Goal: Transaction & Acquisition: Purchase product/service

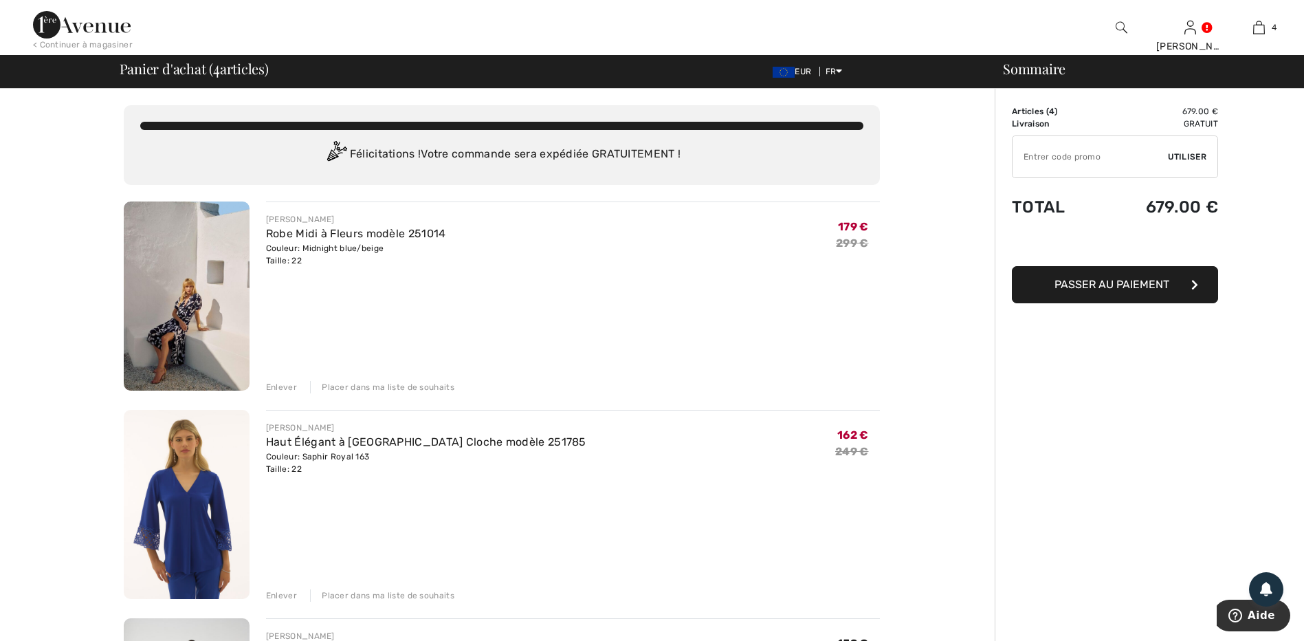
scroll to position [69, 0]
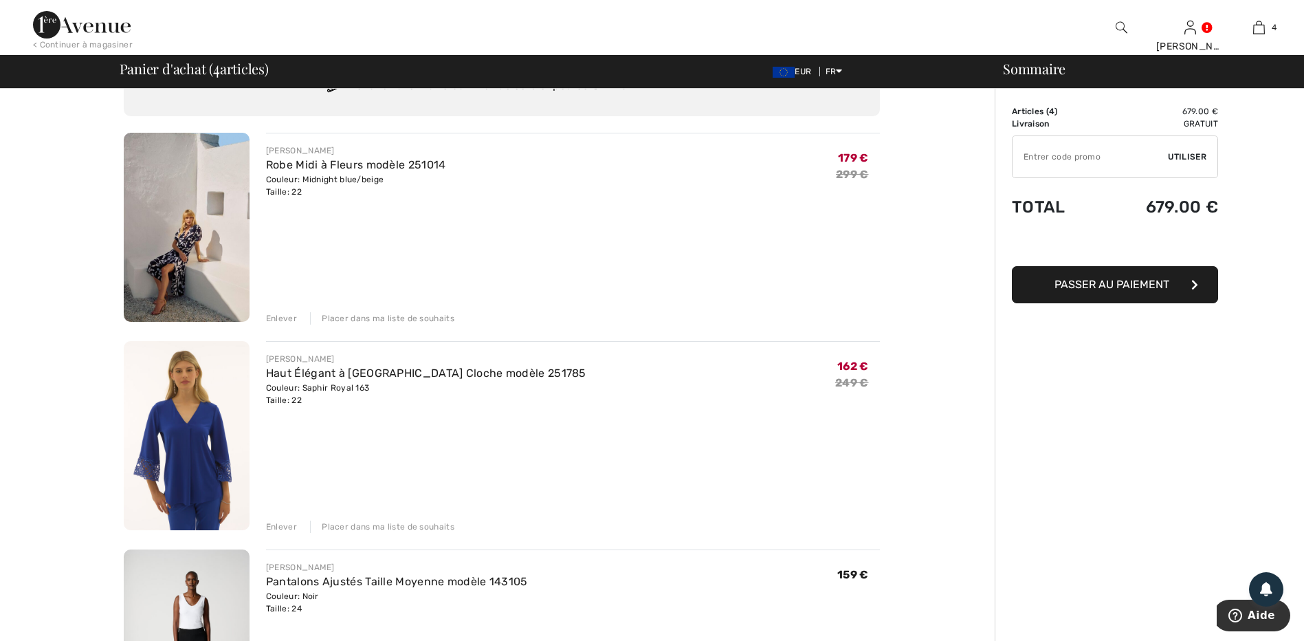
click at [170, 241] on img at bounding box center [187, 227] width 126 height 189
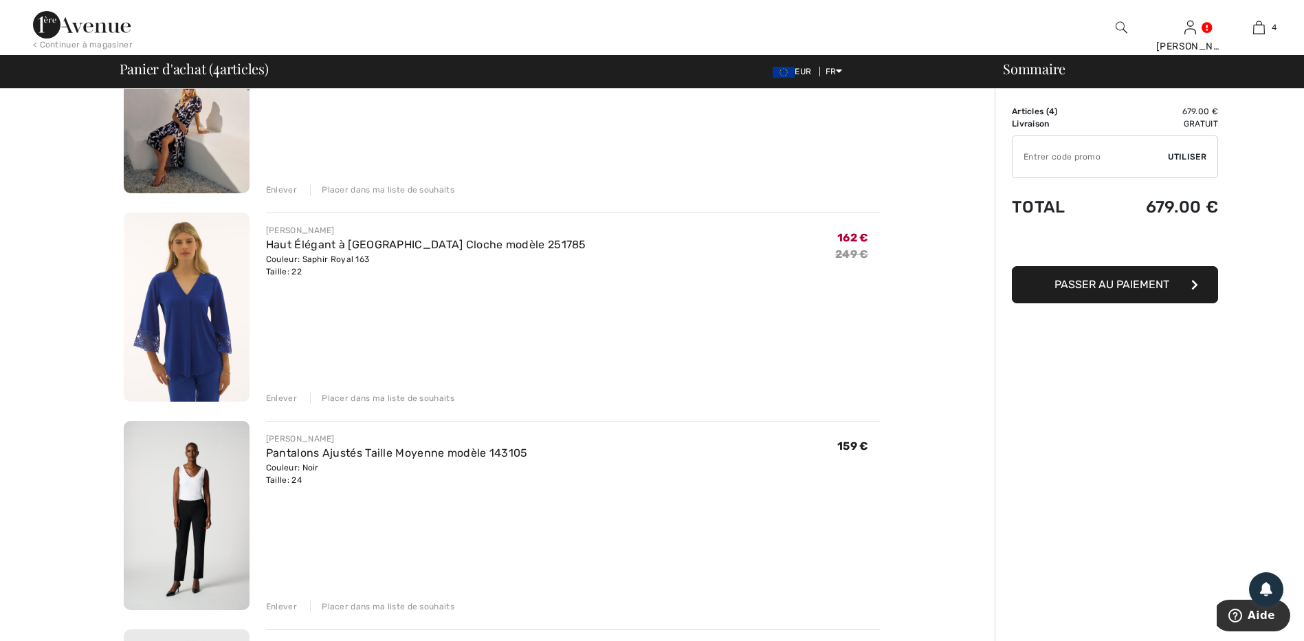
scroll to position [206, 0]
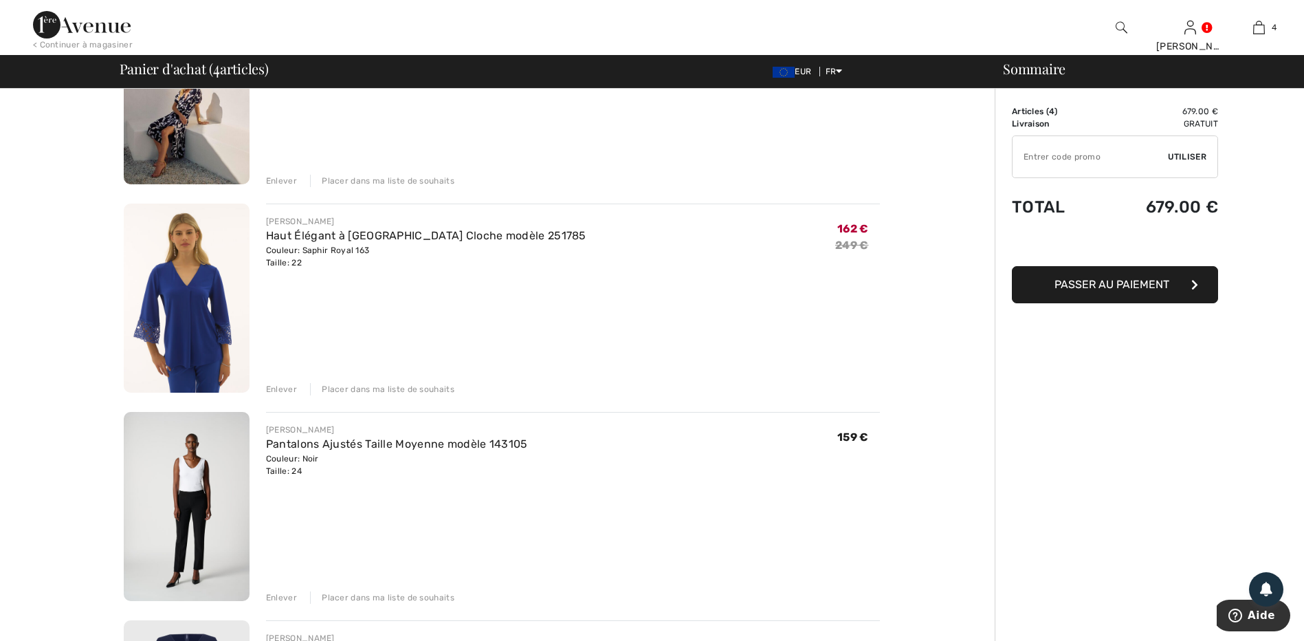
click at [165, 319] on img at bounding box center [187, 297] width 126 height 189
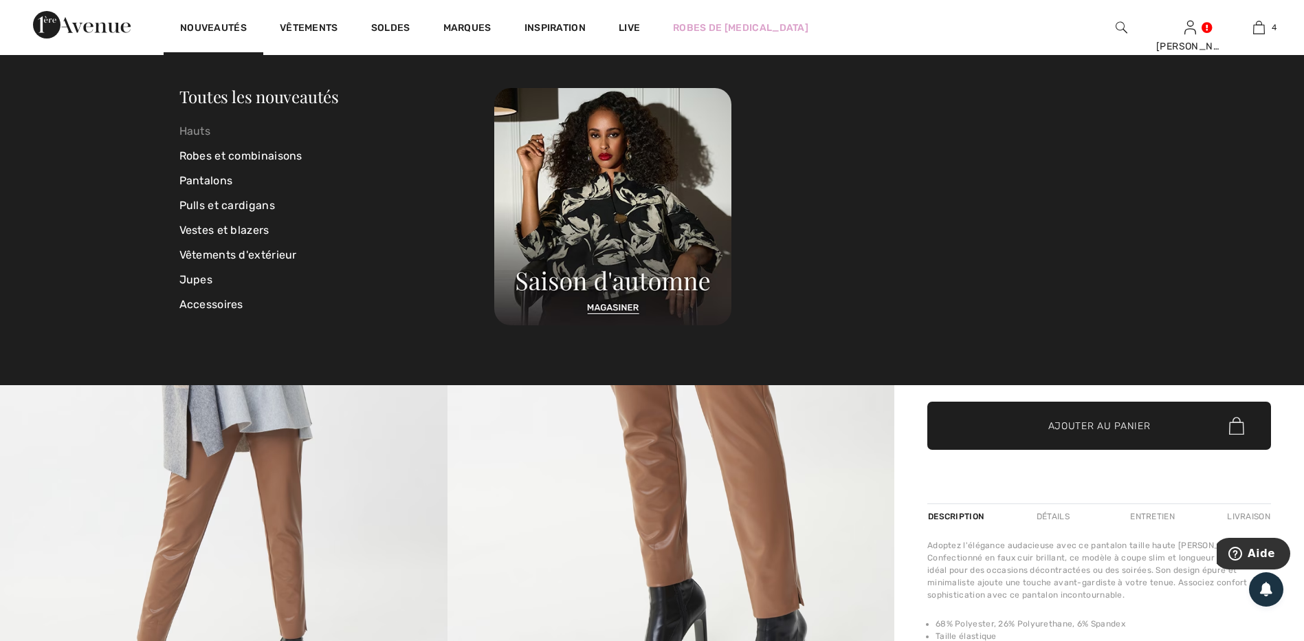
click at [195, 129] on link "Hauts" at bounding box center [337, 131] width 316 height 25
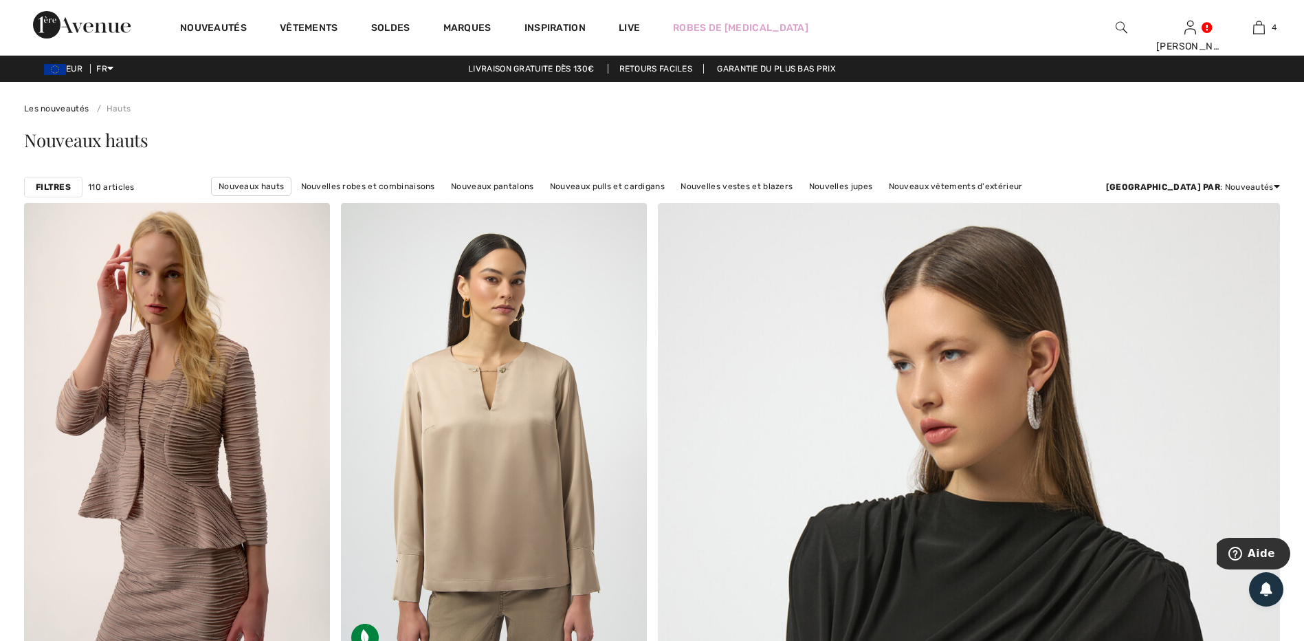
click at [53, 183] on strong "Filtres" at bounding box center [53, 187] width 35 height 12
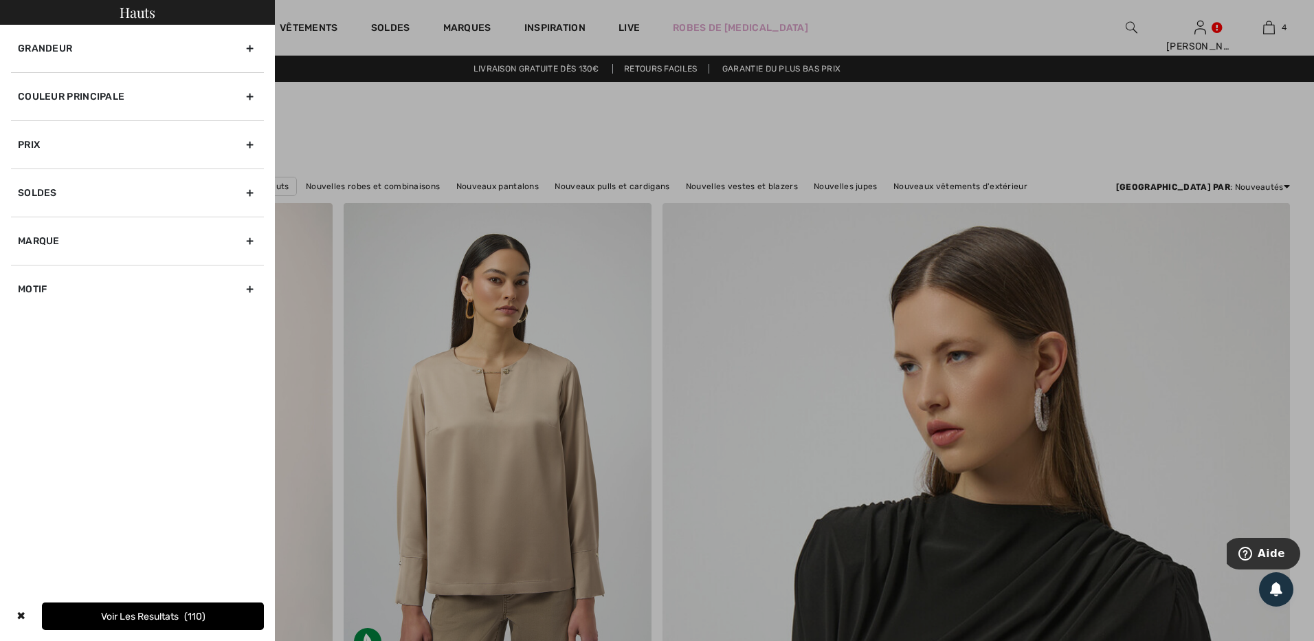
click at [250, 48] on div "Grandeur" at bounding box center [137, 48] width 253 height 47
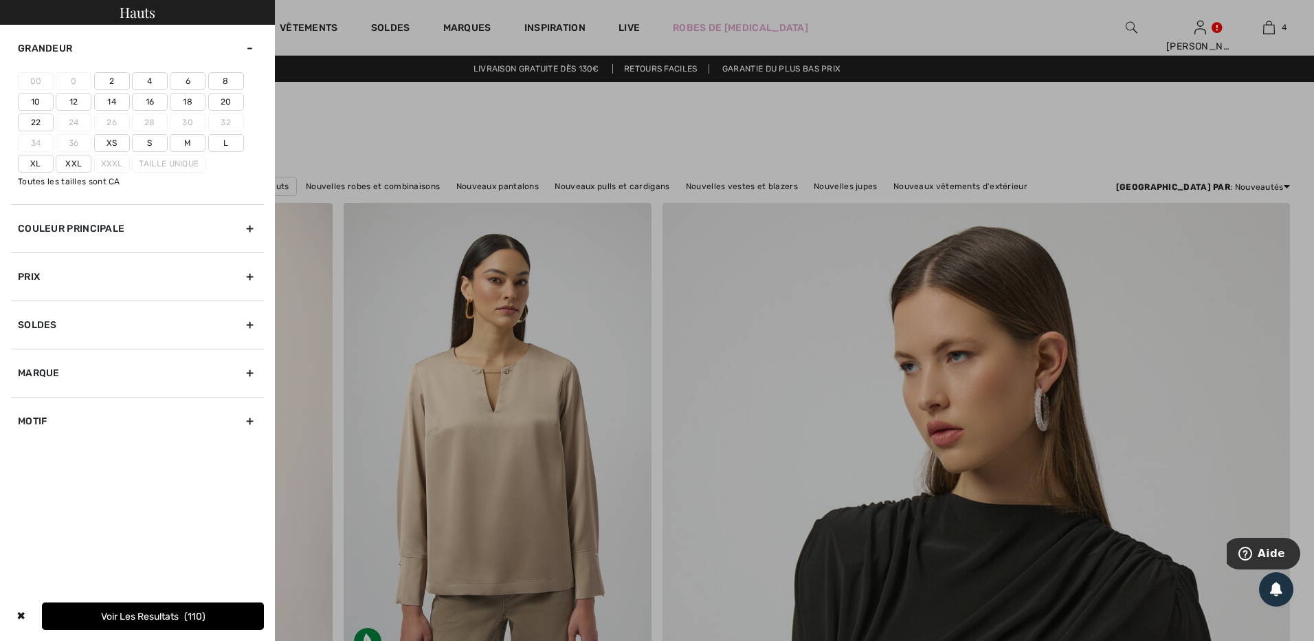
click at [38, 120] on label "22" at bounding box center [36, 122] width 36 height 18
click at [0, 0] on input"] "22" at bounding box center [0, 0] width 0 height 0
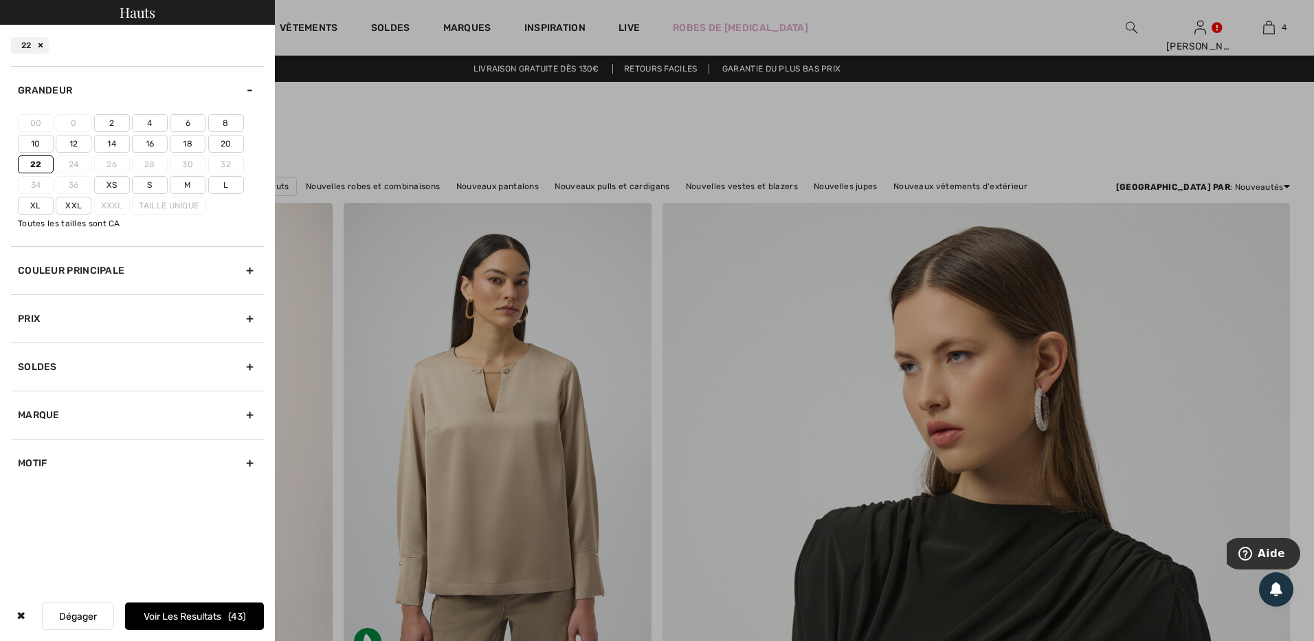
click at [75, 208] on label "Xxl" at bounding box center [74, 206] width 36 height 18
click at [0, 0] on input"] "Xxl" at bounding box center [0, 0] width 0 height 0
click at [184, 622] on button "Voir les resultats 88" at bounding box center [194, 615] width 139 height 27
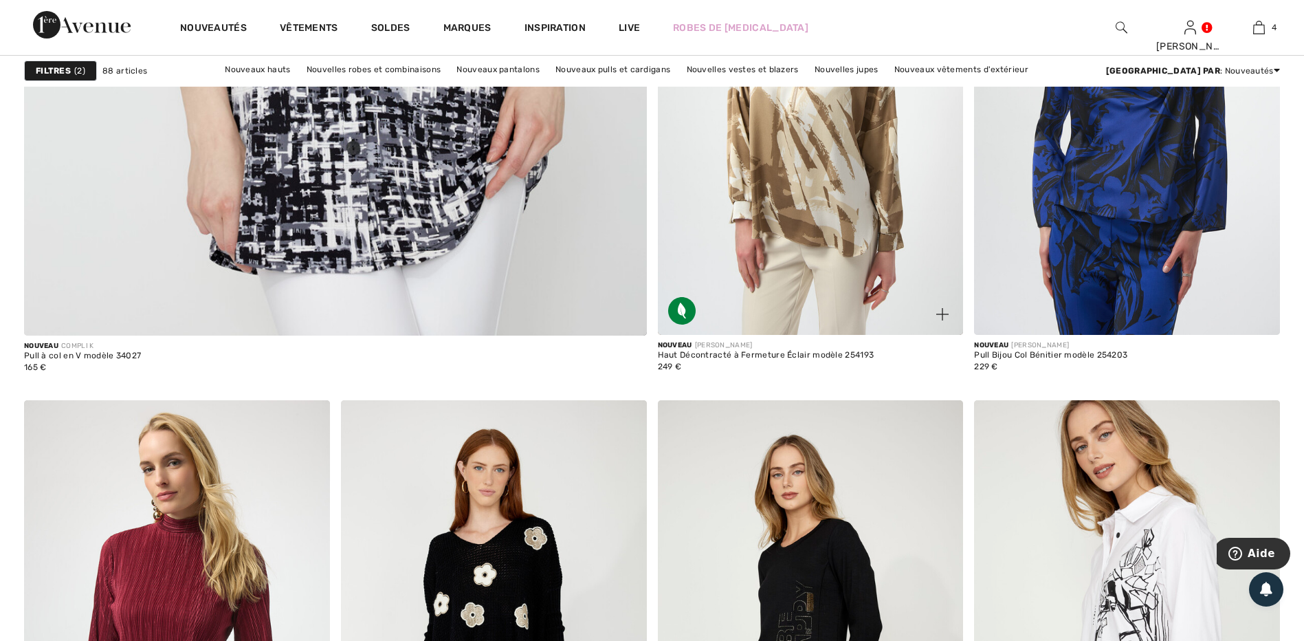
scroll to position [4881, 0]
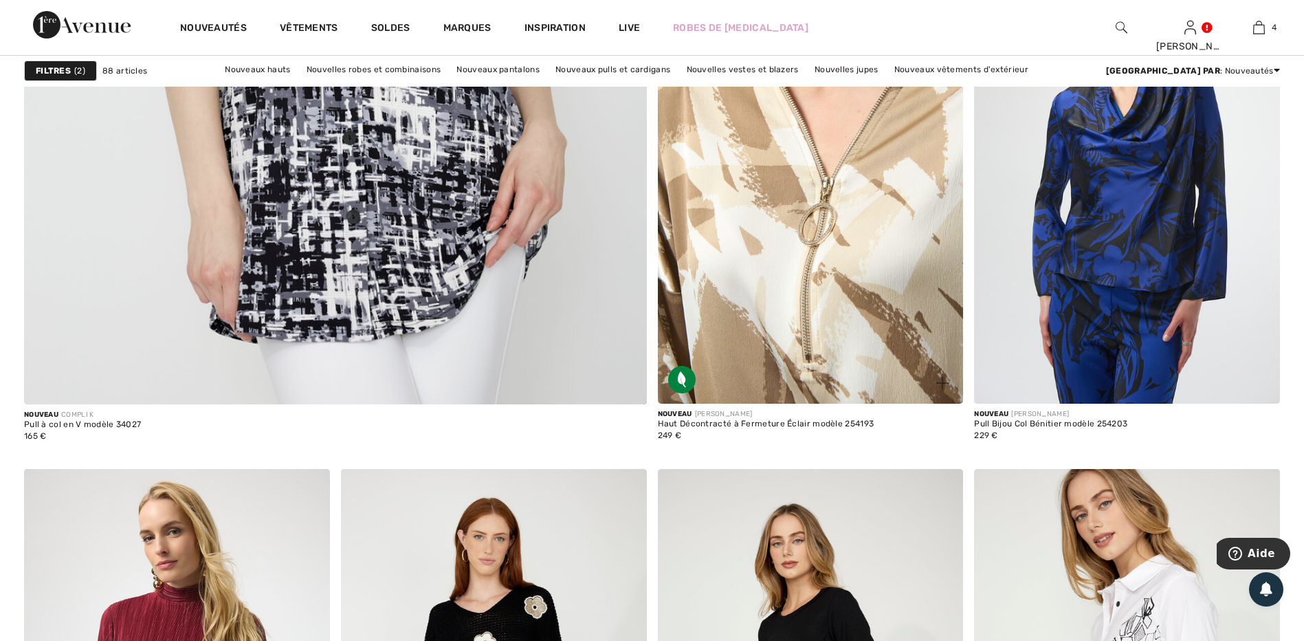
click at [806, 300] on img at bounding box center [811, 174] width 306 height 459
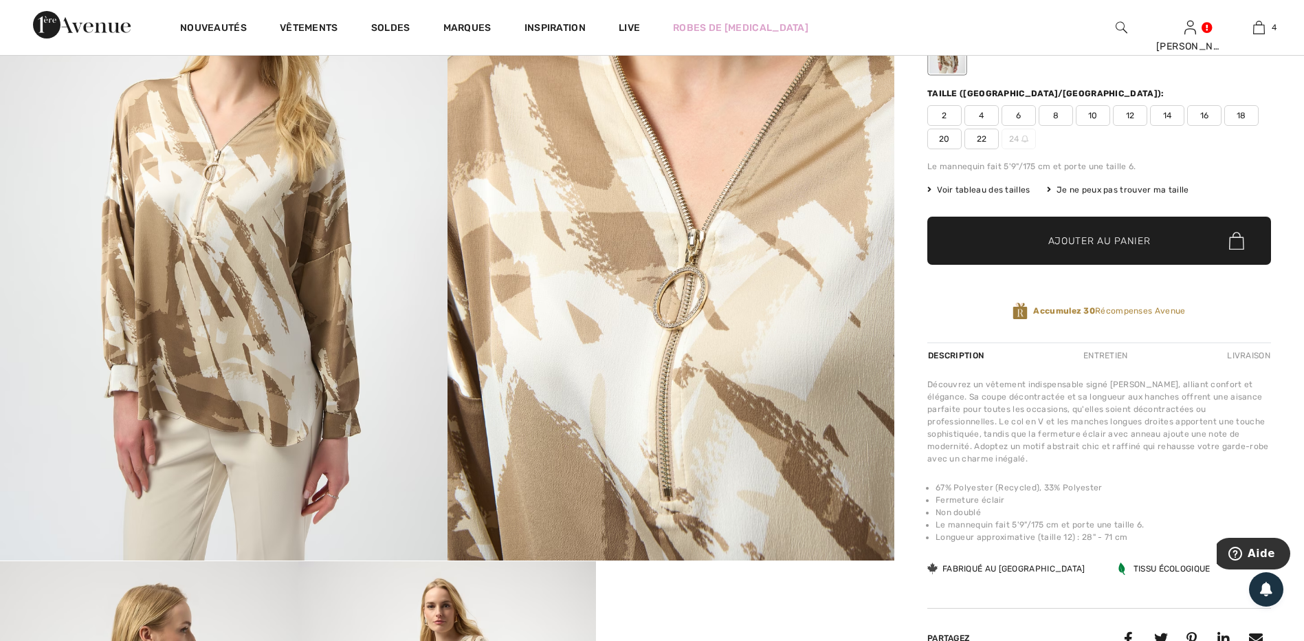
scroll to position [137, 0]
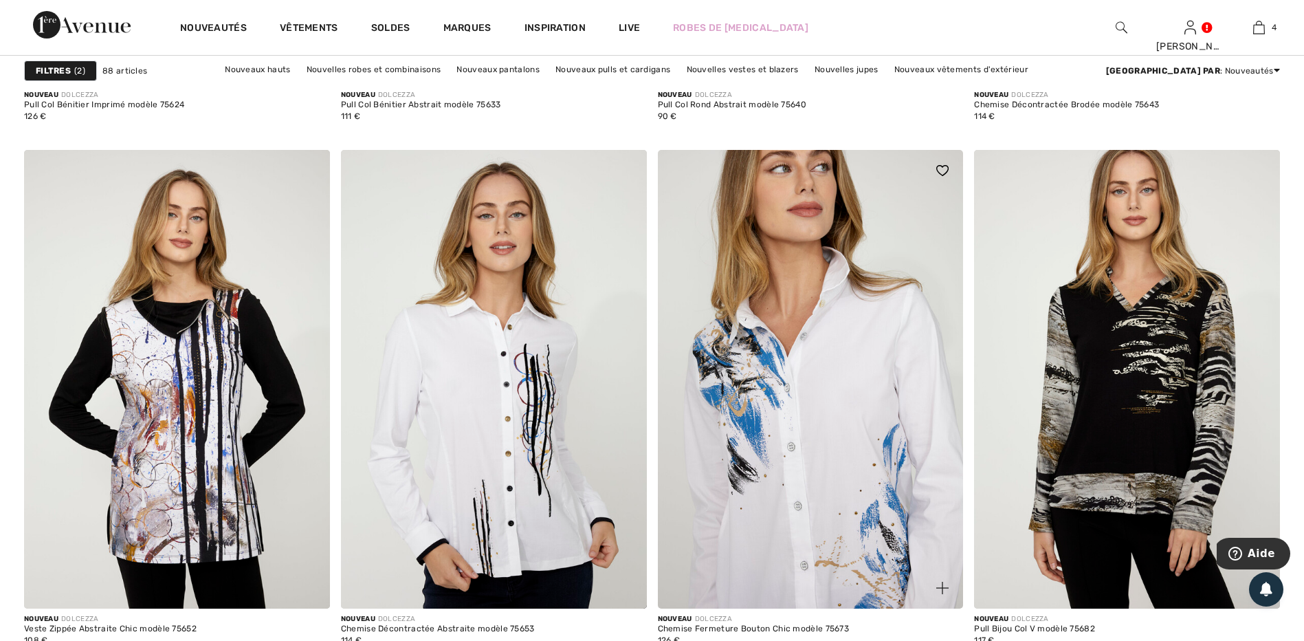
scroll to position [7631, 0]
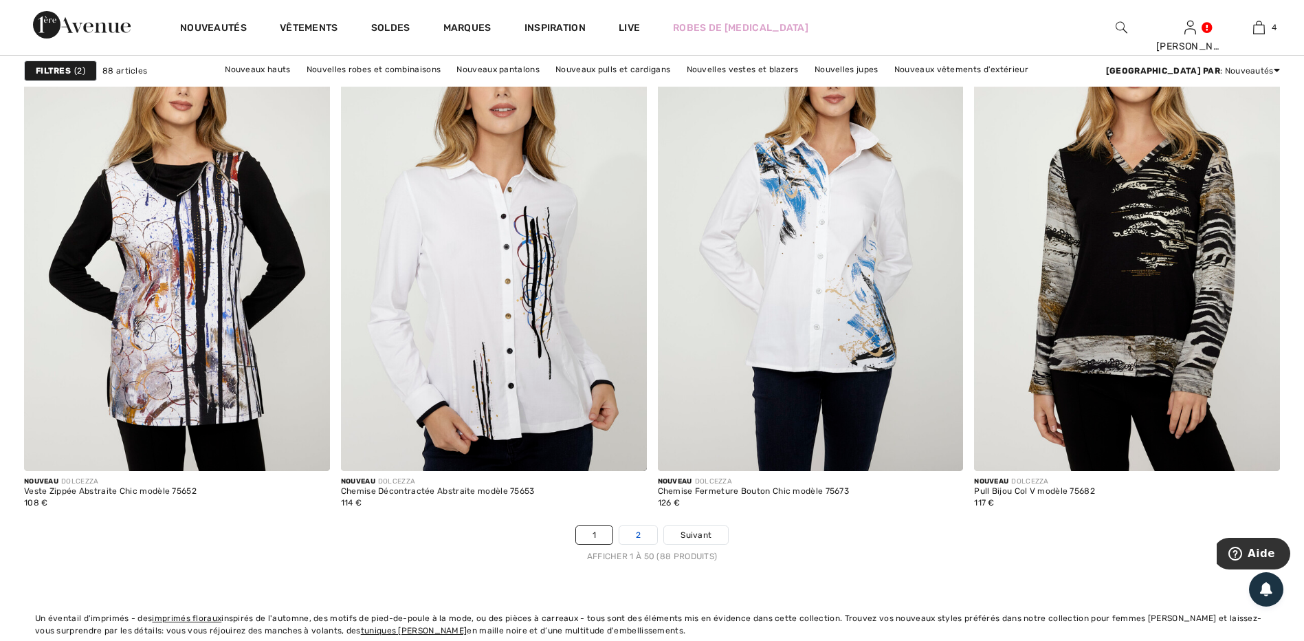
click at [635, 536] on link "2" at bounding box center [638, 535] width 38 height 18
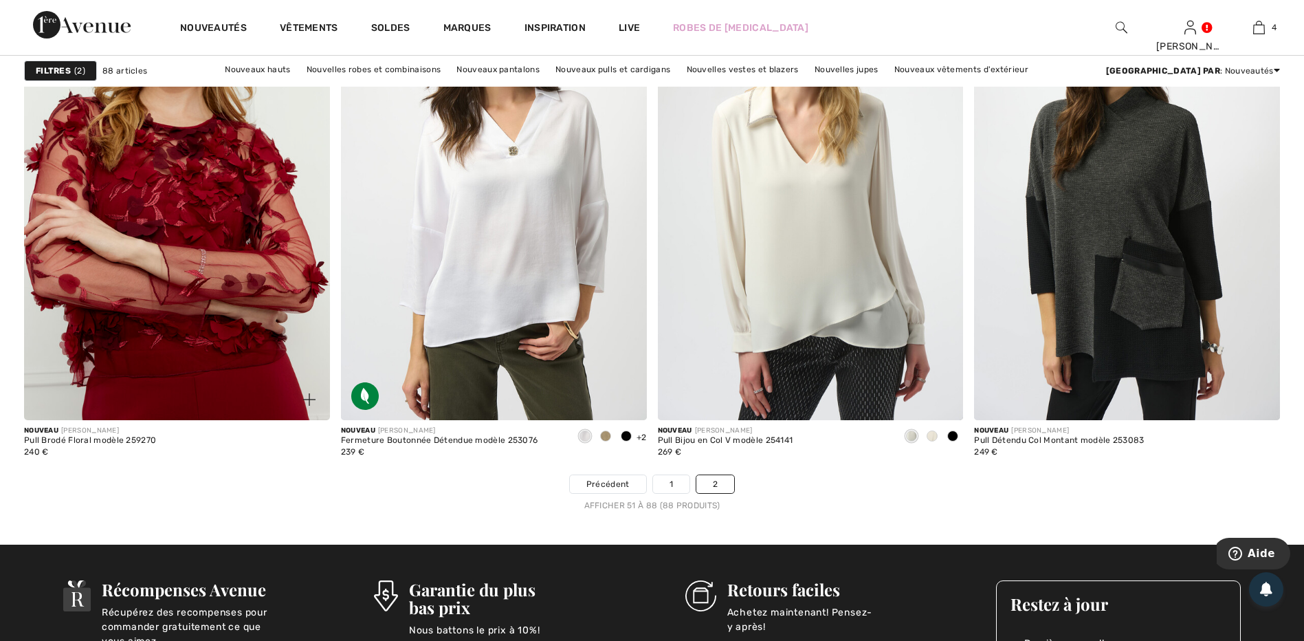
scroll to position [5637, 0]
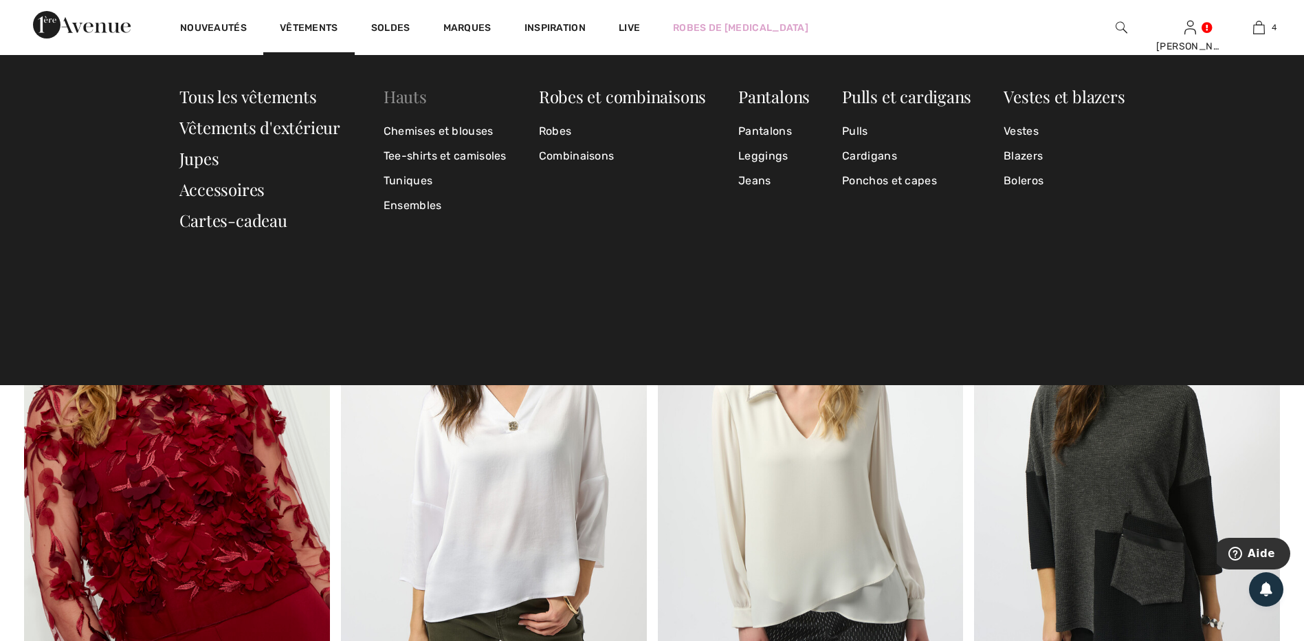
click at [404, 100] on link "Hauts" at bounding box center [405, 96] width 43 height 22
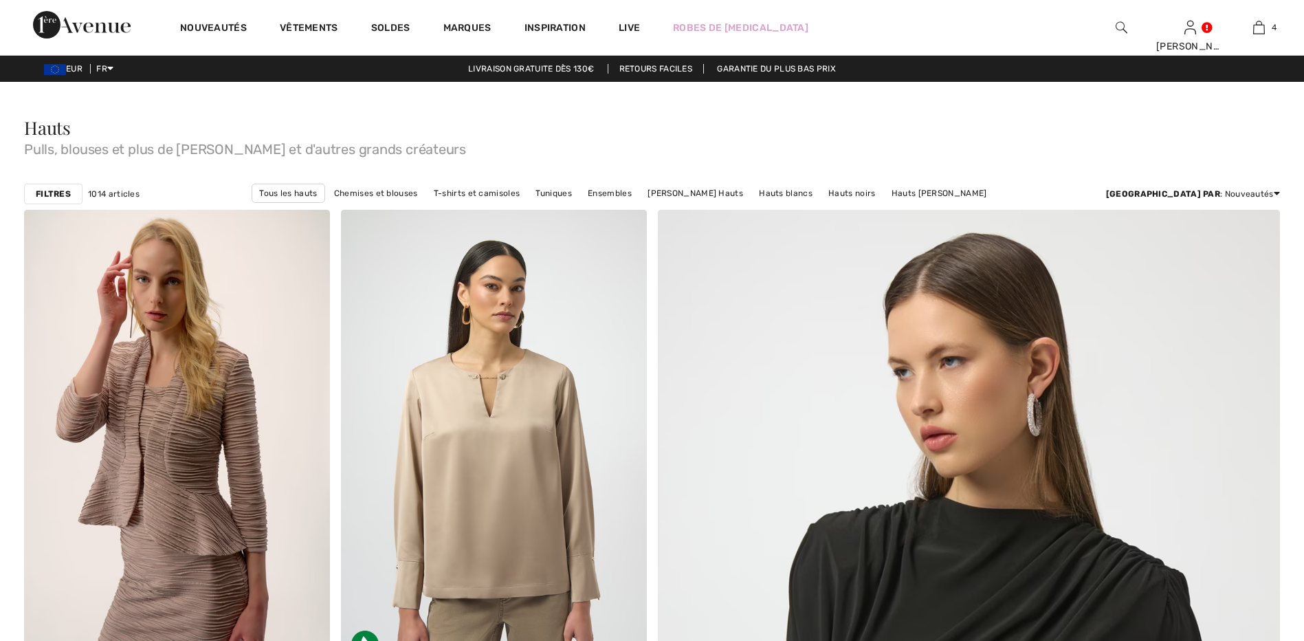
click at [52, 188] on strong "Filtres" at bounding box center [53, 194] width 35 height 12
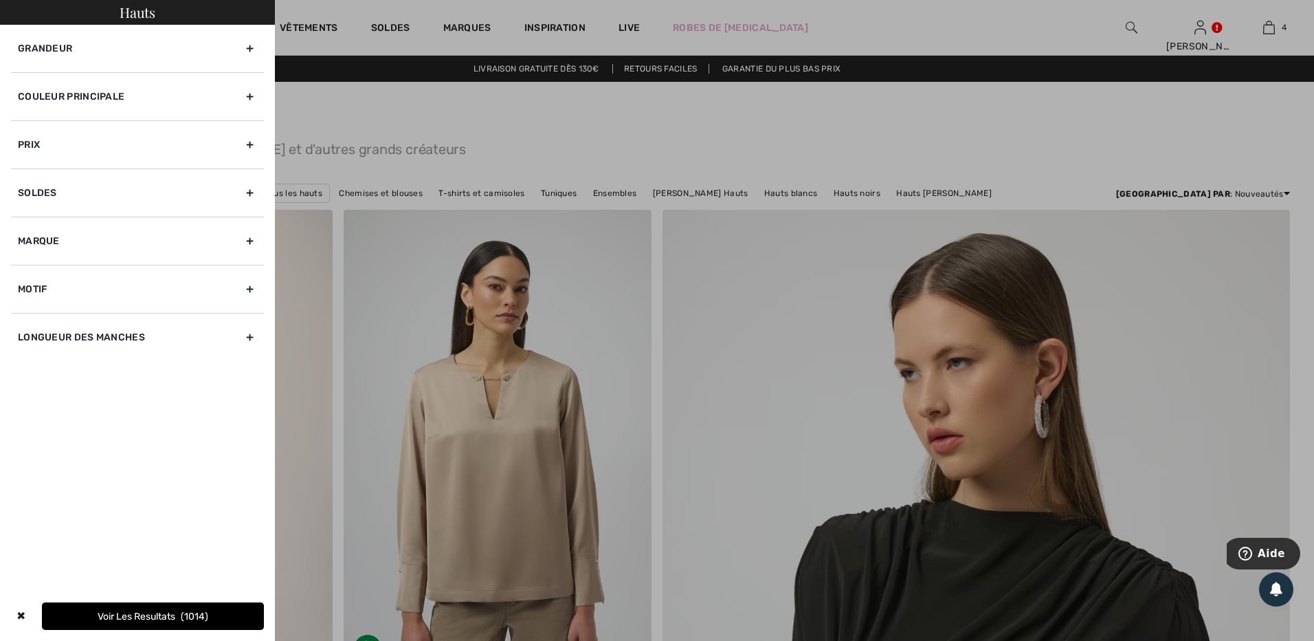
click at [251, 239] on div "Marque" at bounding box center [137, 241] width 253 height 48
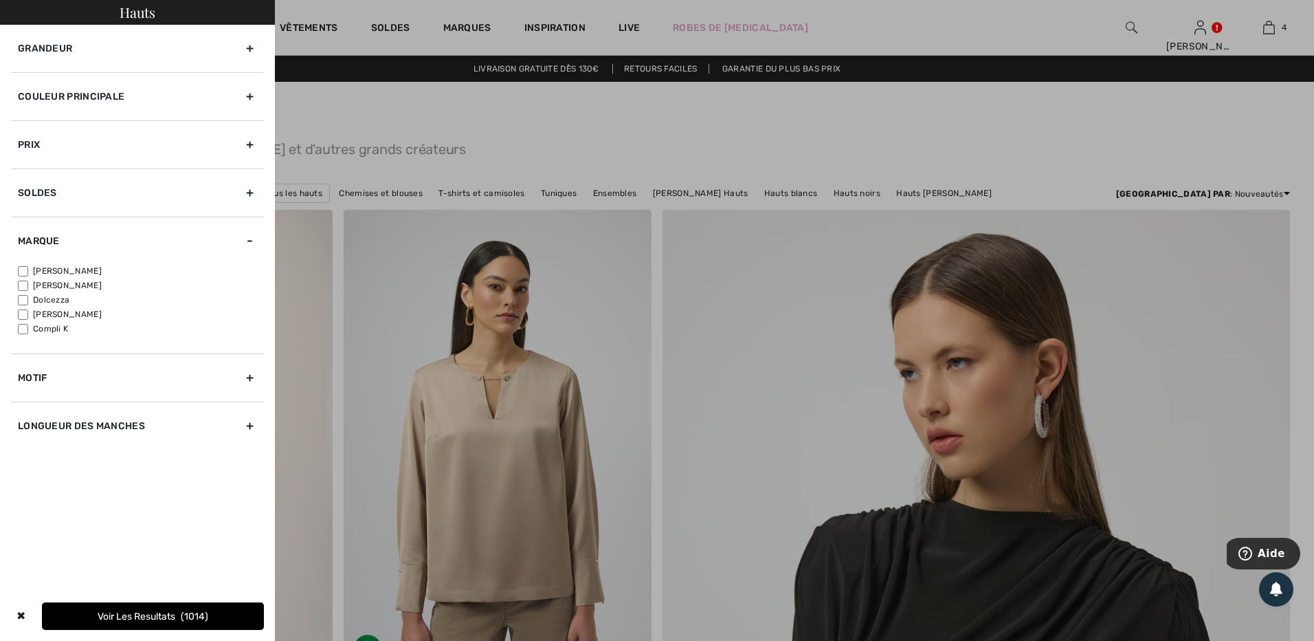
click at [23, 269] on input"] "[PERSON_NAME]" at bounding box center [23, 271] width 10 height 10
checkbox input"] "true"
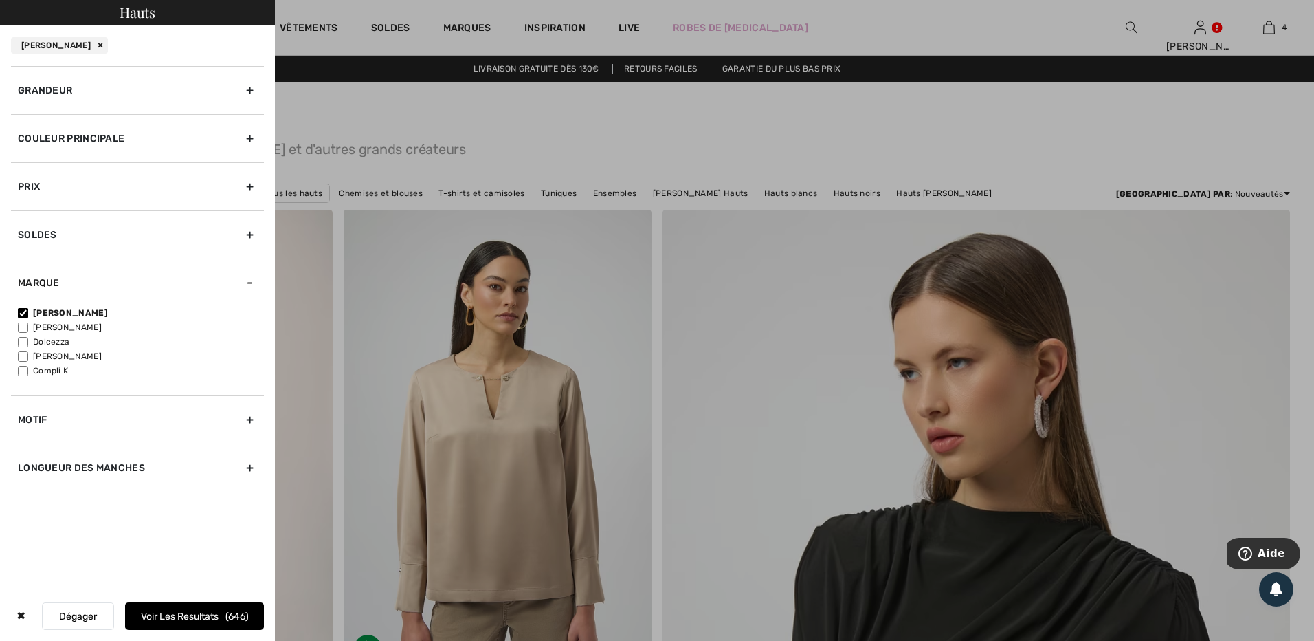
click at [244, 85] on div "Grandeur" at bounding box center [137, 90] width 253 height 48
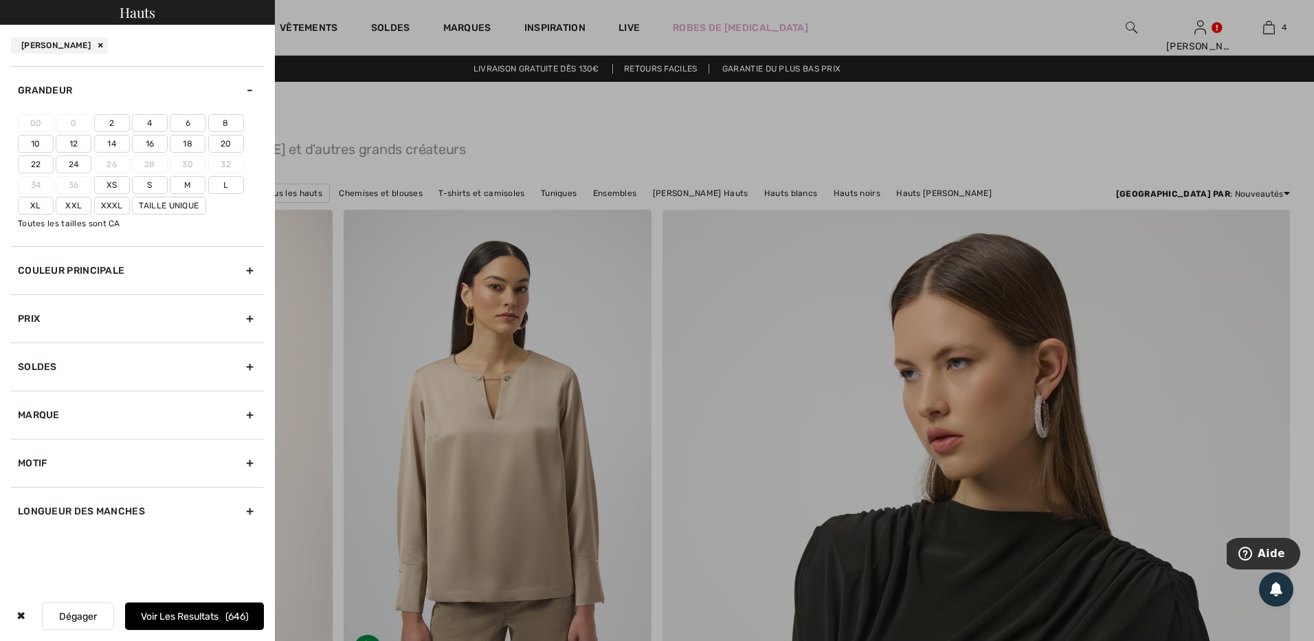
click at [40, 167] on label "22" at bounding box center [36, 164] width 36 height 18
click at [0, 0] on input"] "22" at bounding box center [0, 0] width 0 height 0
click at [71, 165] on label "24" at bounding box center [74, 164] width 36 height 18
click at [0, 0] on input"] "24" at bounding box center [0, 0] width 0 height 0
click at [110, 210] on label "Xxxl" at bounding box center [112, 206] width 36 height 18
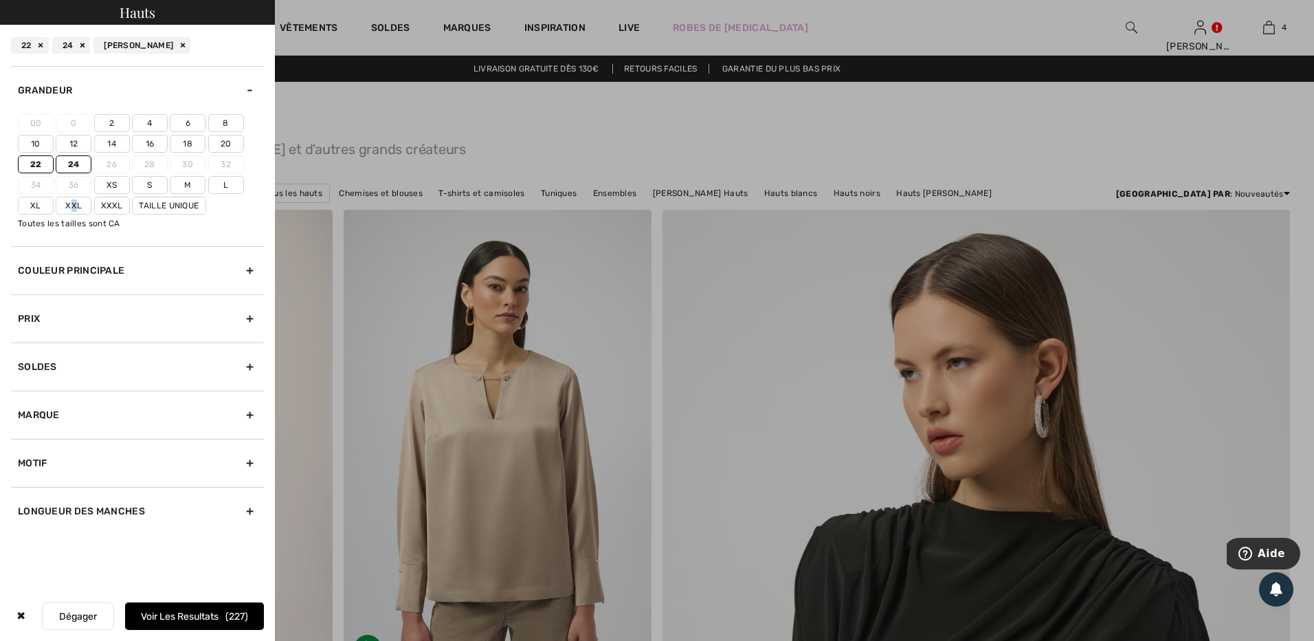
drag, startPoint x: 110, startPoint y: 210, endPoint x: 74, endPoint y: 212, distance: 35.8
click at [74, 212] on label "Xxl" at bounding box center [74, 206] width 36 height 18
click at [111, 206] on label "Xxxl" at bounding box center [112, 206] width 36 height 18
click at [0, 0] on input"] "Xxxl" at bounding box center [0, 0] width 0 height 0
click at [168, 615] on button "Voir les resultats 228" at bounding box center [194, 615] width 139 height 27
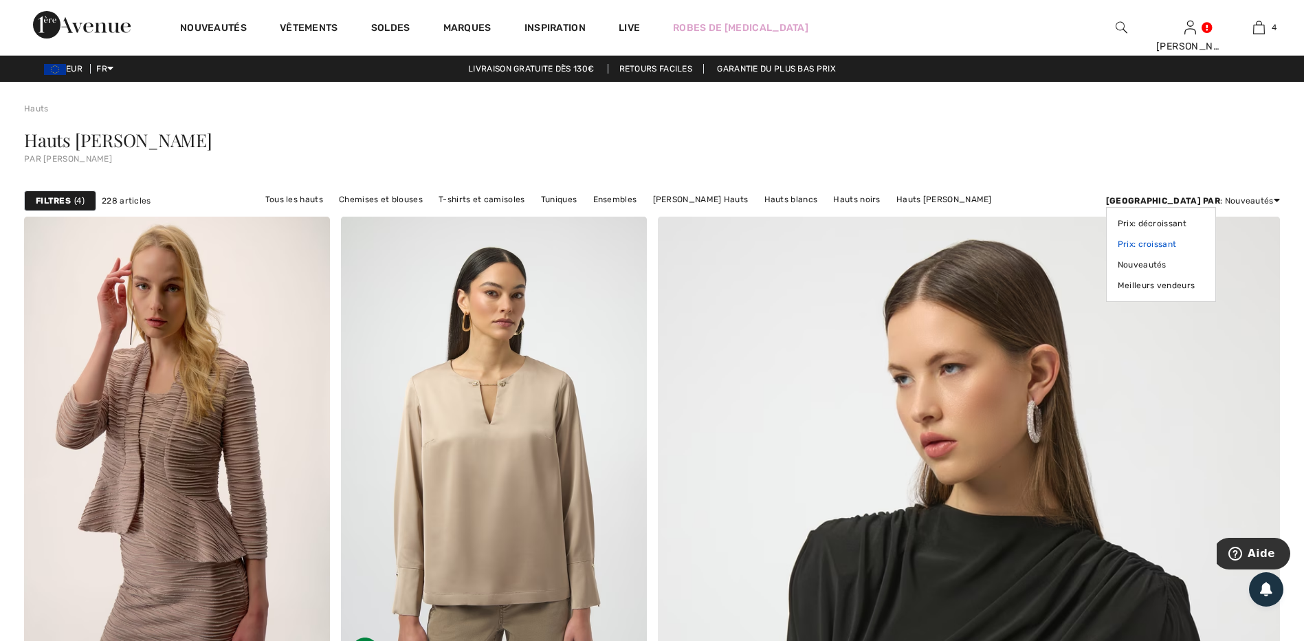
click at [1204, 243] on link "Prix: croissant" at bounding box center [1161, 244] width 87 height 21
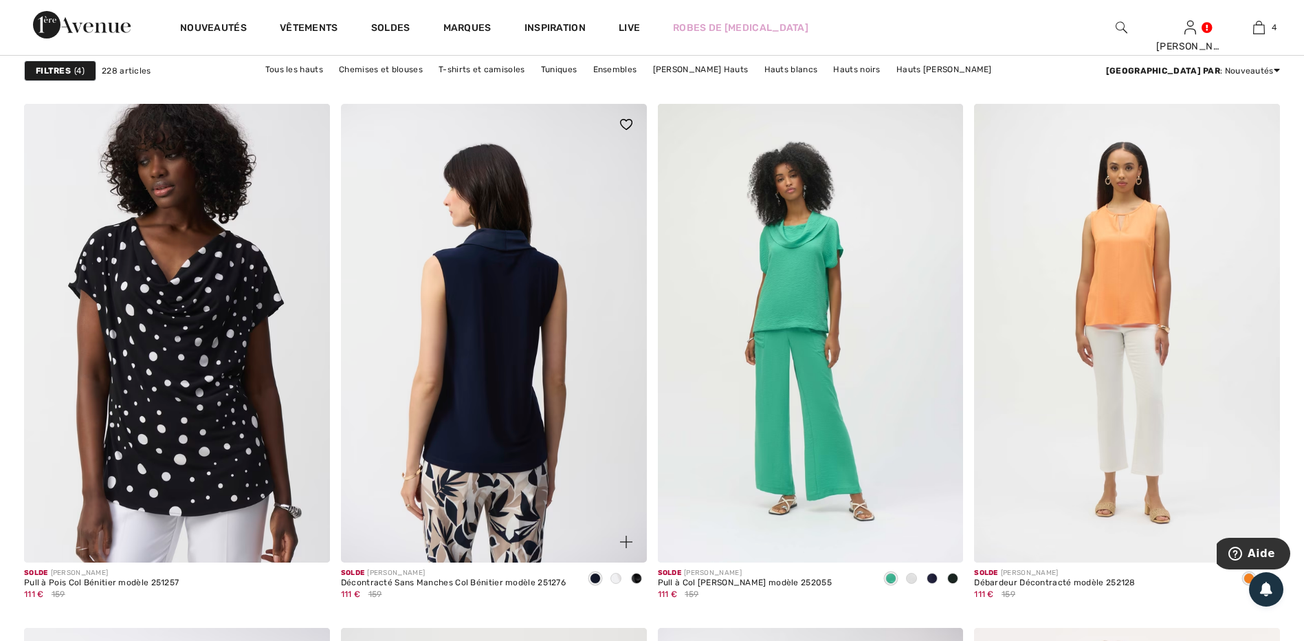
scroll to position [2544, 0]
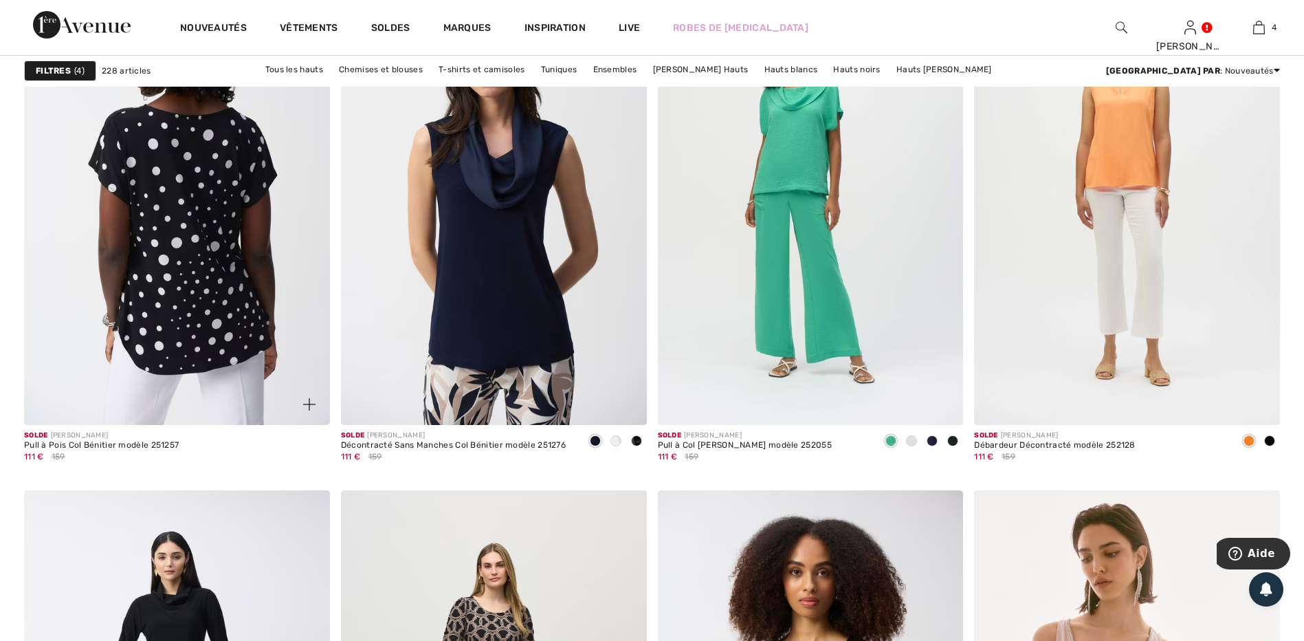
click at [158, 390] on img at bounding box center [177, 195] width 306 height 459
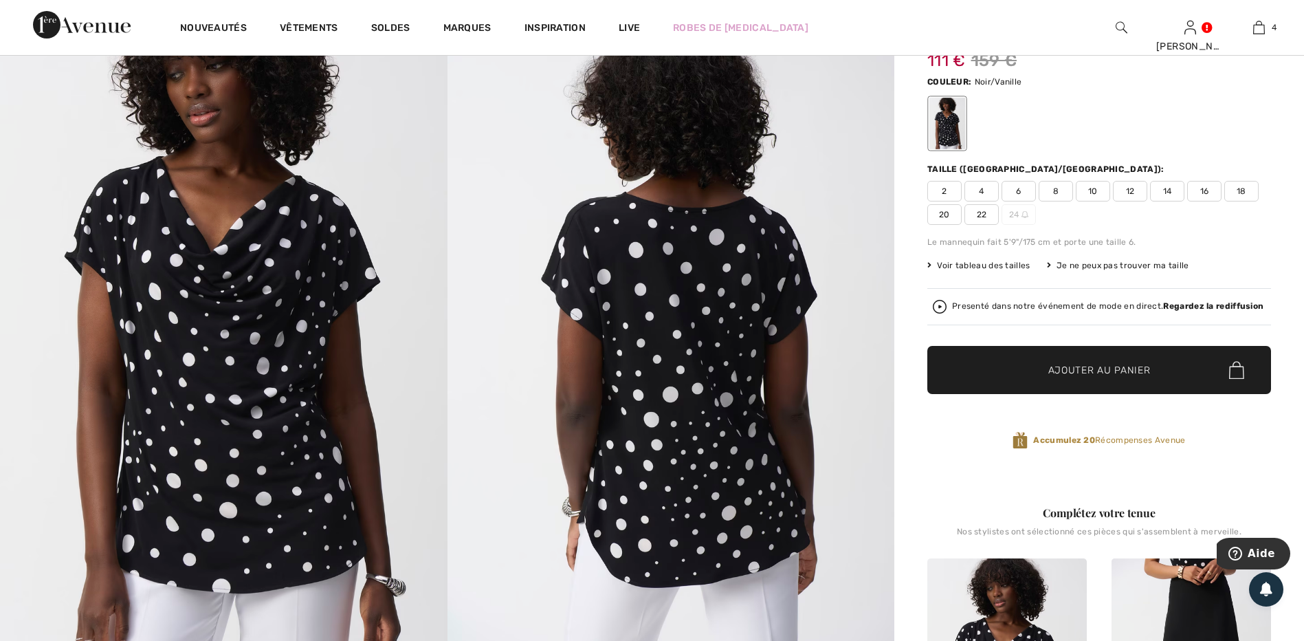
scroll to position [69, 0]
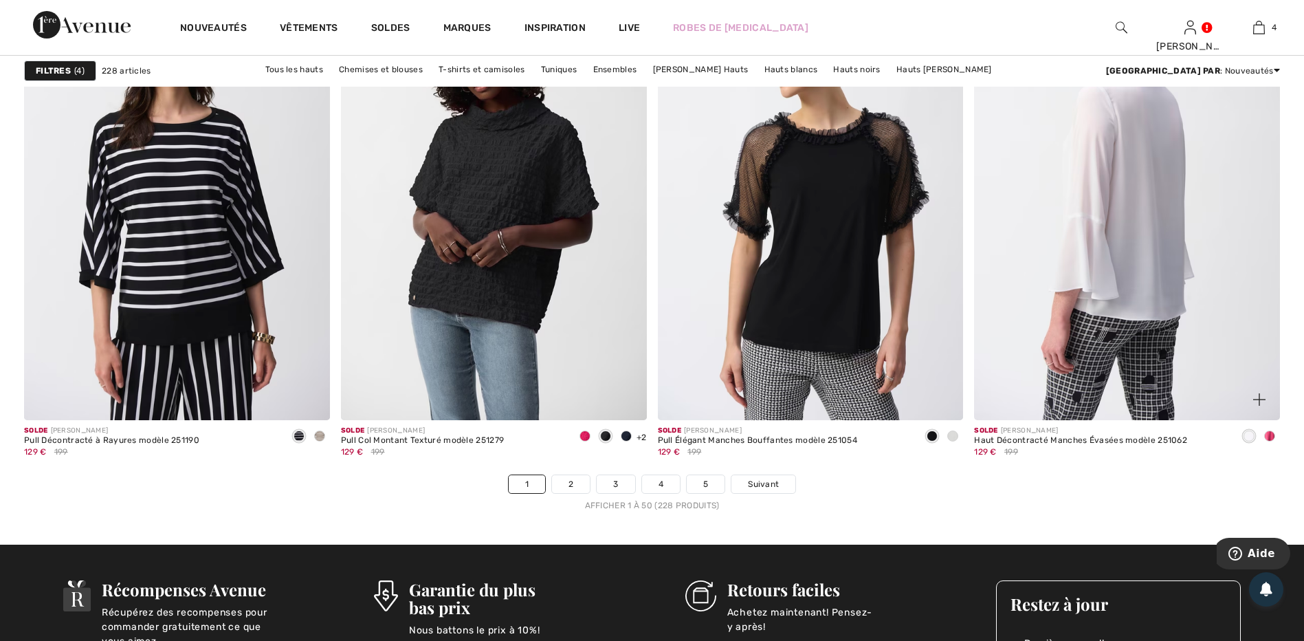
scroll to position [7768, 0]
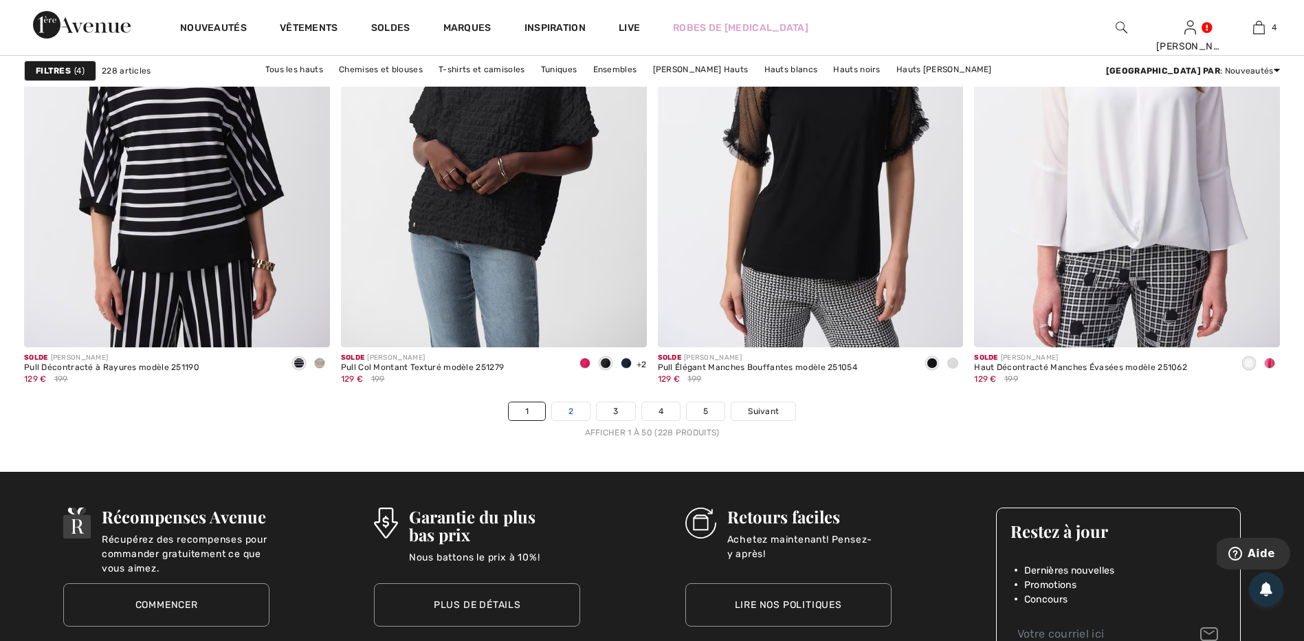
click at [570, 412] on link "2" at bounding box center [571, 411] width 38 height 18
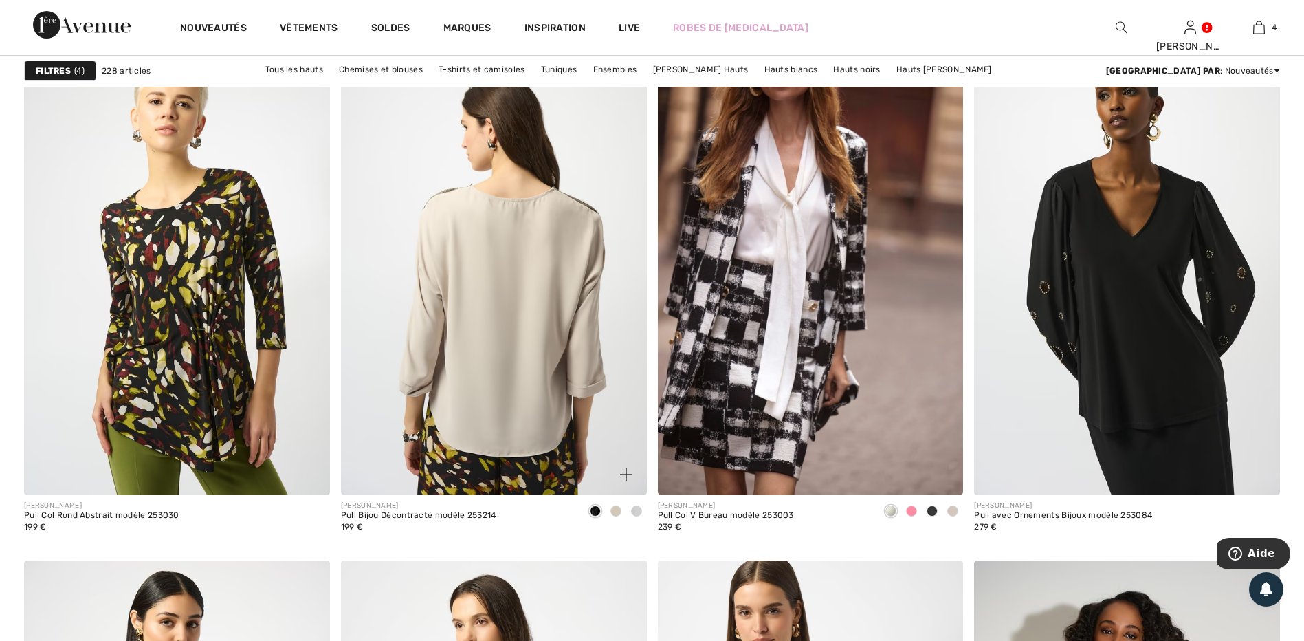
scroll to position [2544, 0]
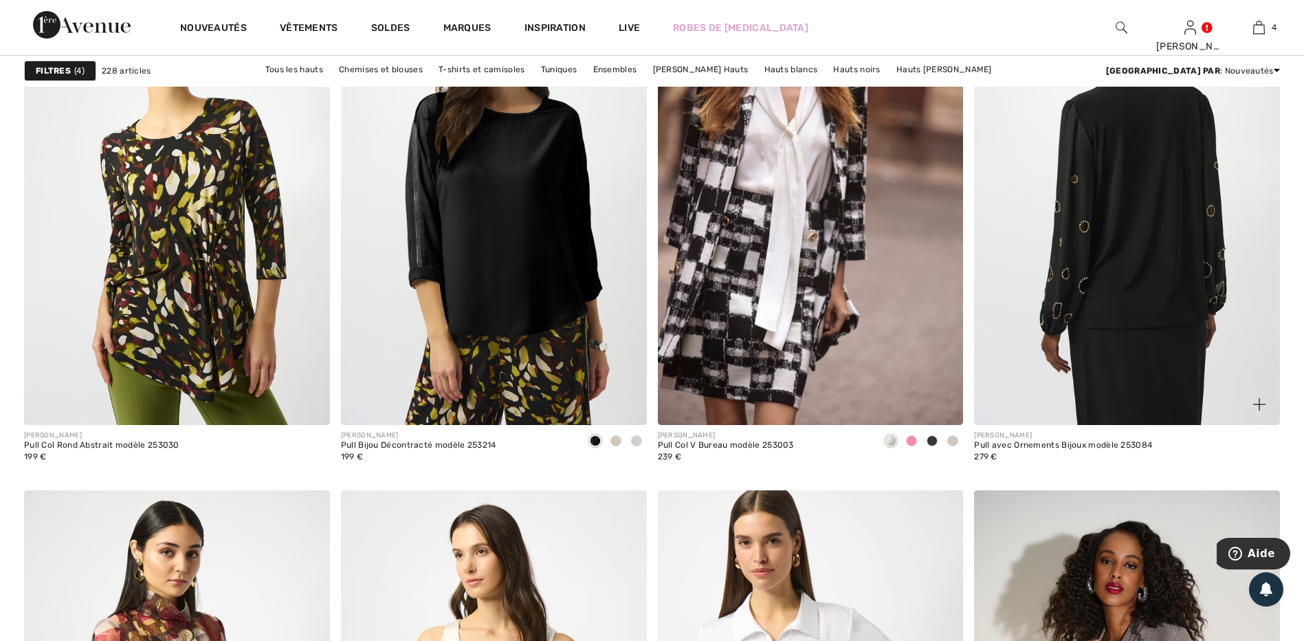
click at [1131, 307] on img at bounding box center [1127, 195] width 306 height 459
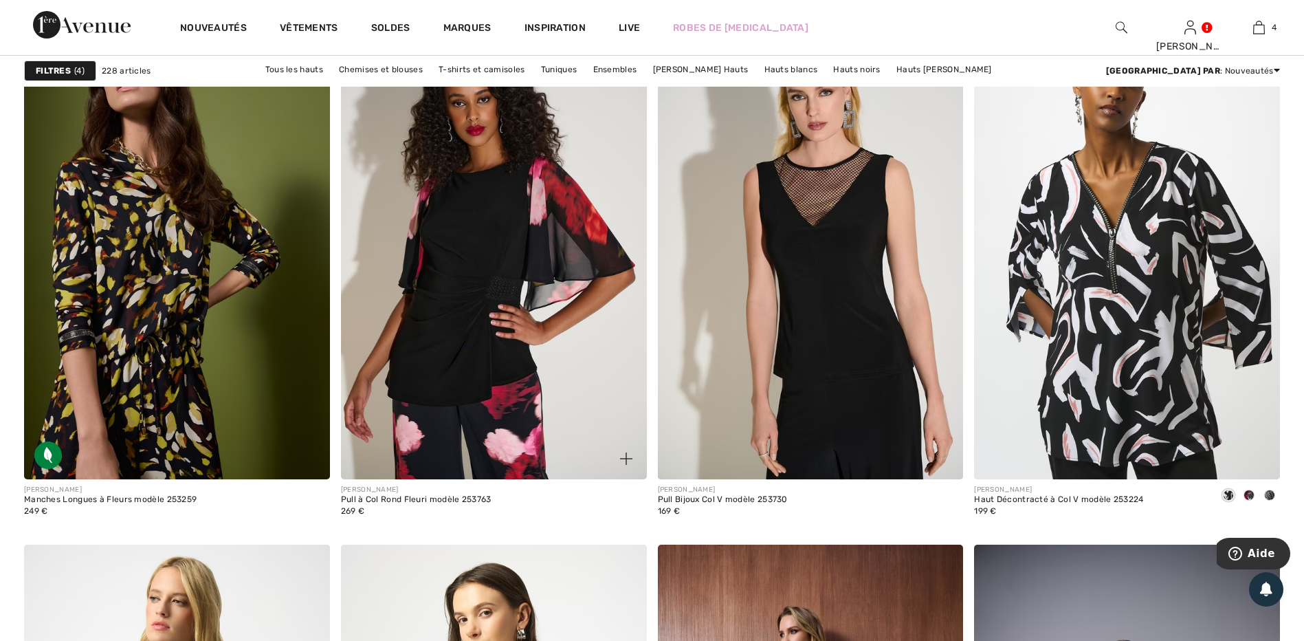
scroll to position [6600, 0]
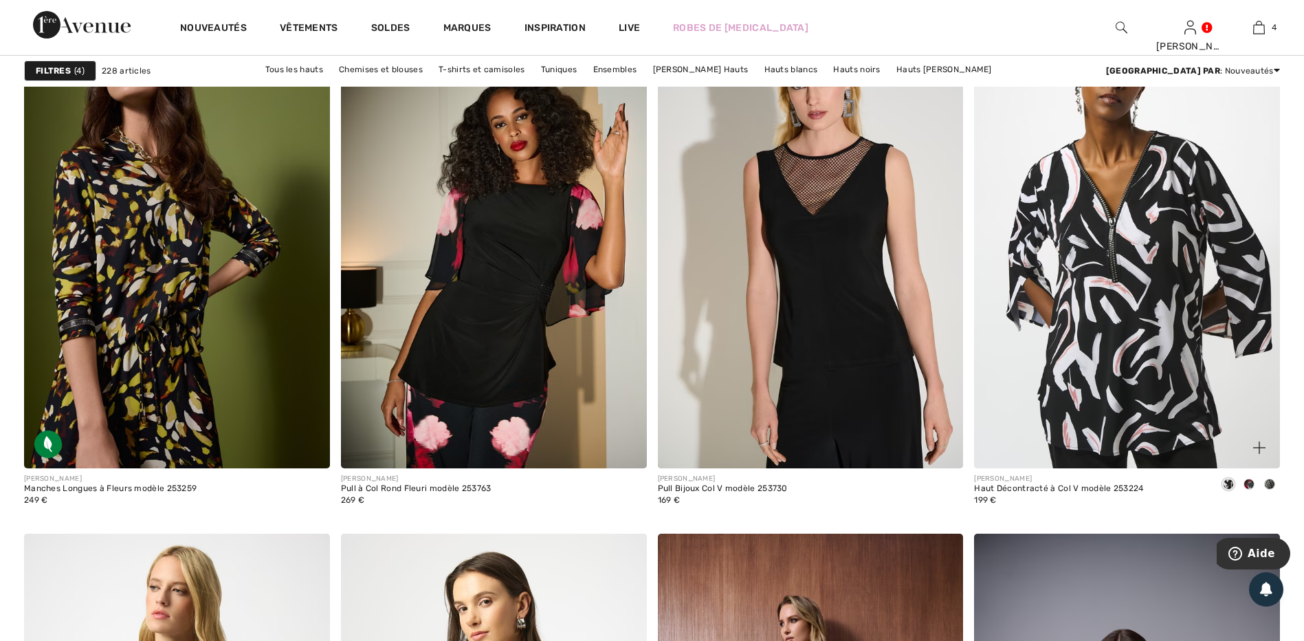
click at [1246, 482] on span at bounding box center [1249, 483] width 11 height 11
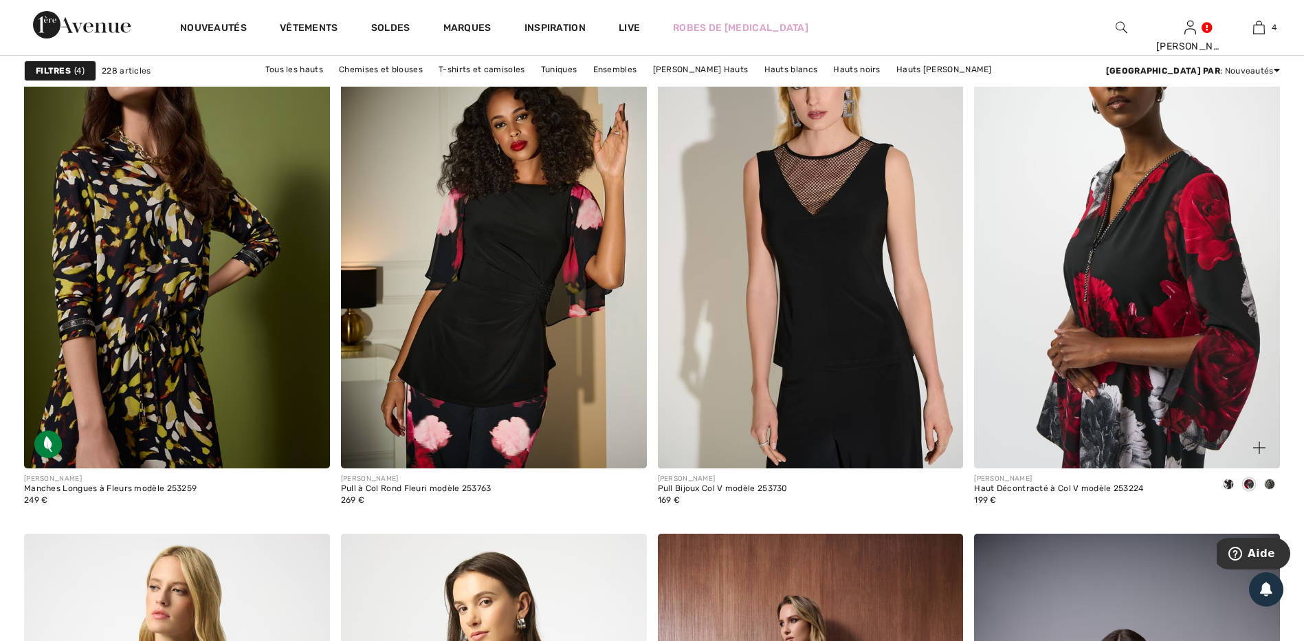
click at [1270, 481] on span at bounding box center [1269, 483] width 11 height 11
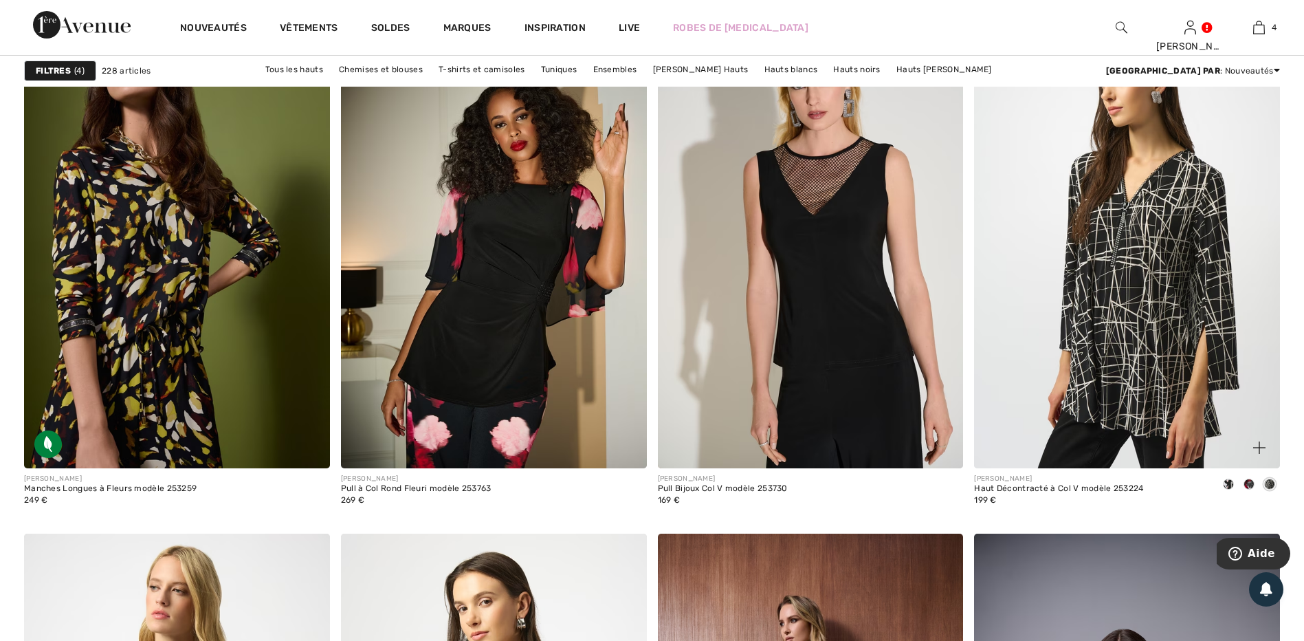
click at [1244, 485] on span at bounding box center [1249, 483] width 11 height 11
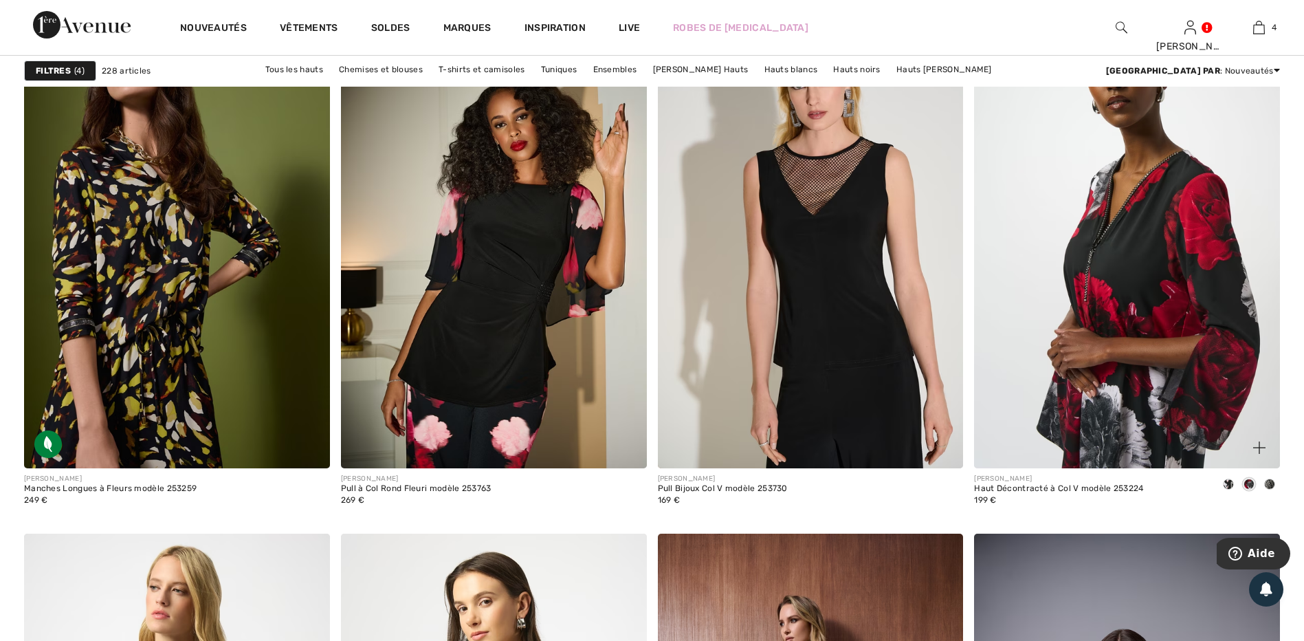
click at [1228, 486] on span at bounding box center [1228, 483] width 11 height 11
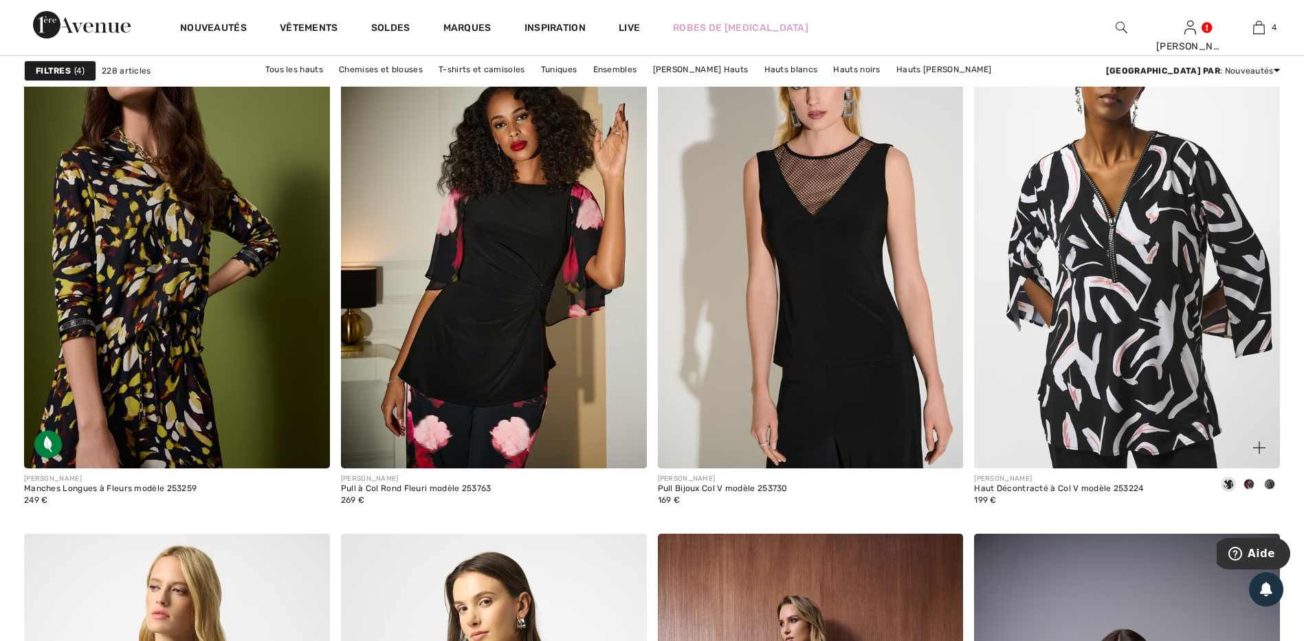
click at [1246, 486] on span at bounding box center [1249, 483] width 11 height 11
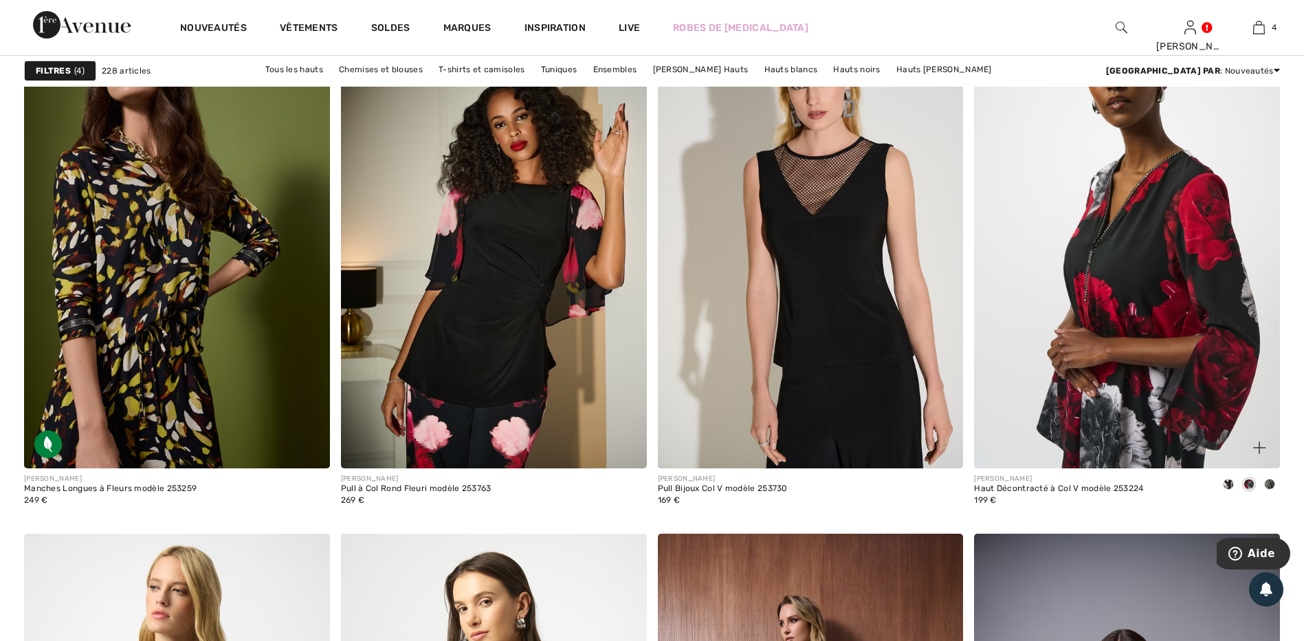
click at [1266, 483] on span at bounding box center [1269, 483] width 11 height 11
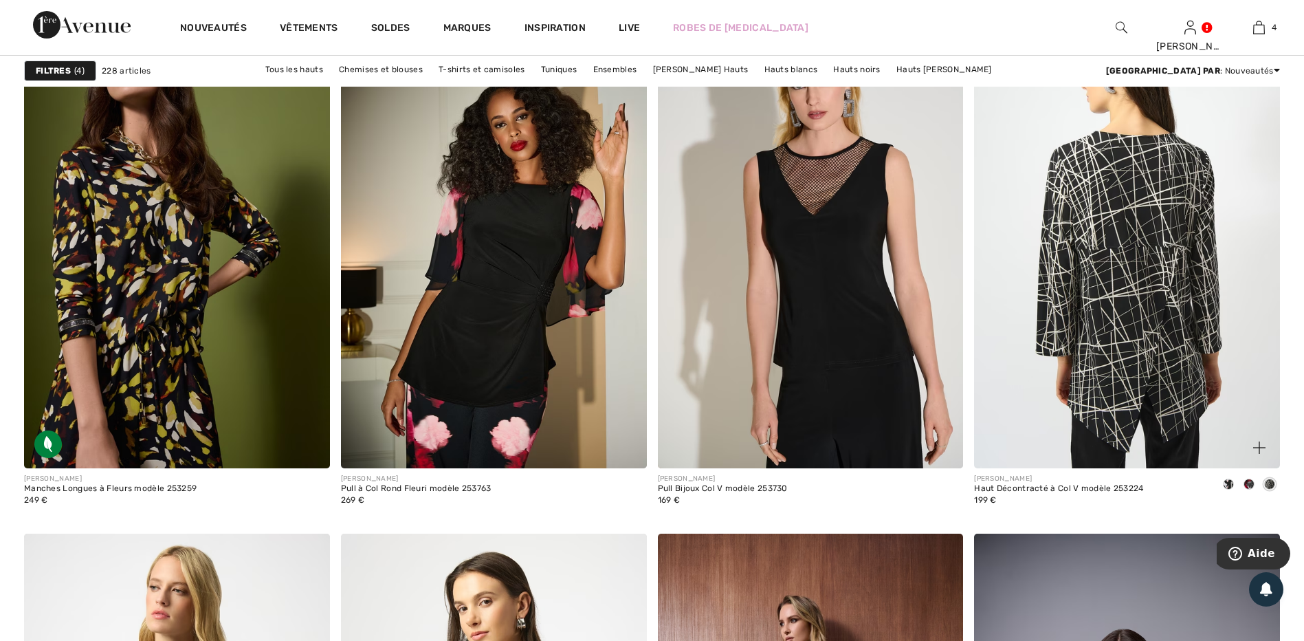
click at [1127, 272] on img at bounding box center [1127, 239] width 306 height 459
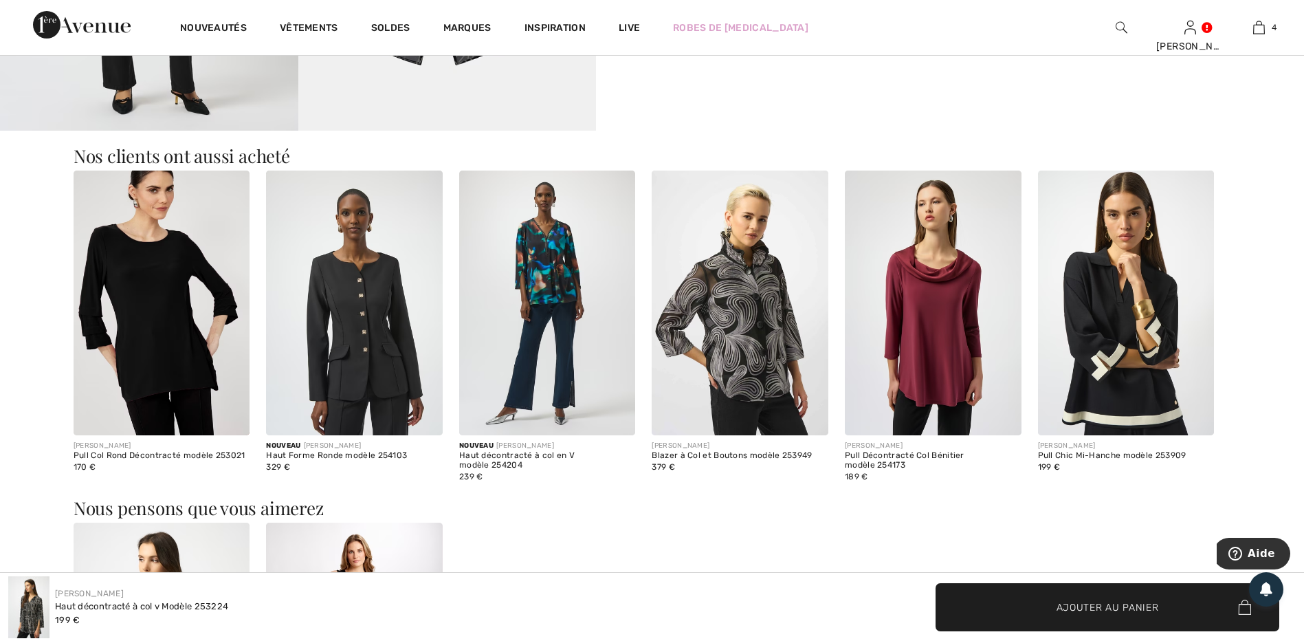
scroll to position [1100, 0]
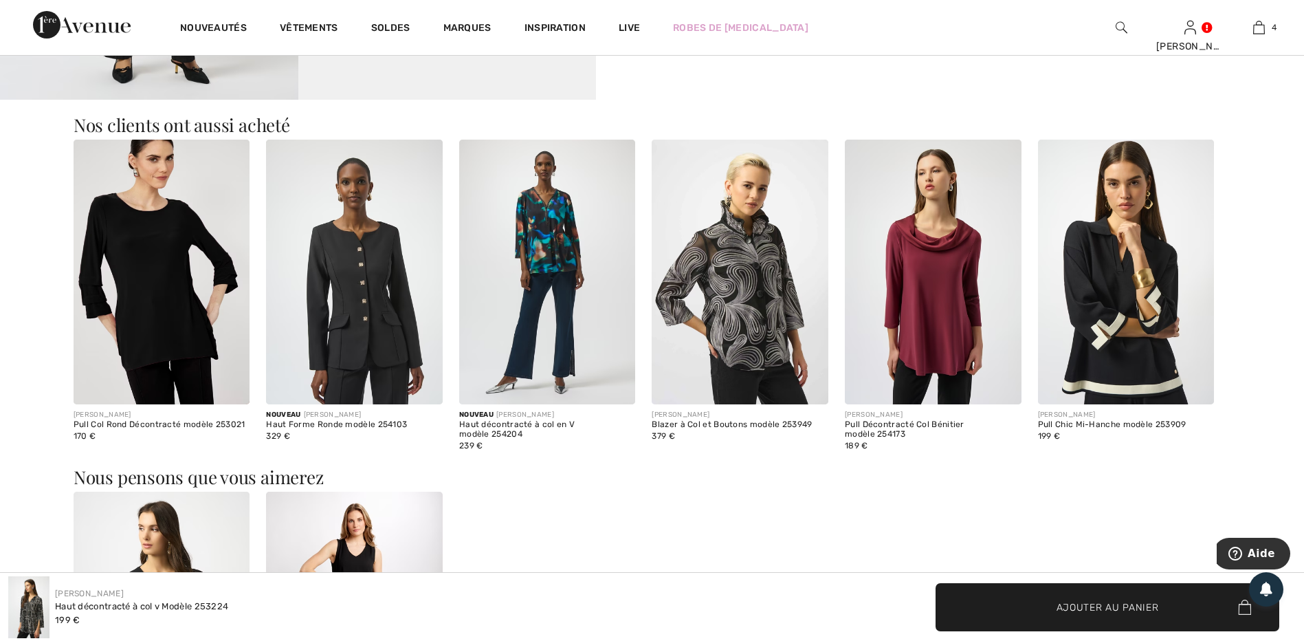
click at [571, 266] on img at bounding box center [547, 272] width 177 height 265
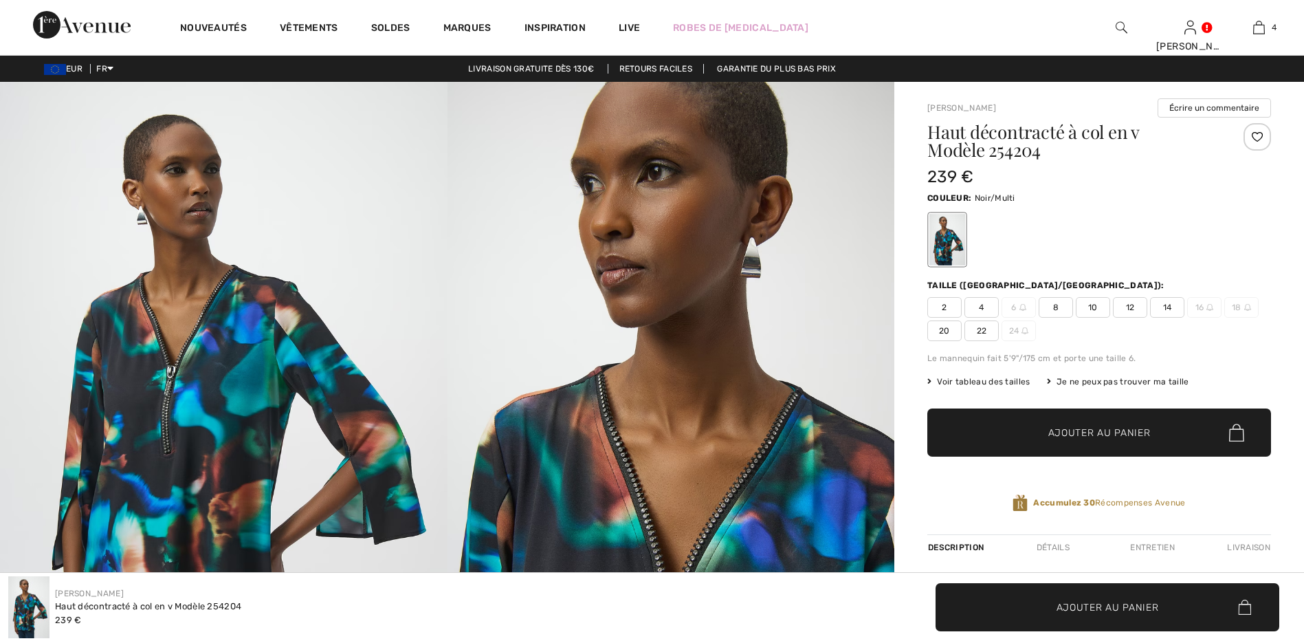
checkbox input "true"
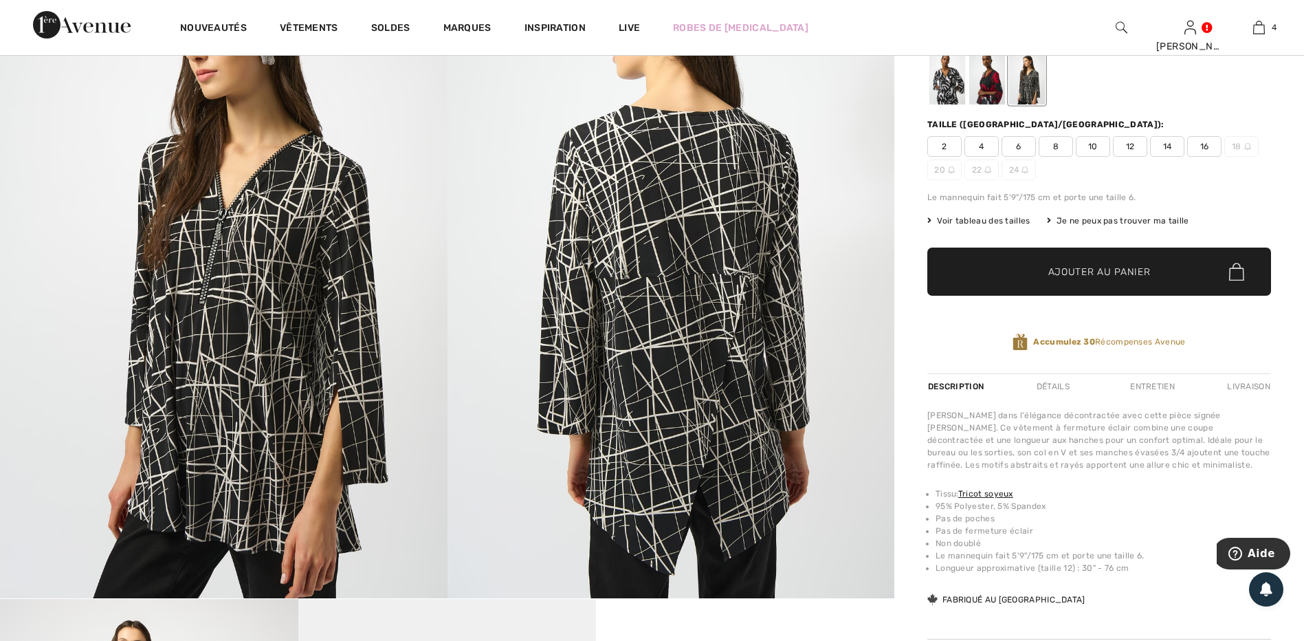
scroll to position [137, 0]
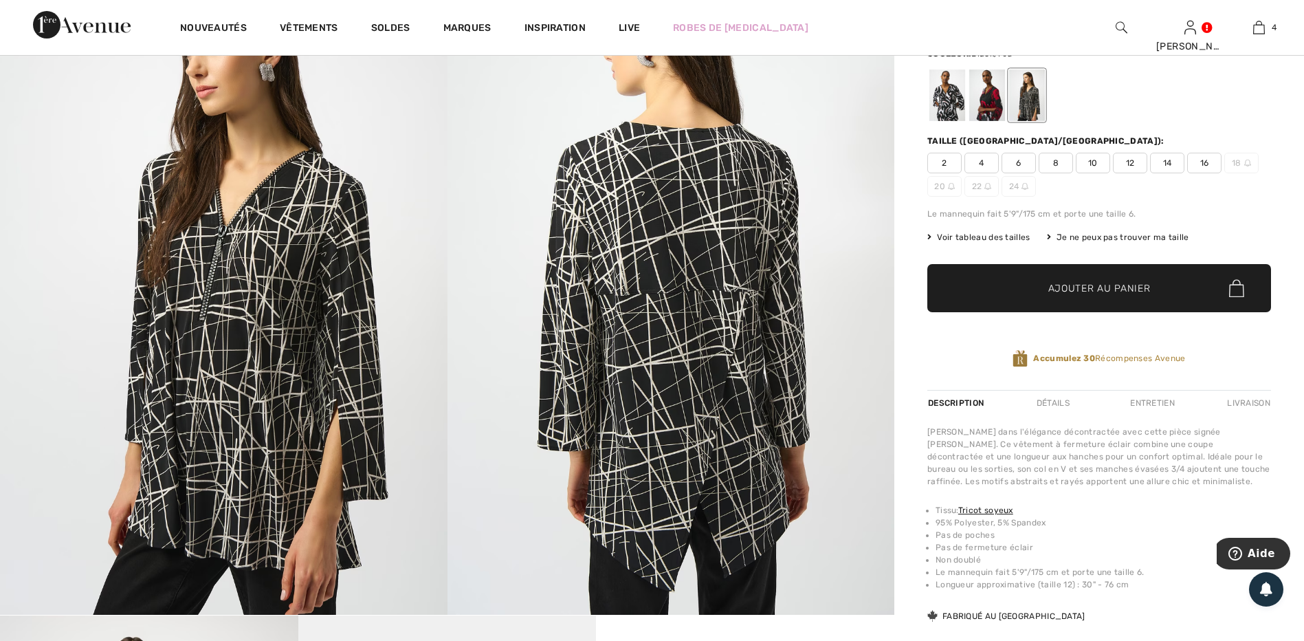
click at [986, 88] on div at bounding box center [987, 95] width 36 height 52
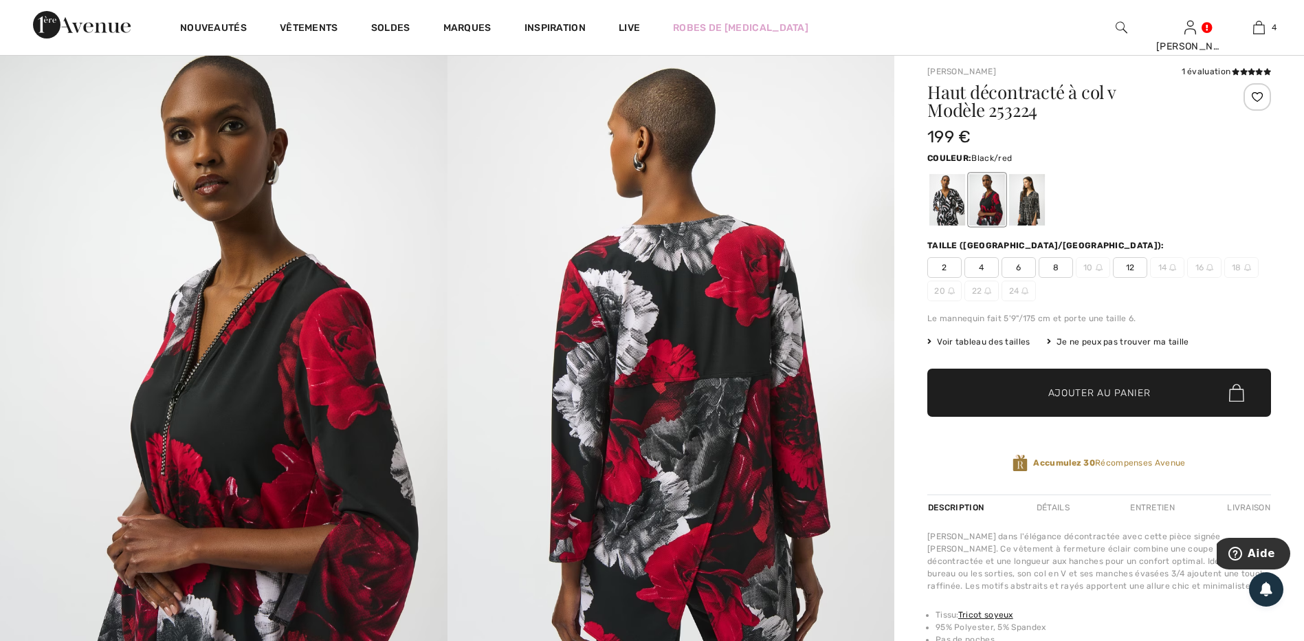
scroll to position [0, 0]
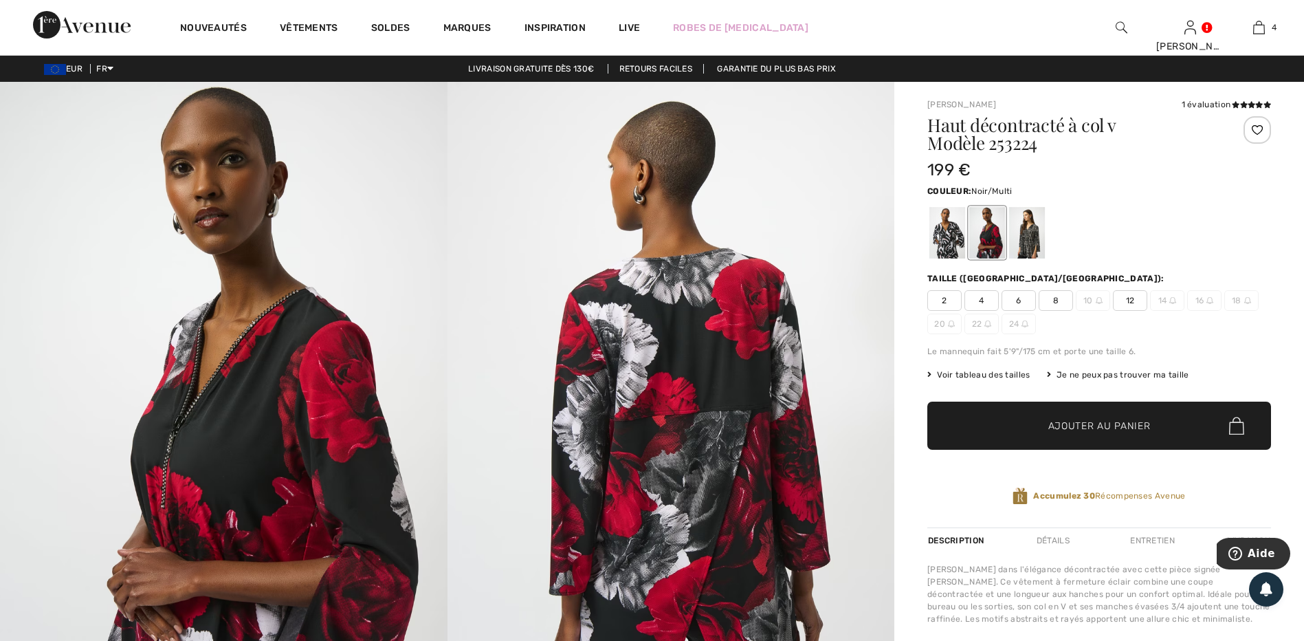
click at [952, 238] on div at bounding box center [947, 233] width 36 height 52
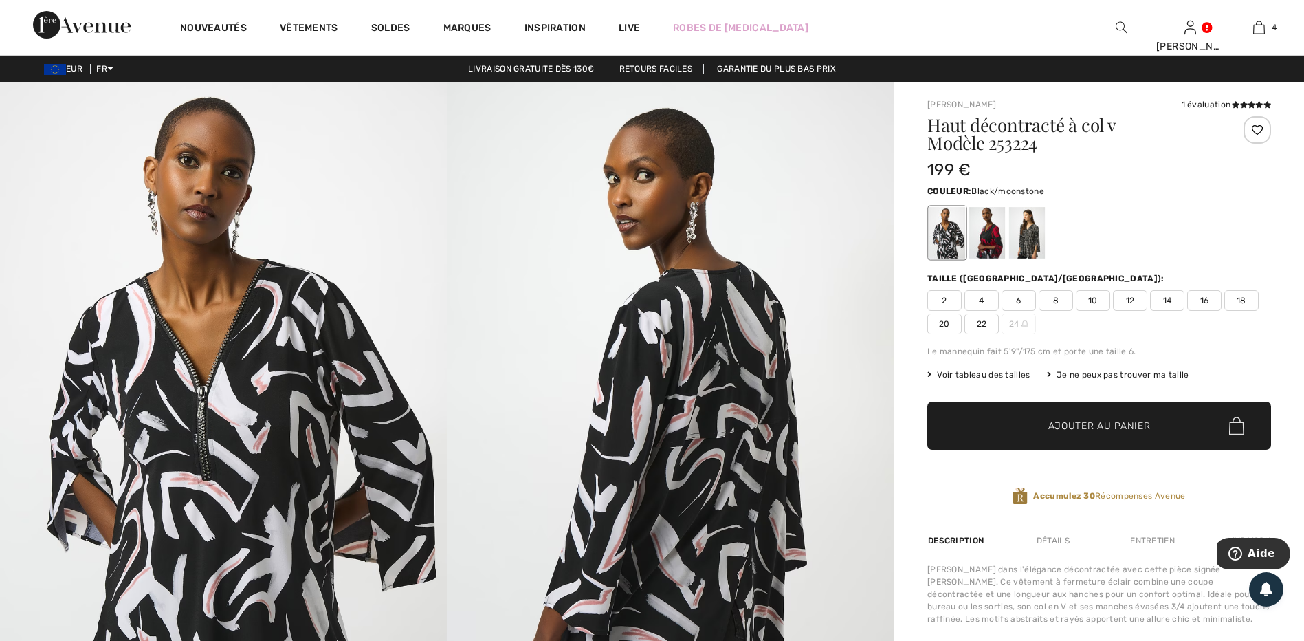
click at [1035, 230] on div at bounding box center [1027, 233] width 36 height 52
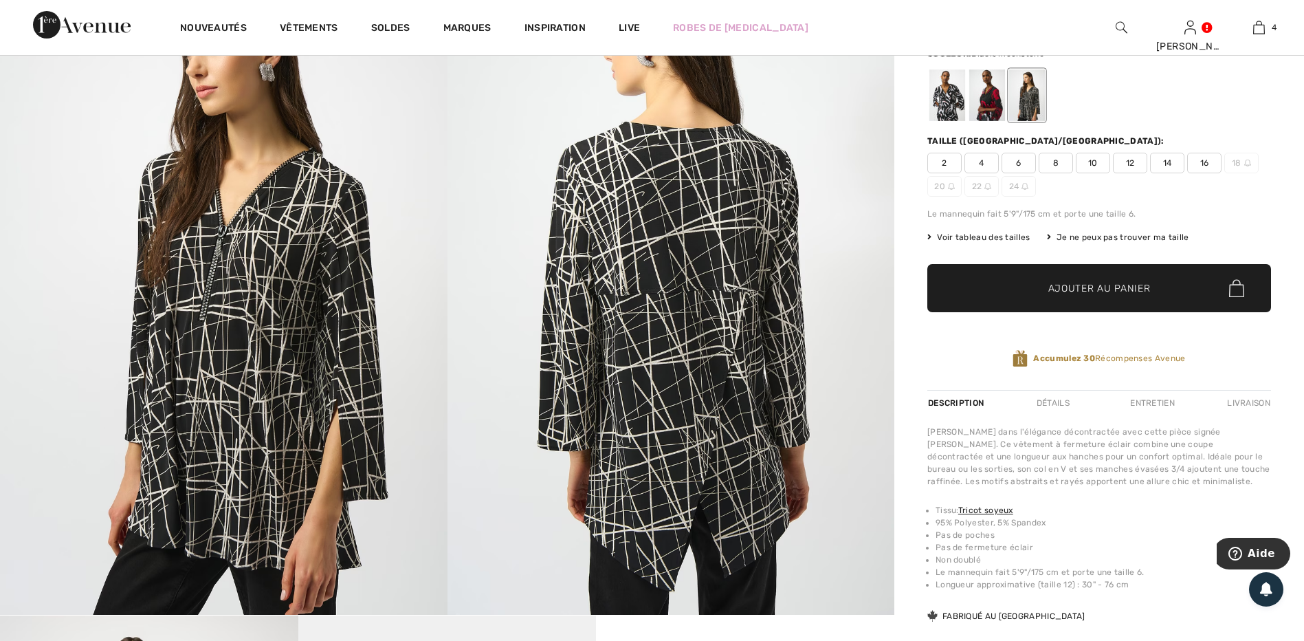
scroll to position [69, 0]
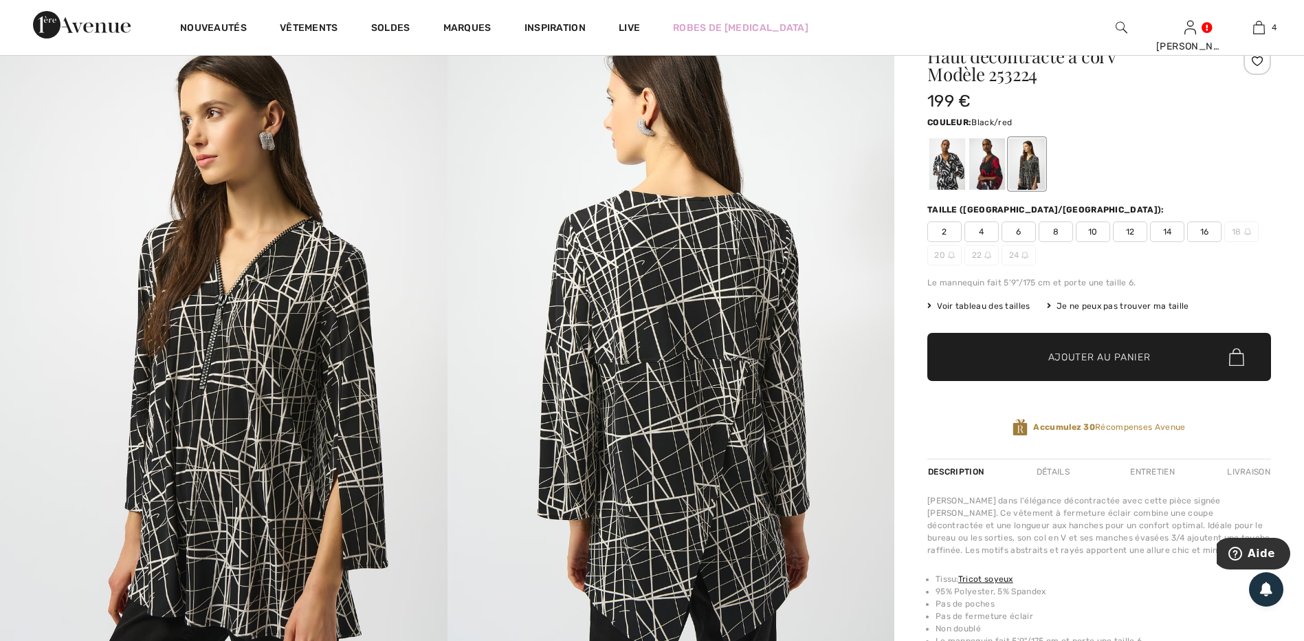
click at [992, 160] on div at bounding box center [987, 164] width 36 height 52
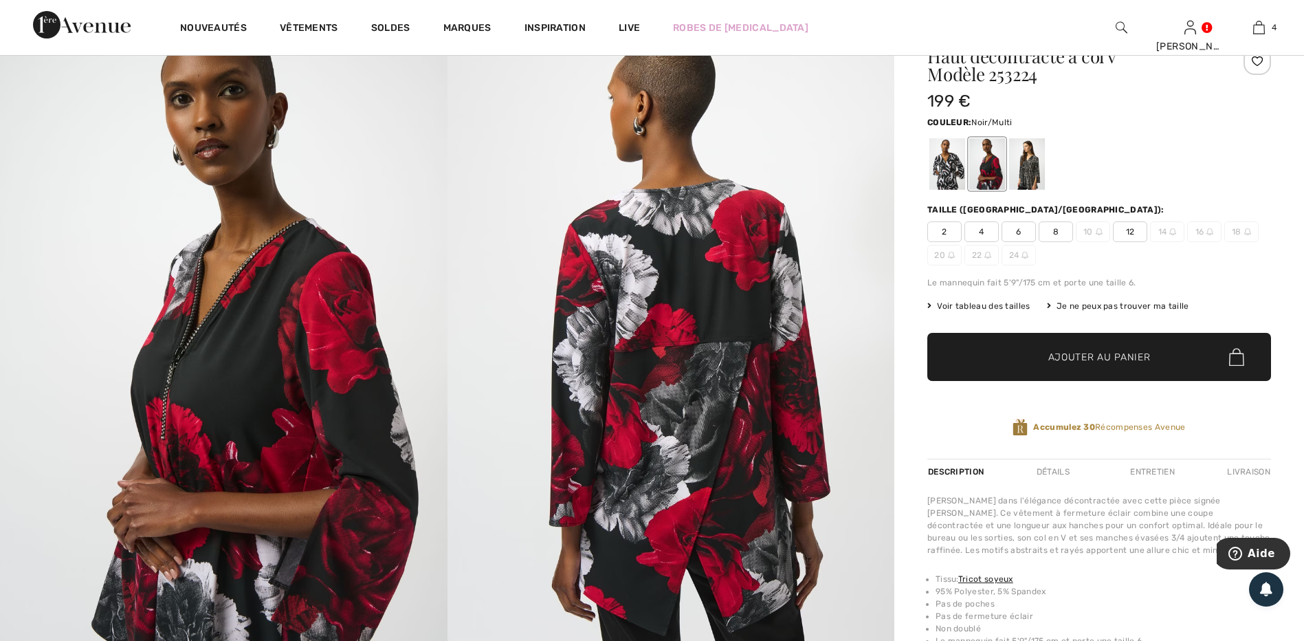
click at [946, 162] on div at bounding box center [947, 164] width 36 height 52
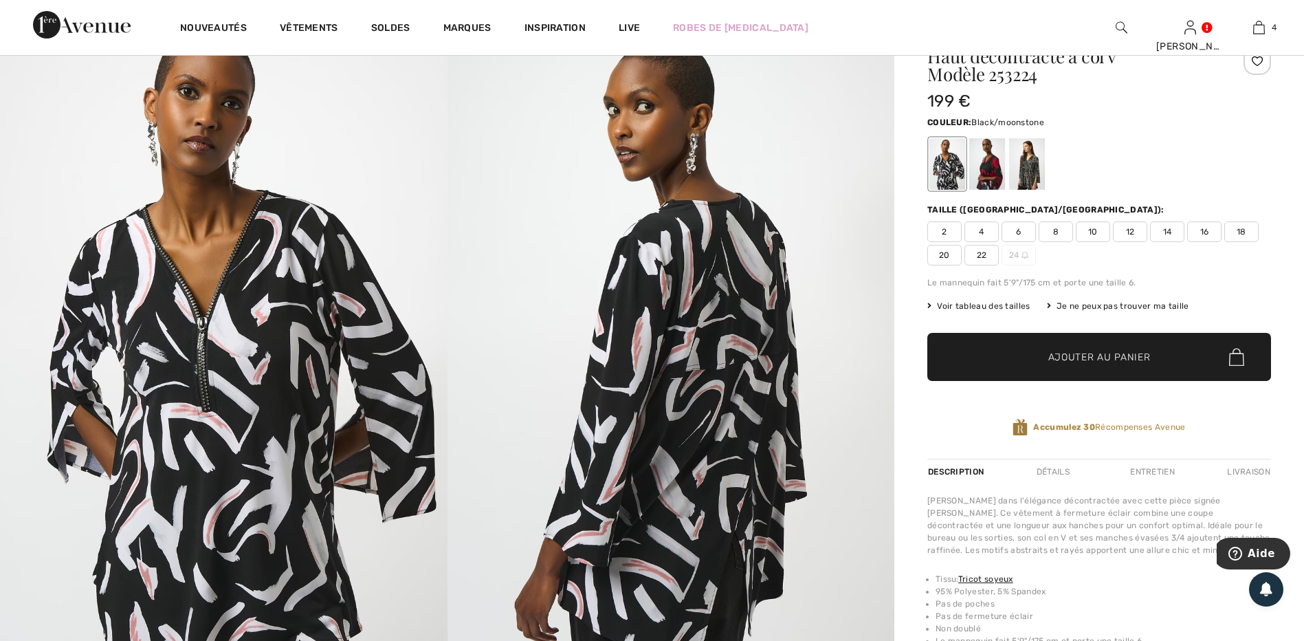
click at [1032, 157] on div at bounding box center [1027, 164] width 36 height 52
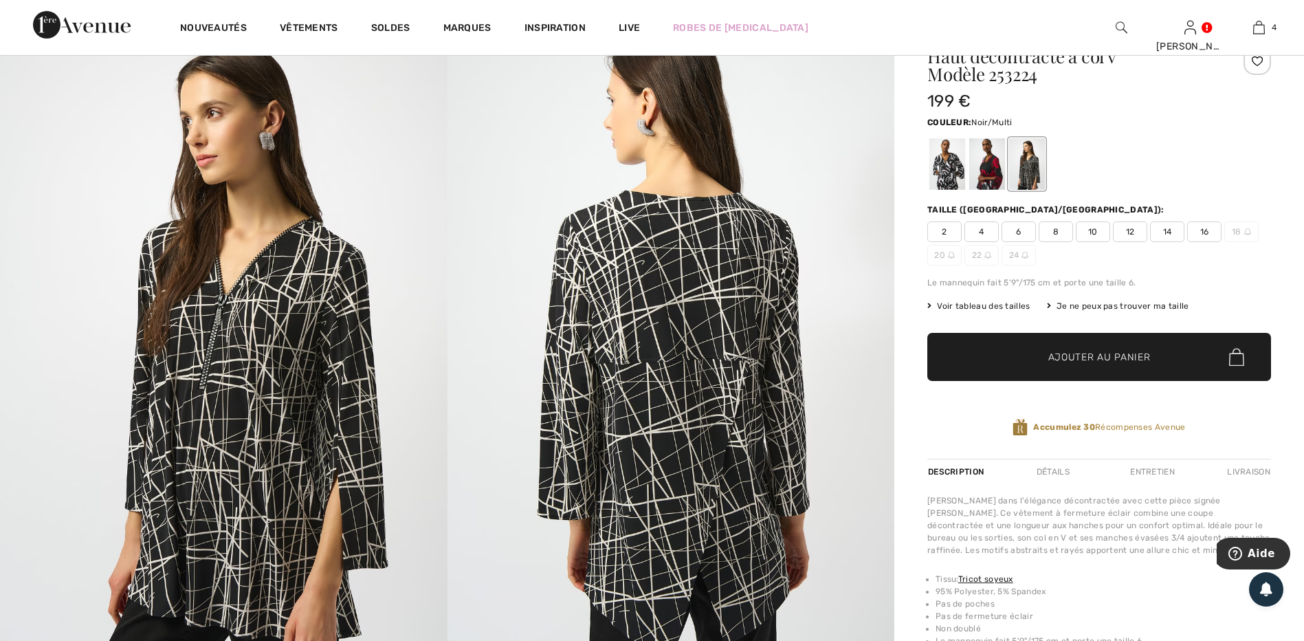
click at [929, 172] on div at bounding box center [947, 164] width 36 height 52
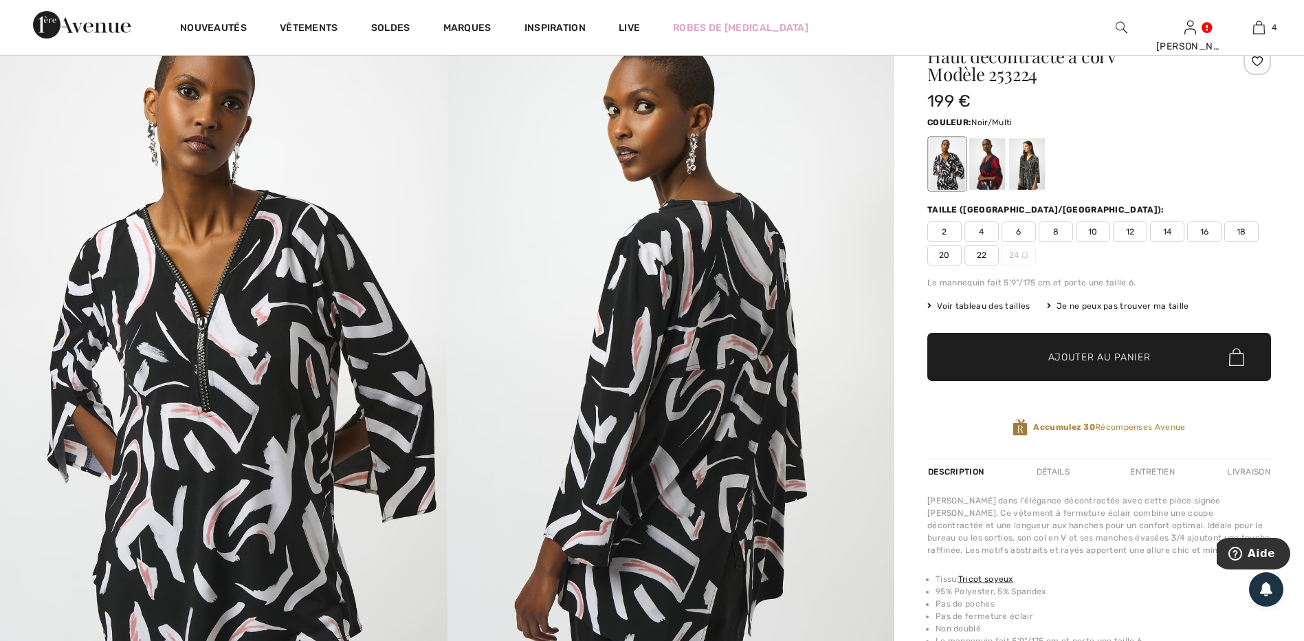
click at [981, 252] on span "22" at bounding box center [982, 255] width 34 height 21
click at [1028, 346] on span "✔ Ajouté au panier Ajouter au panier" at bounding box center [1099, 357] width 344 height 48
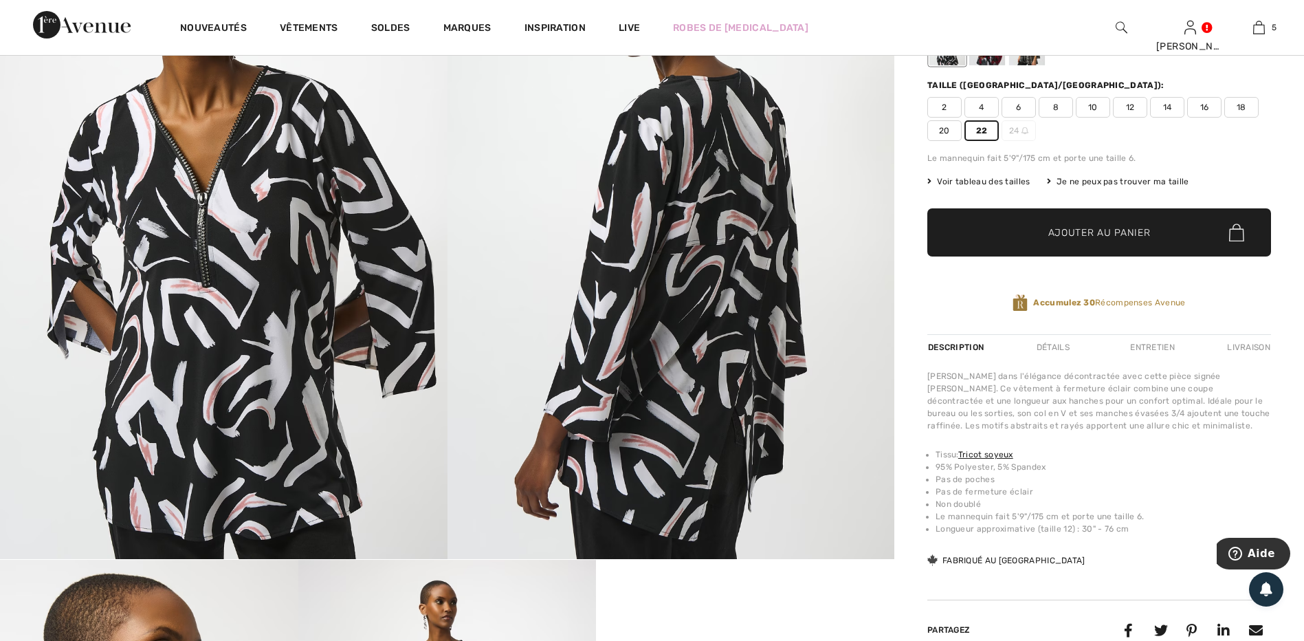
scroll to position [206, 0]
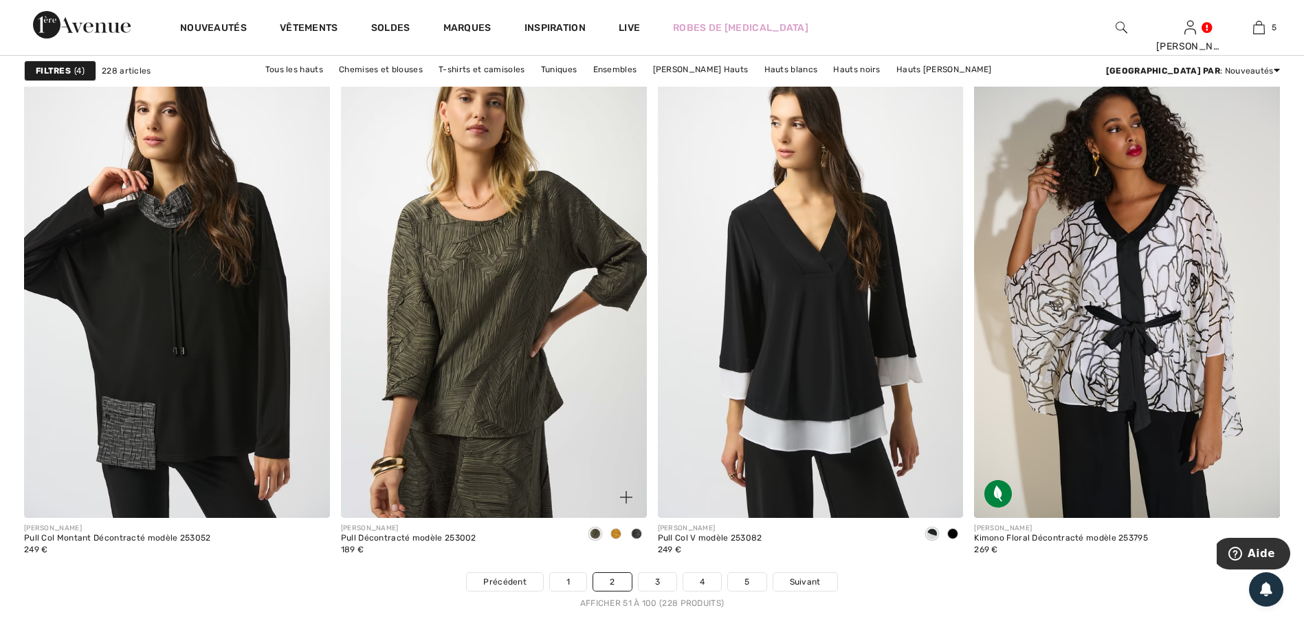
scroll to position [7631, 0]
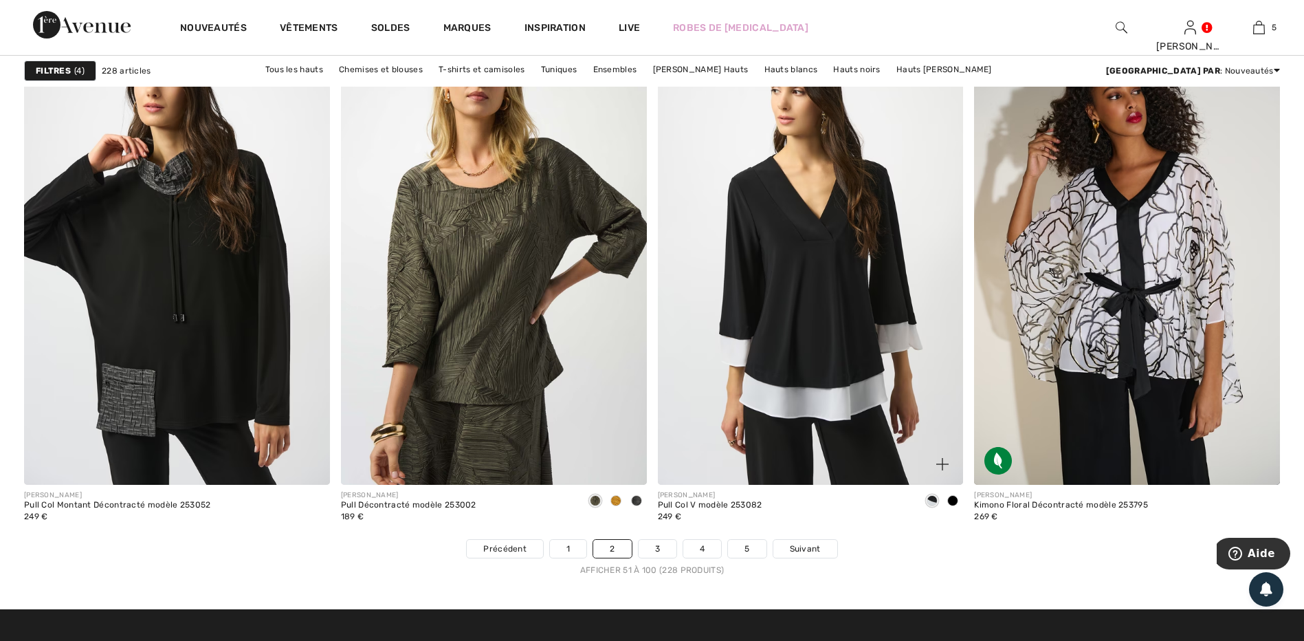
click at [951, 504] on span at bounding box center [952, 500] width 11 height 11
click at [954, 498] on span at bounding box center [952, 500] width 11 height 11
click at [876, 408] on img at bounding box center [811, 255] width 306 height 459
click at [932, 501] on span at bounding box center [932, 500] width 11 height 11
click at [655, 550] on link "3" at bounding box center [658, 549] width 38 height 18
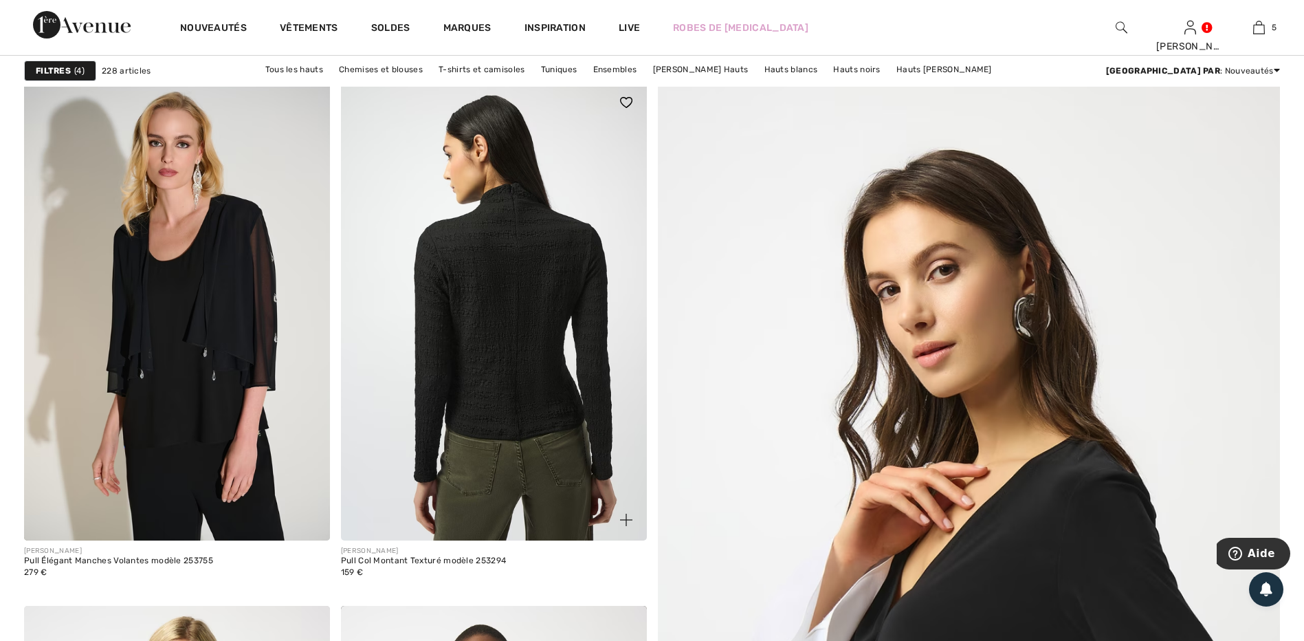
scroll to position [137, 0]
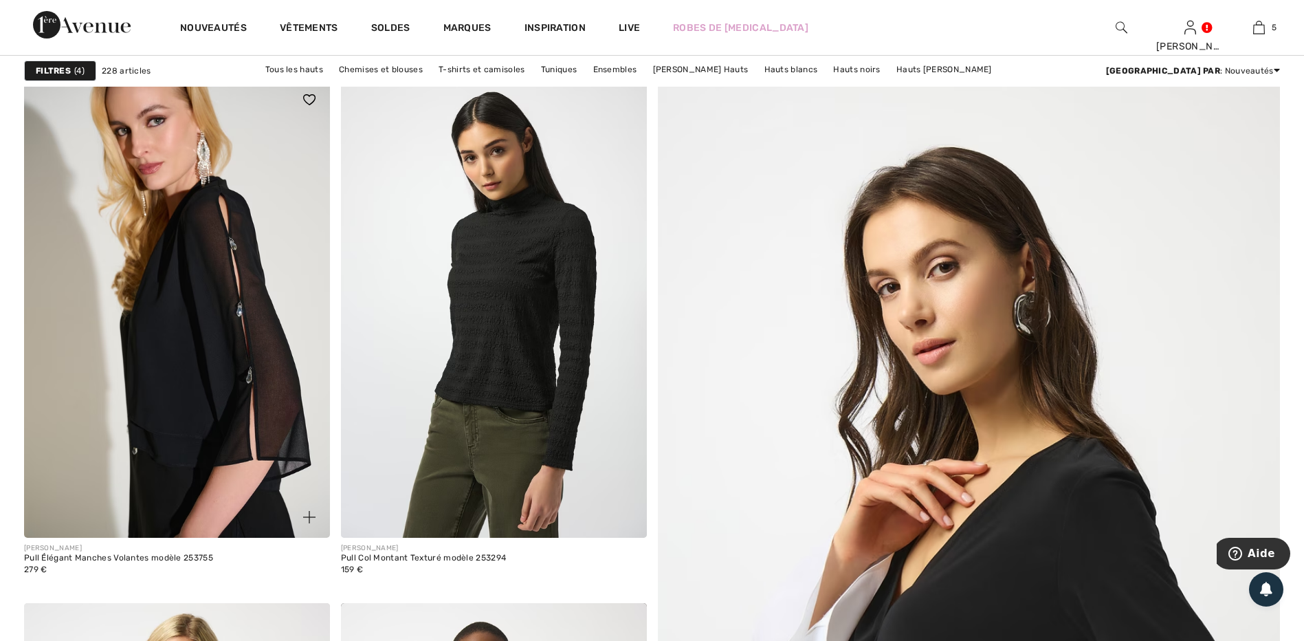
click at [220, 344] on img at bounding box center [177, 308] width 306 height 459
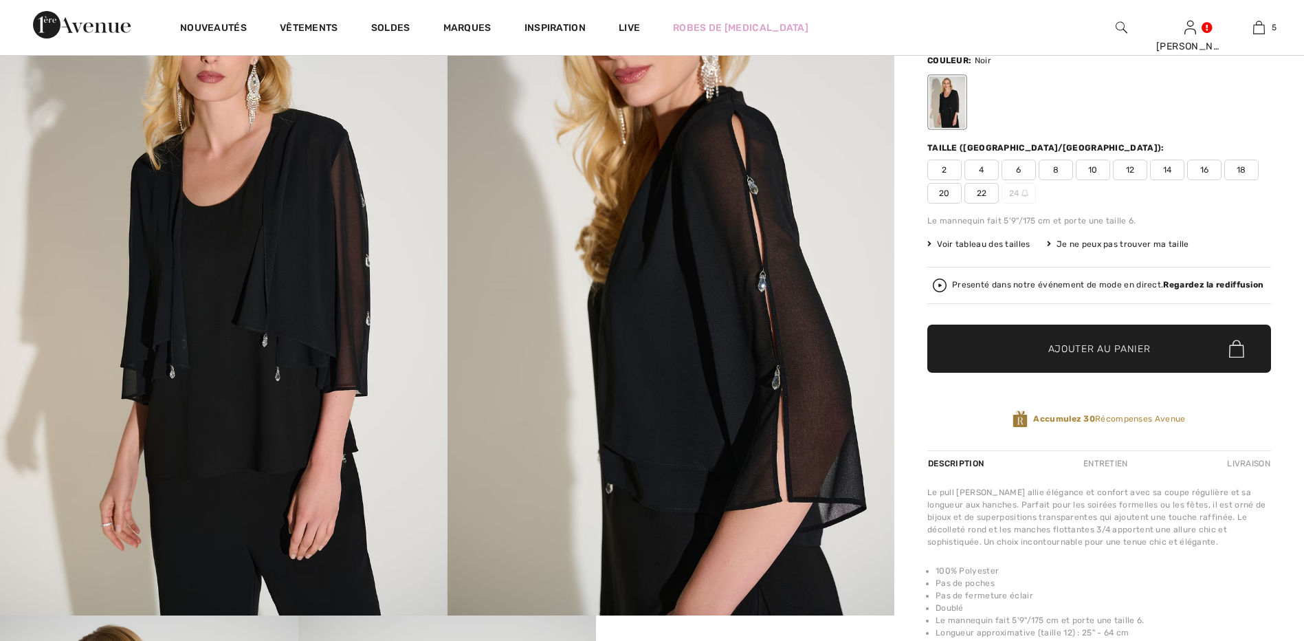
scroll to position [137, 0]
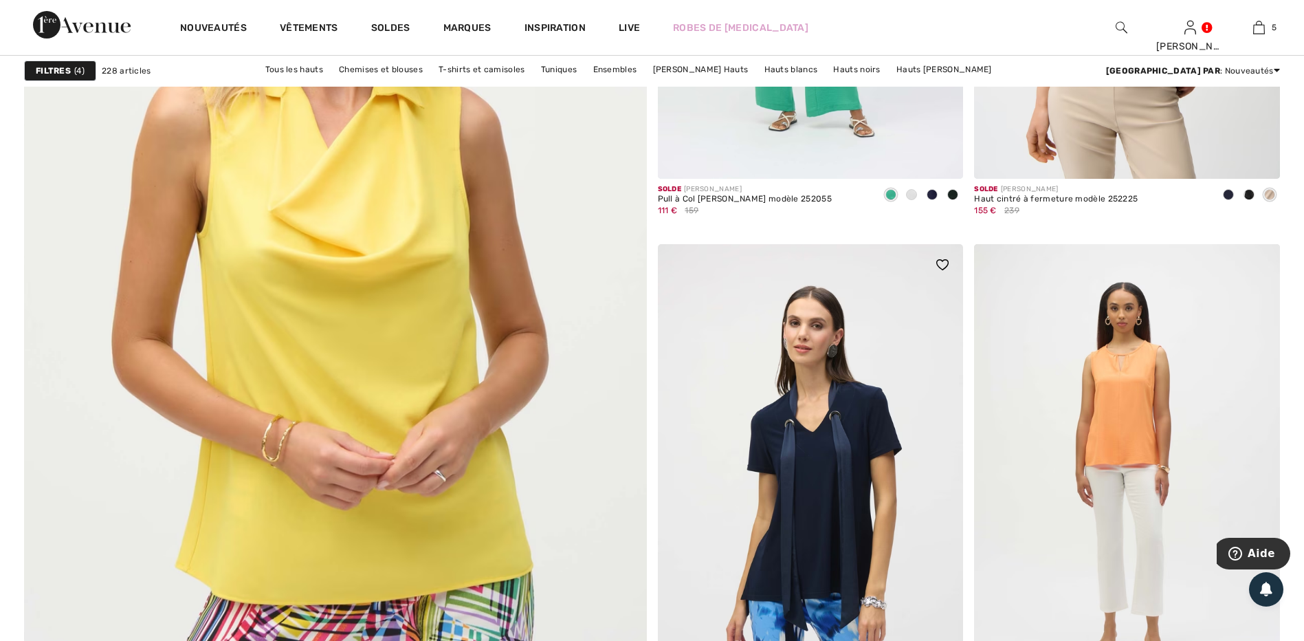
scroll to position [4743, 0]
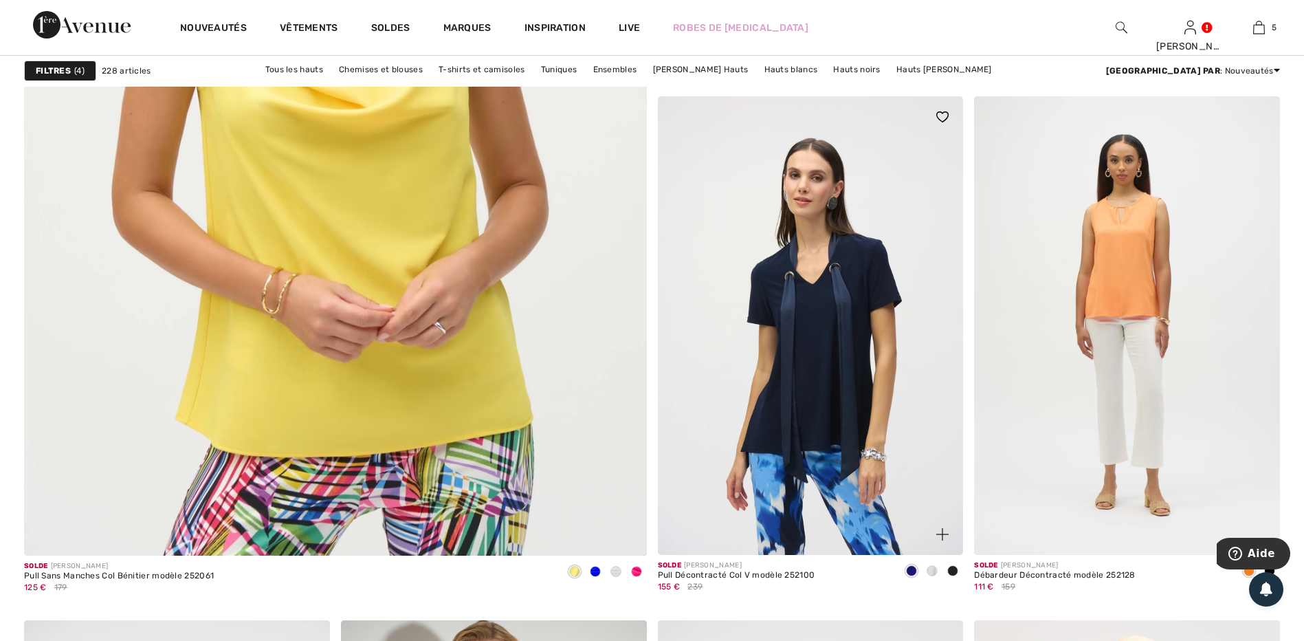
click at [817, 415] on img at bounding box center [811, 325] width 306 height 459
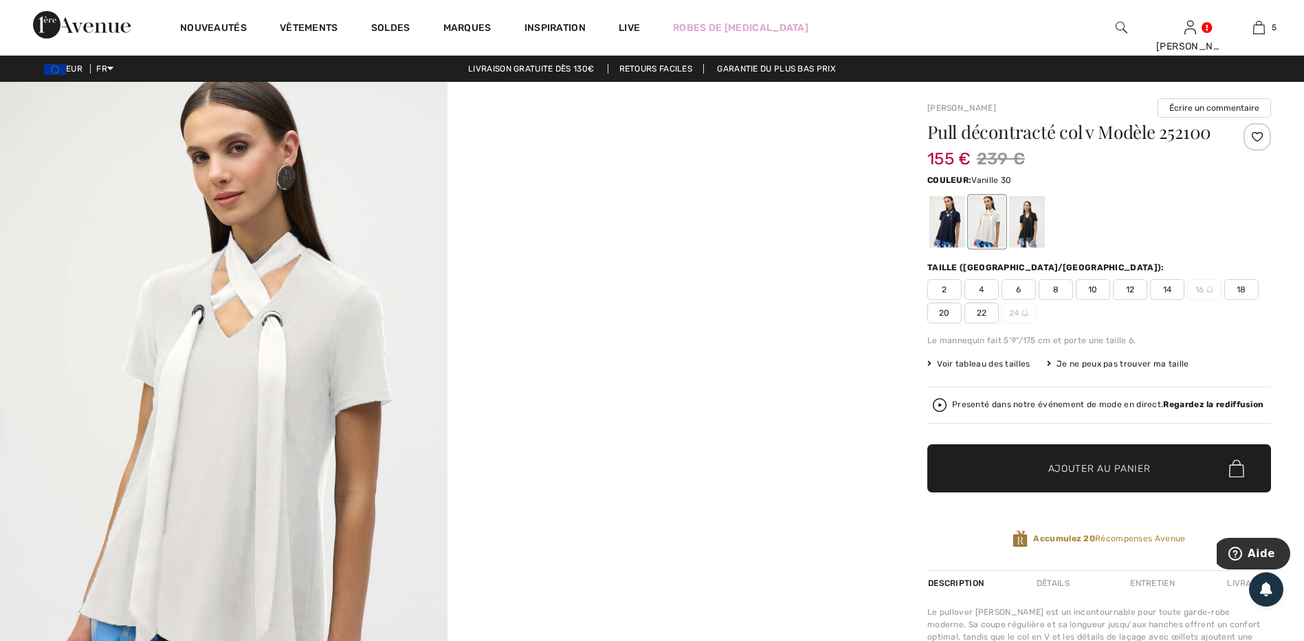
click at [993, 237] on div at bounding box center [987, 222] width 36 height 52
click at [1022, 239] on div at bounding box center [1027, 222] width 36 height 52
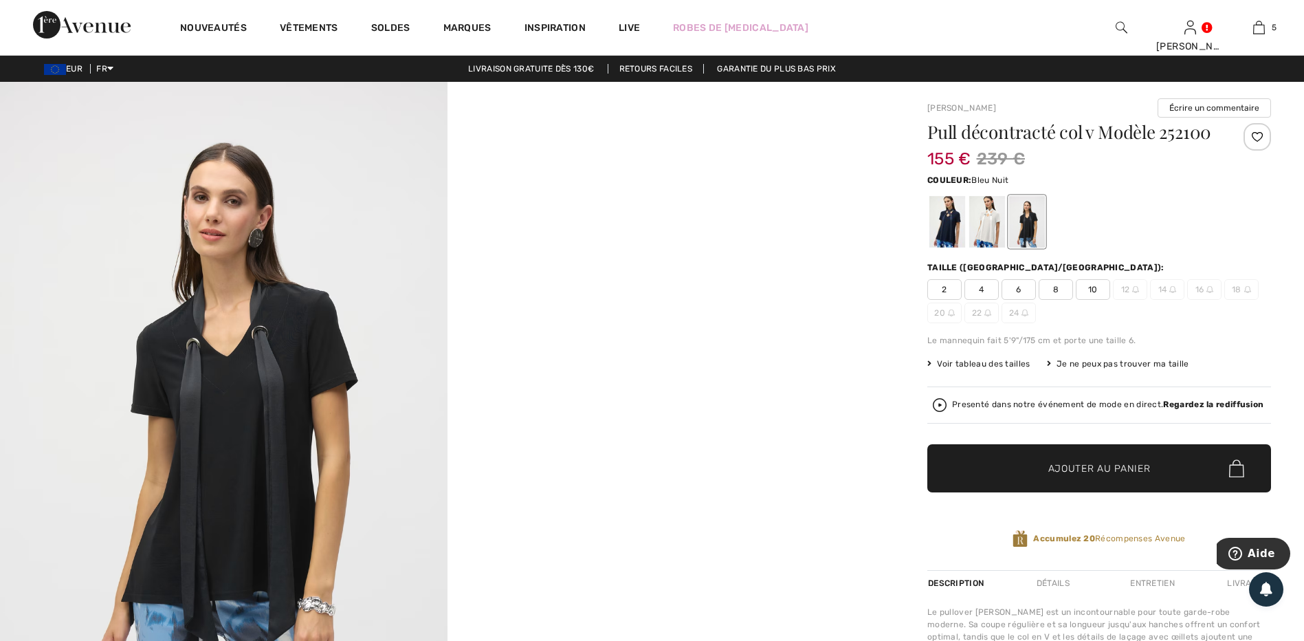
click at [938, 241] on div at bounding box center [947, 222] width 36 height 52
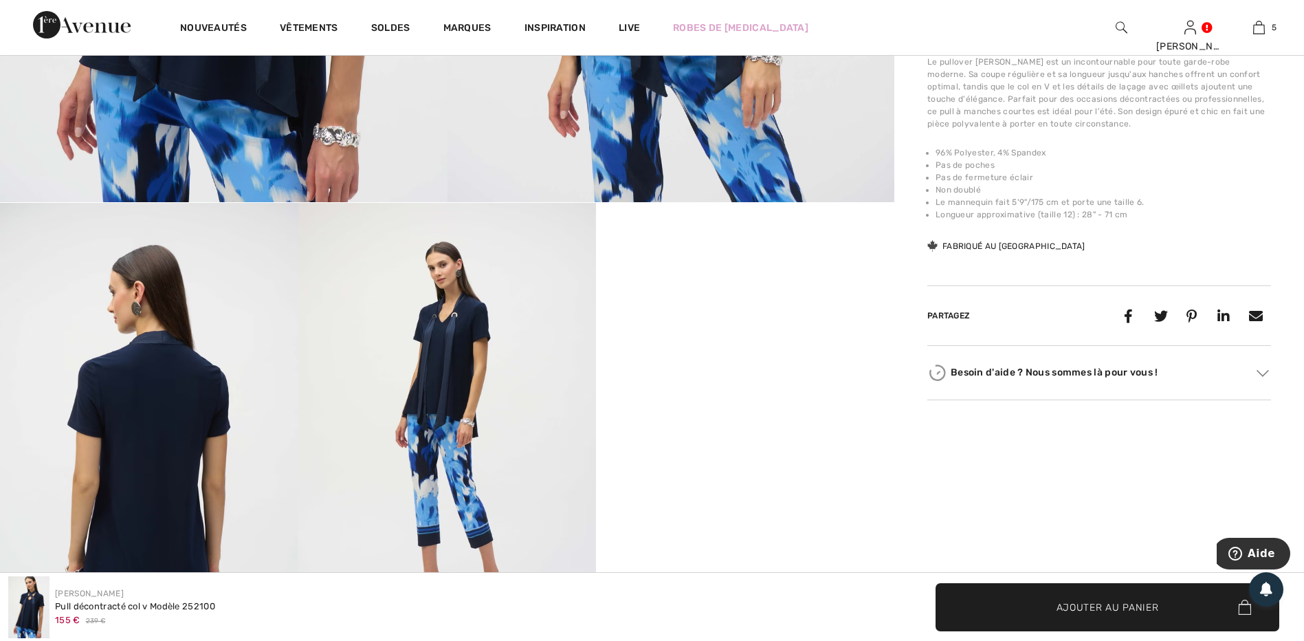
scroll to position [687, 0]
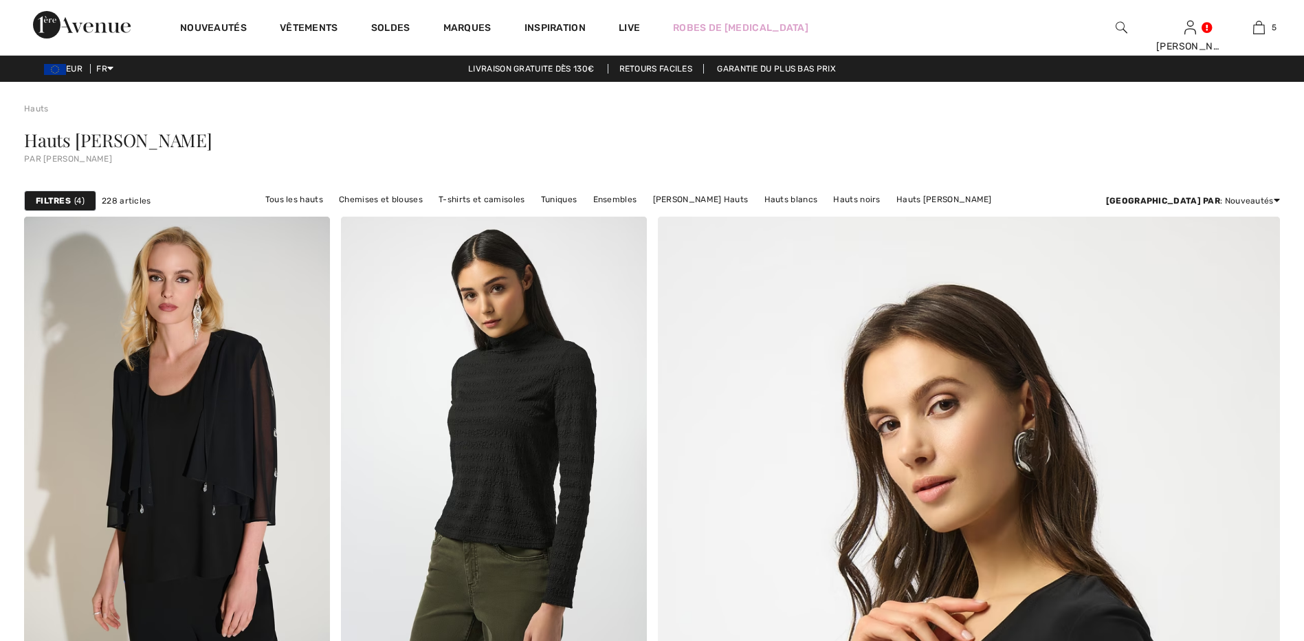
checkbox input "true"
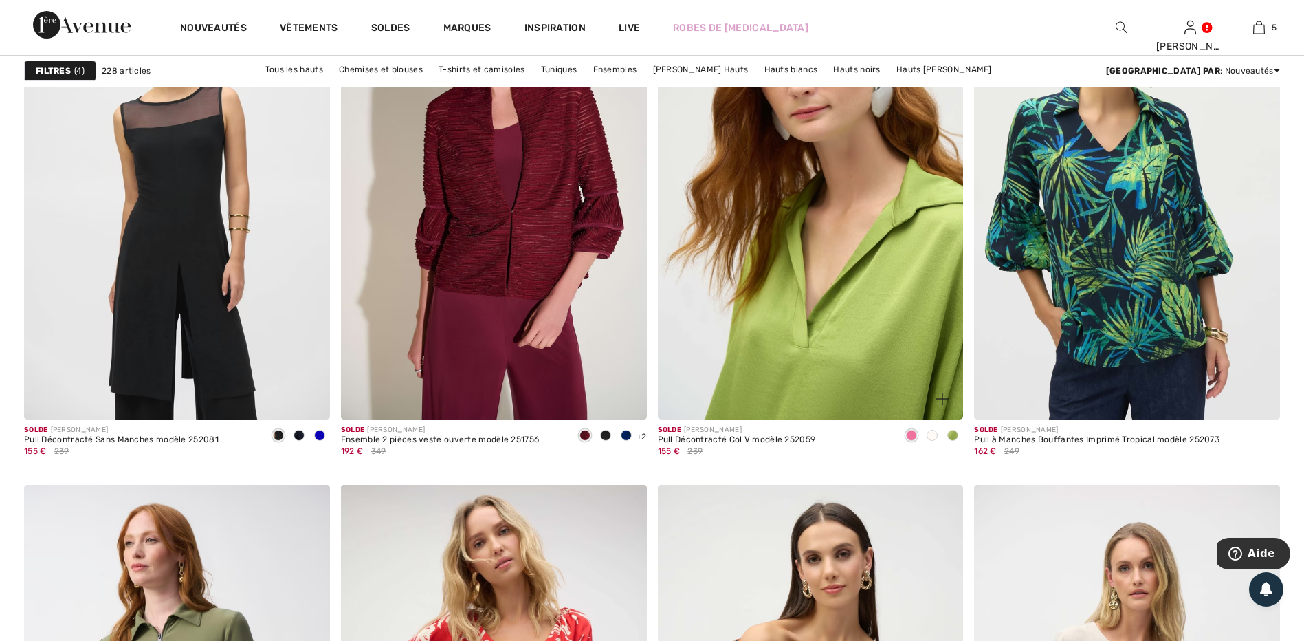
scroll to position [5431, 0]
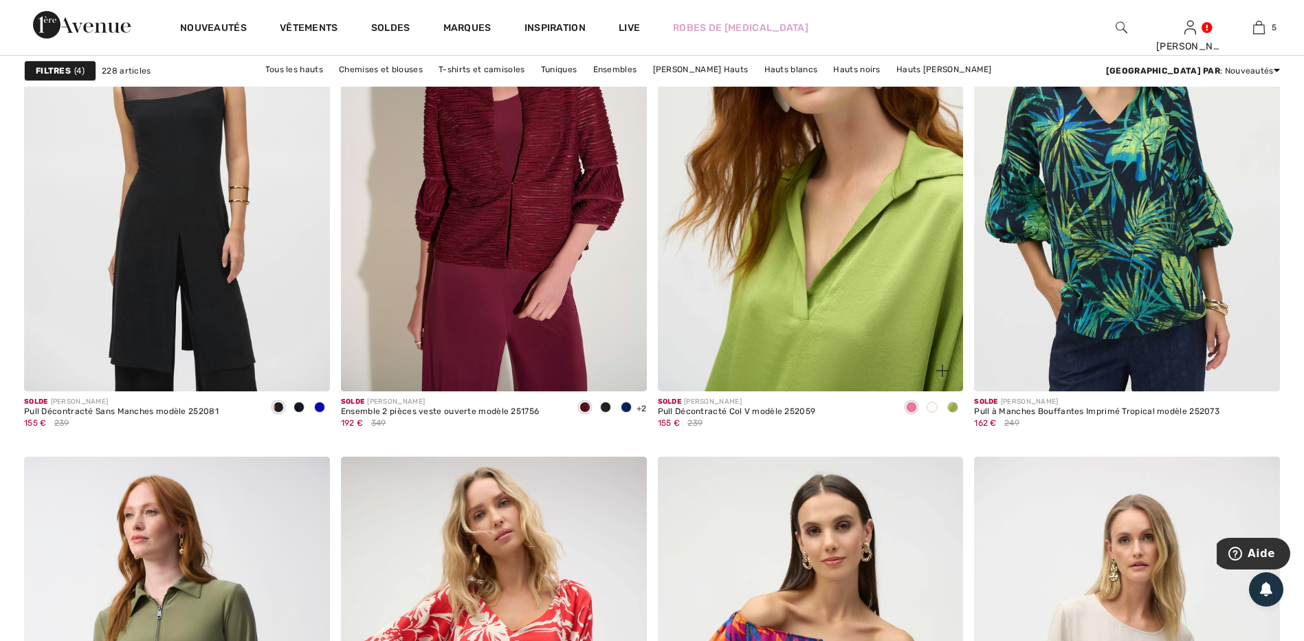
click at [847, 311] on img at bounding box center [811, 162] width 306 height 459
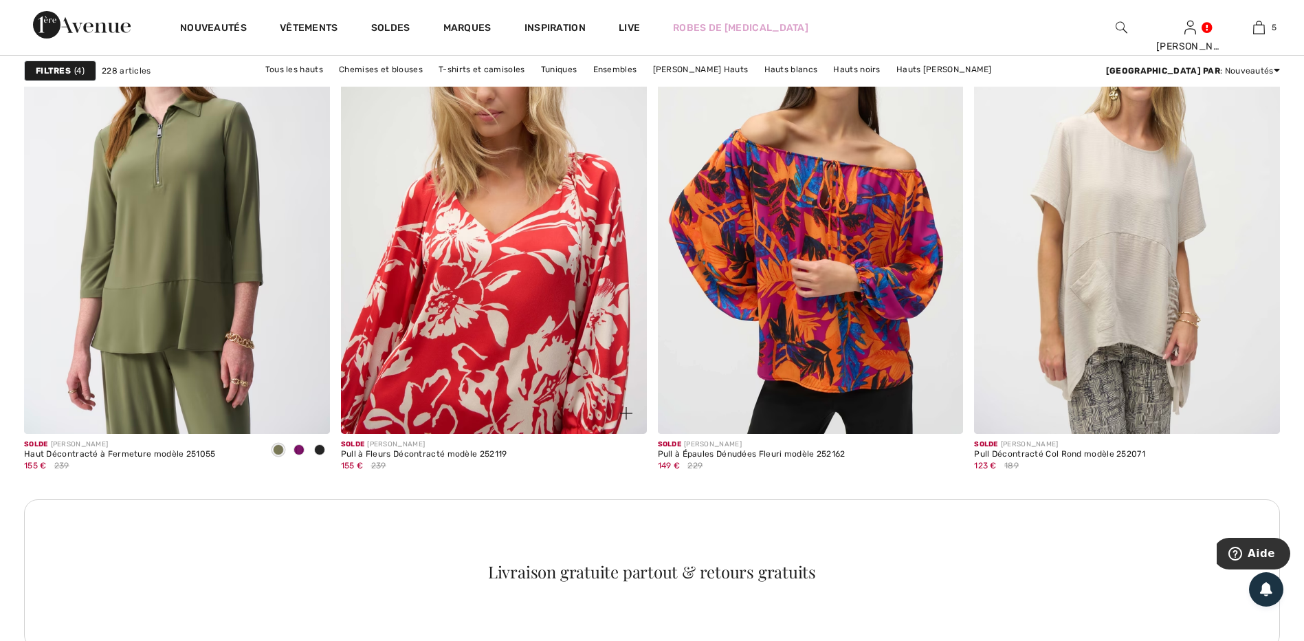
click at [531, 316] on img at bounding box center [494, 204] width 306 height 459
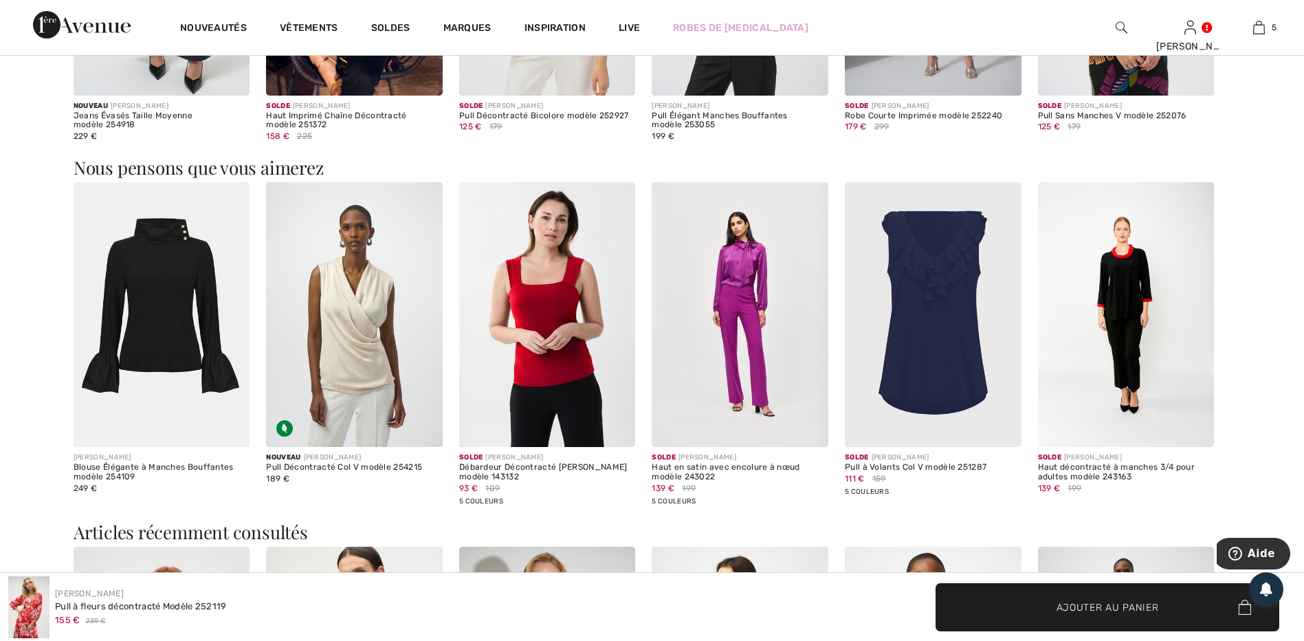
scroll to position [1512, 0]
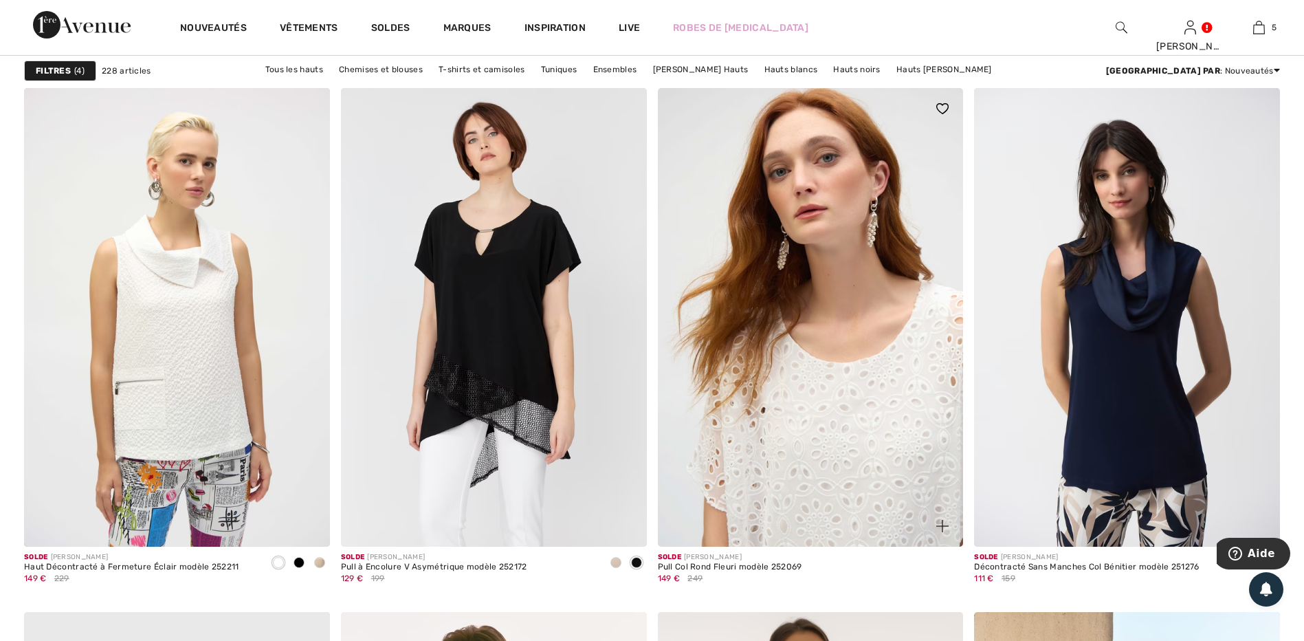
scroll to position [6531, 0]
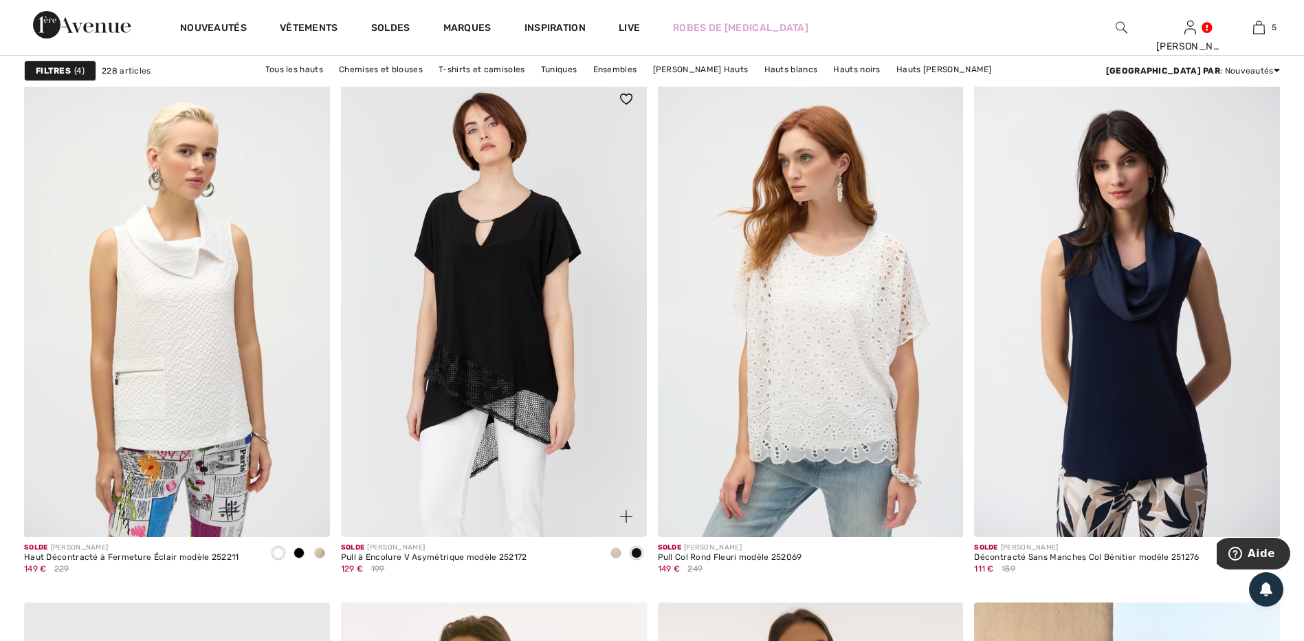
click at [615, 548] on span at bounding box center [615, 552] width 11 height 11
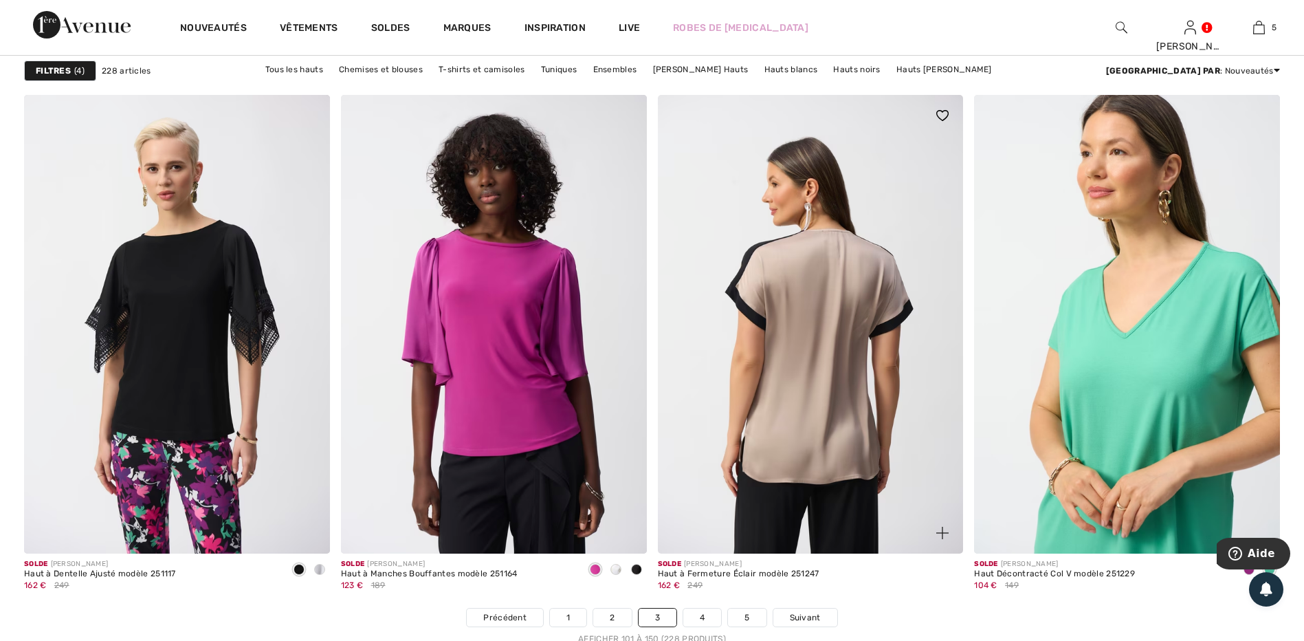
scroll to position [7700, 0]
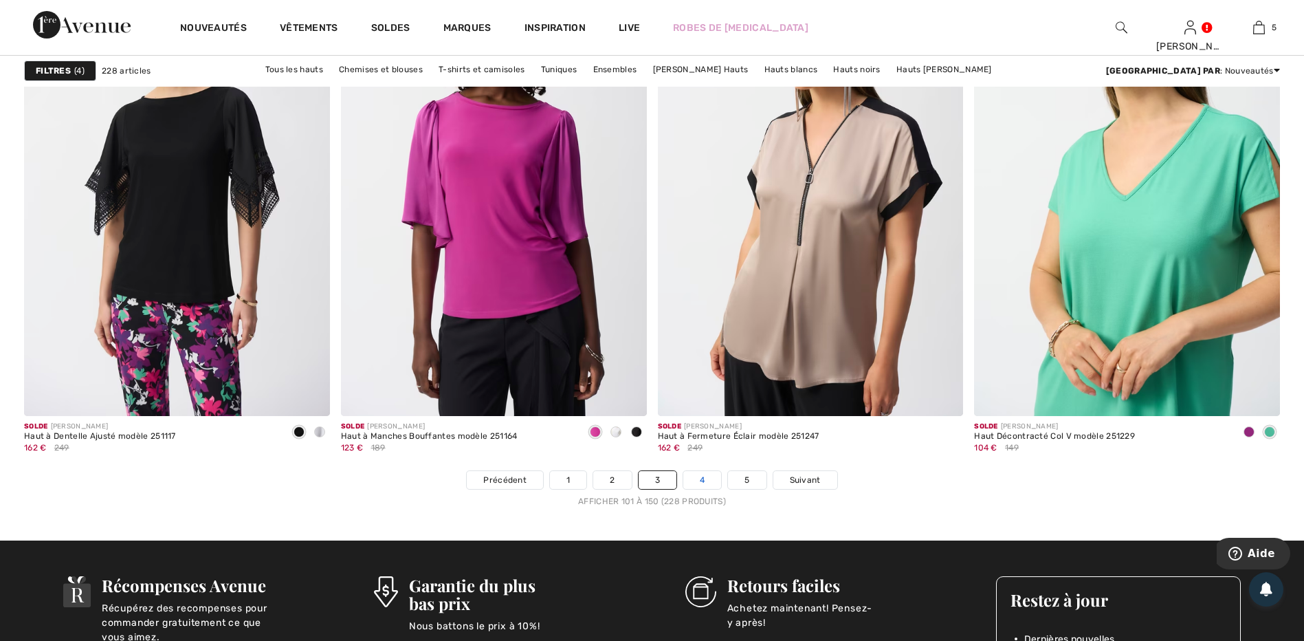
click at [696, 478] on link "4" at bounding box center [702, 480] width 38 height 18
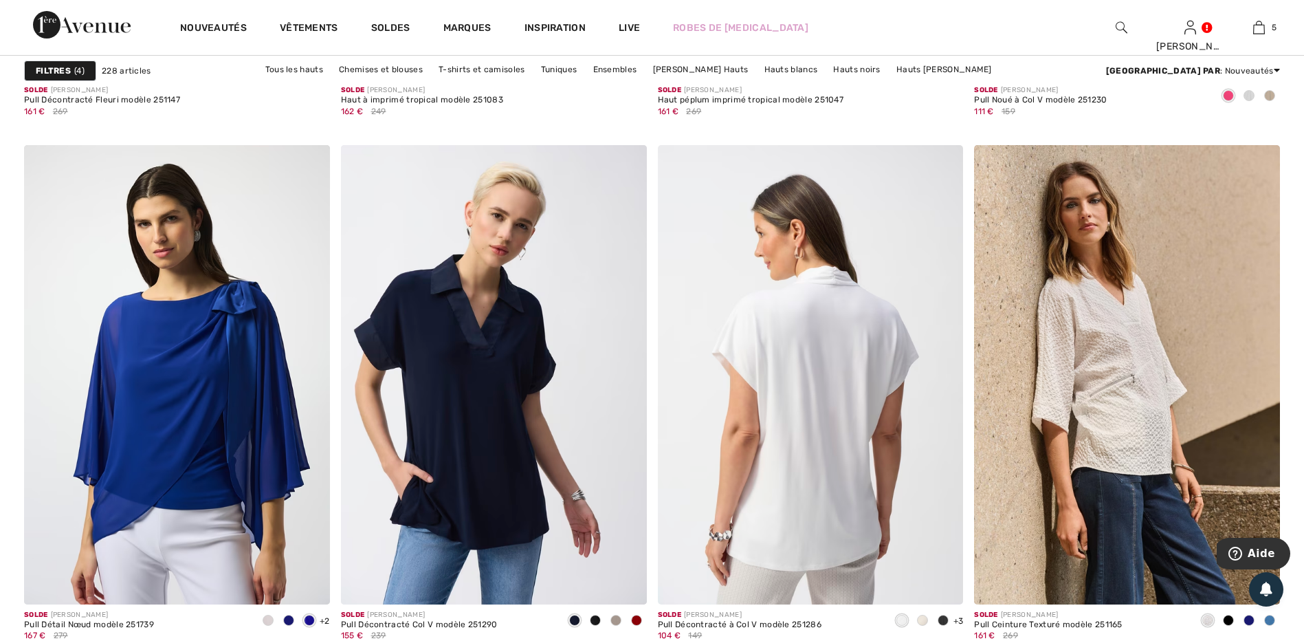
scroll to position [1719, 0]
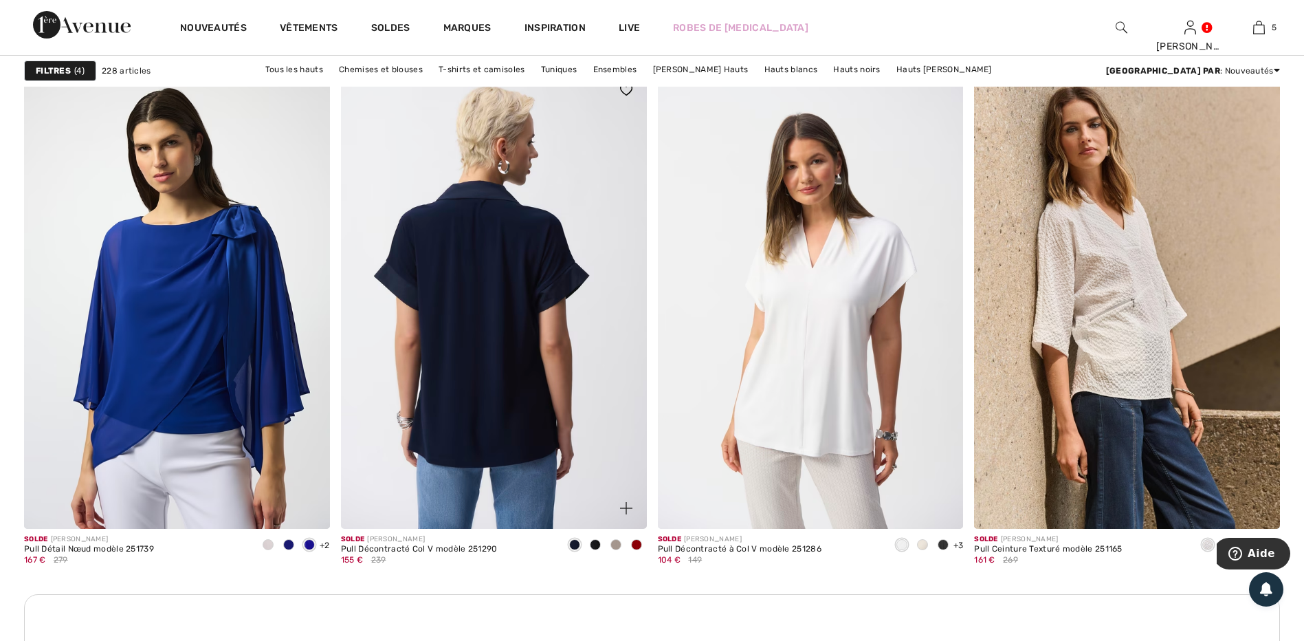
click at [577, 298] on img at bounding box center [494, 298] width 306 height 459
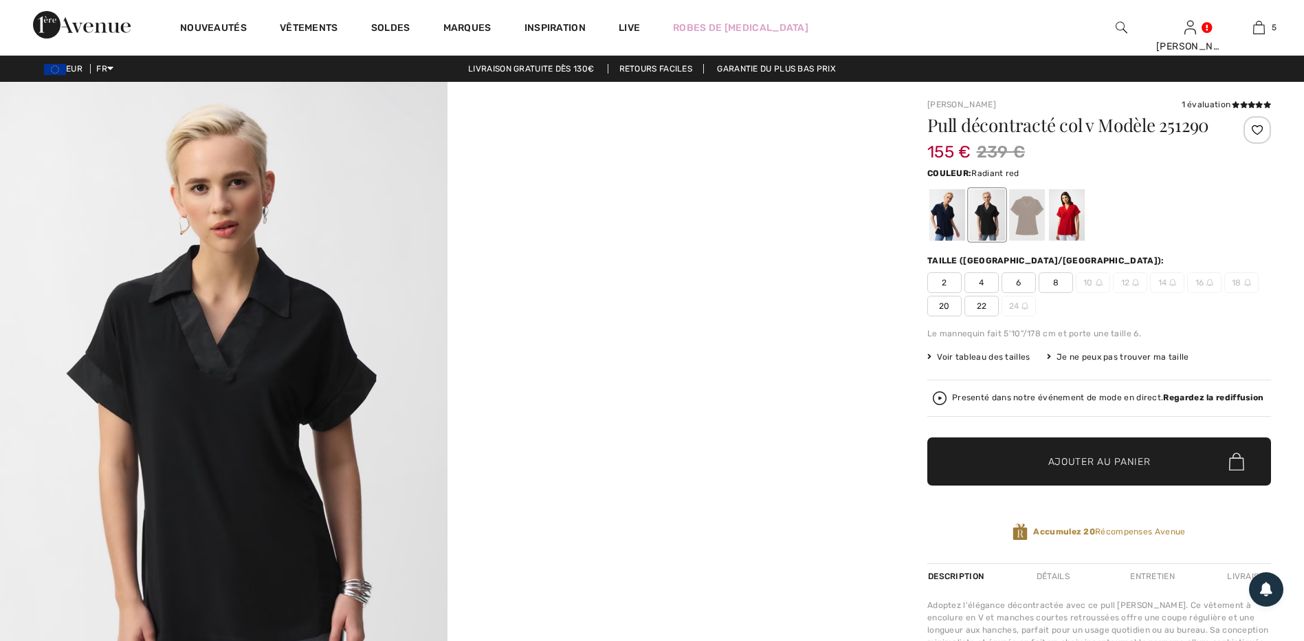
click at [1060, 223] on div at bounding box center [1067, 215] width 36 height 52
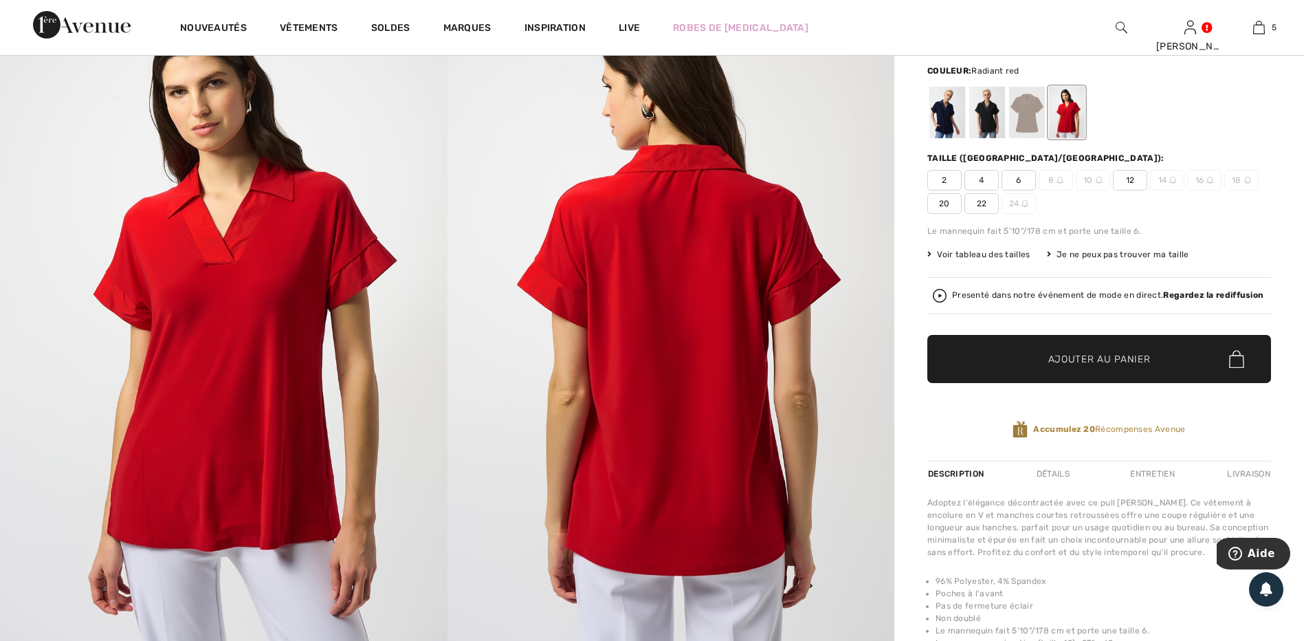
scroll to position [69, 0]
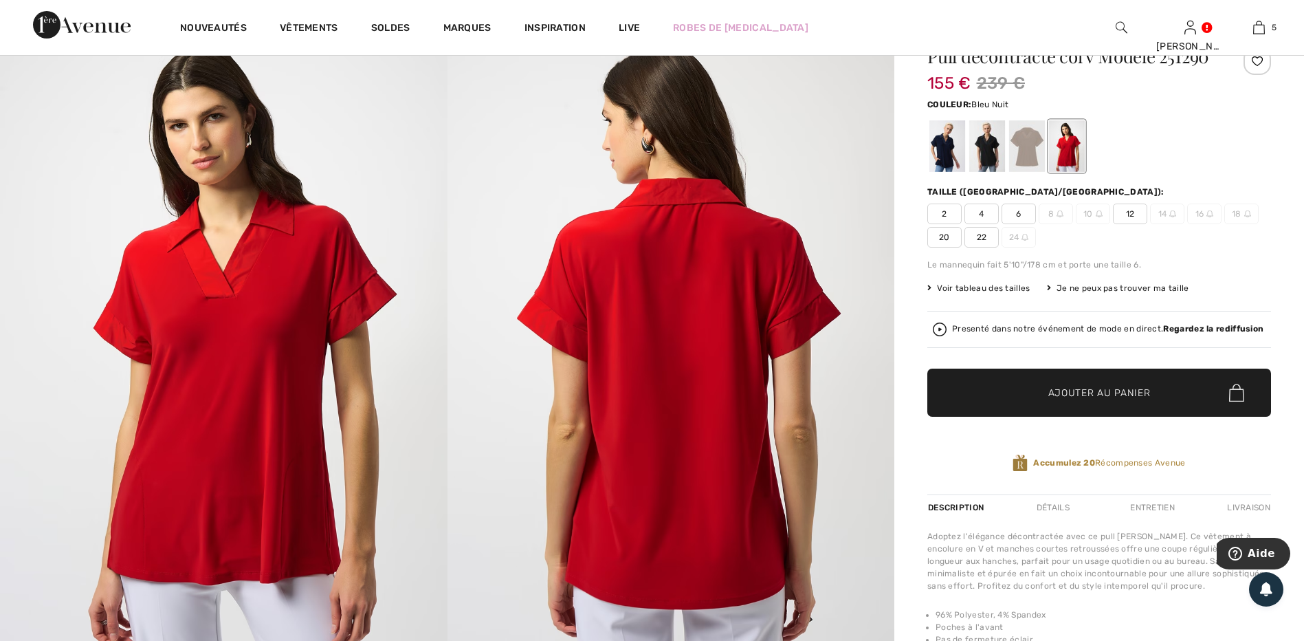
click at [941, 150] on div at bounding box center [947, 146] width 36 height 52
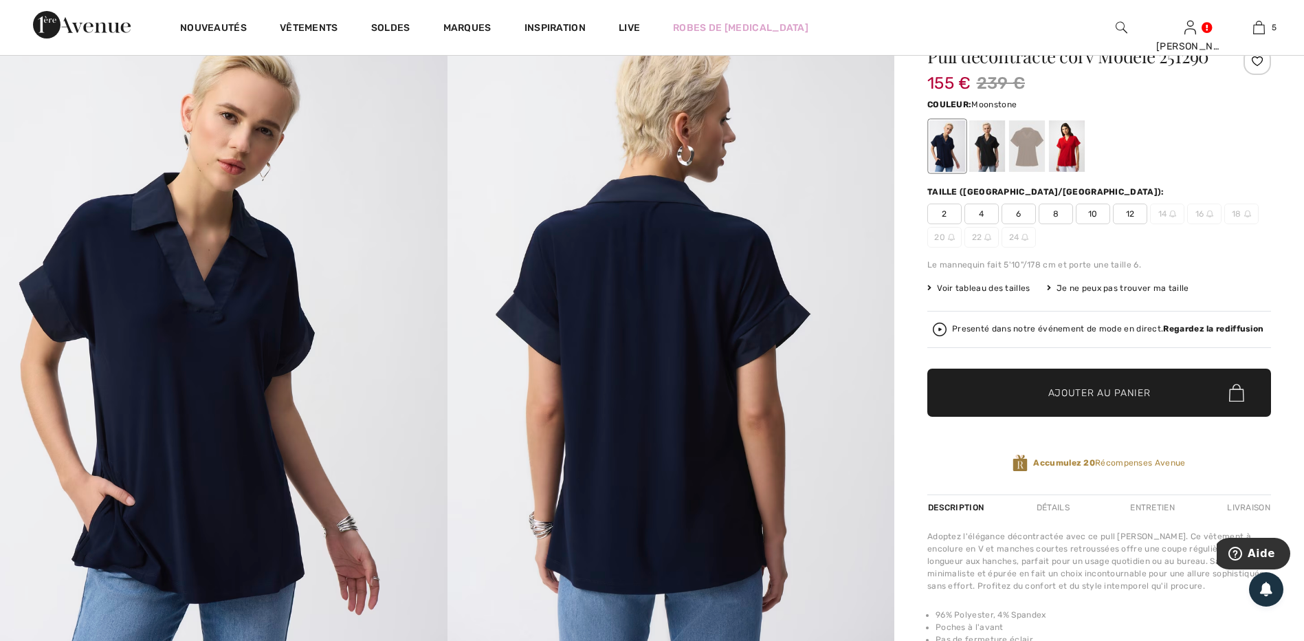
click at [1021, 148] on div at bounding box center [1027, 146] width 36 height 52
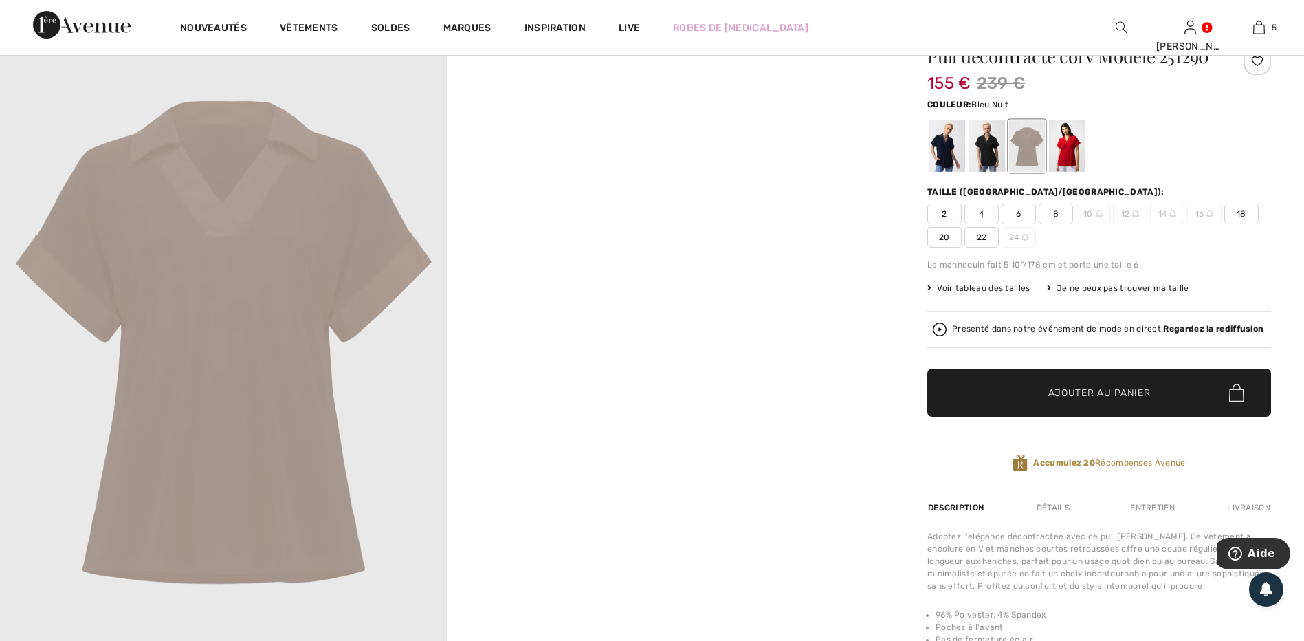
click at [951, 151] on div at bounding box center [947, 146] width 36 height 52
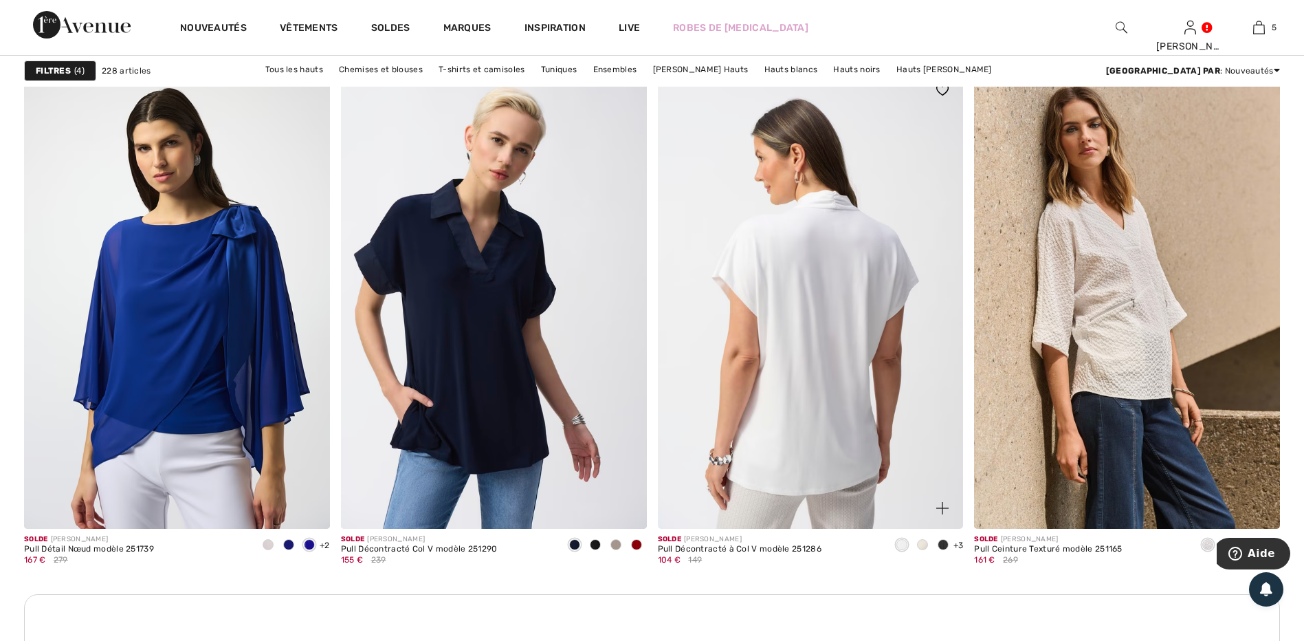
click at [837, 416] on img at bounding box center [811, 298] width 306 height 459
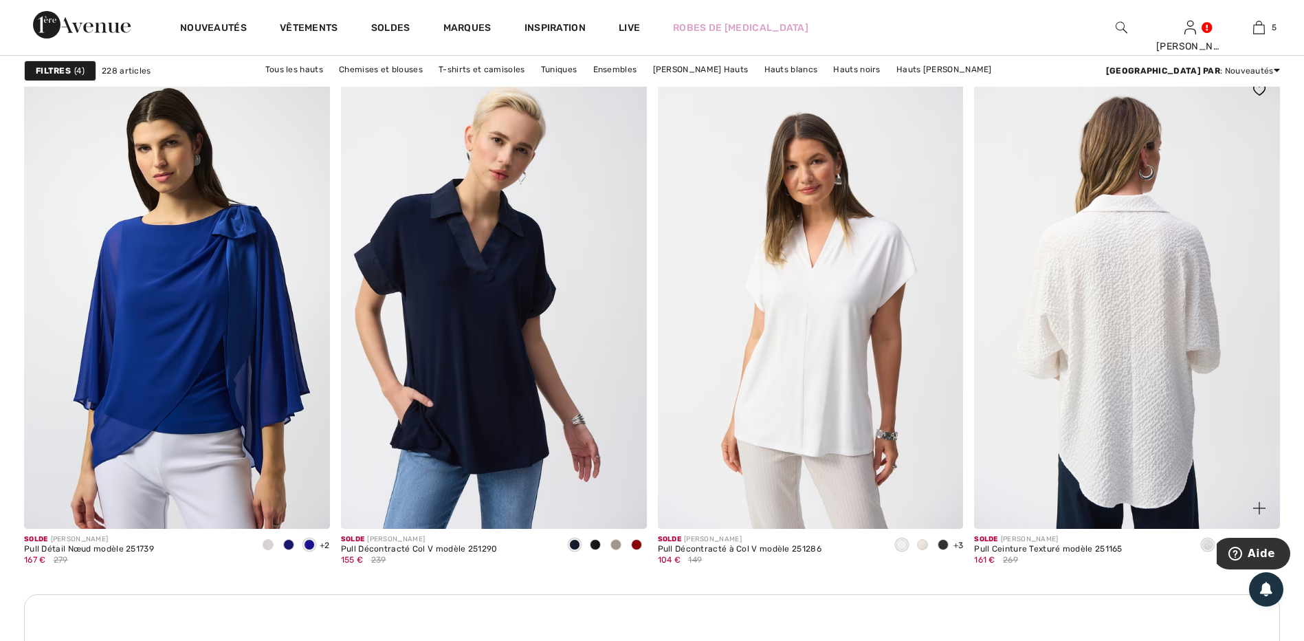
scroll to position [1719, 0]
click at [1119, 442] on img at bounding box center [1127, 298] width 306 height 459
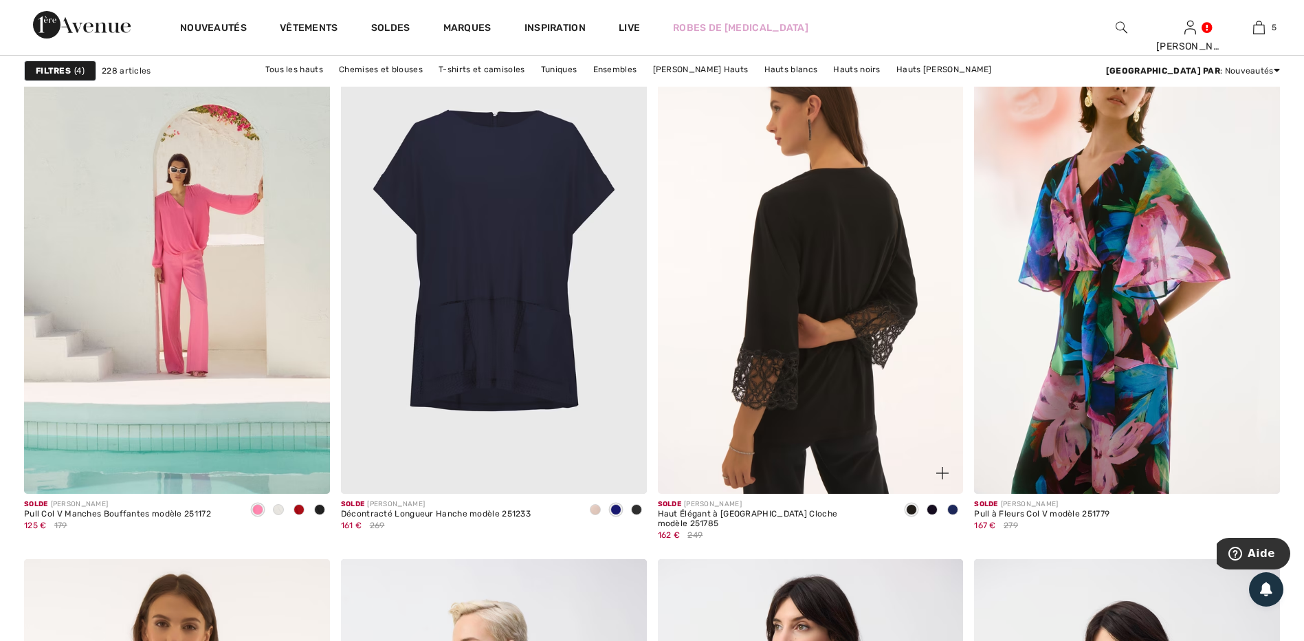
click at [878, 272] on img at bounding box center [811, 264] width 306 height 459
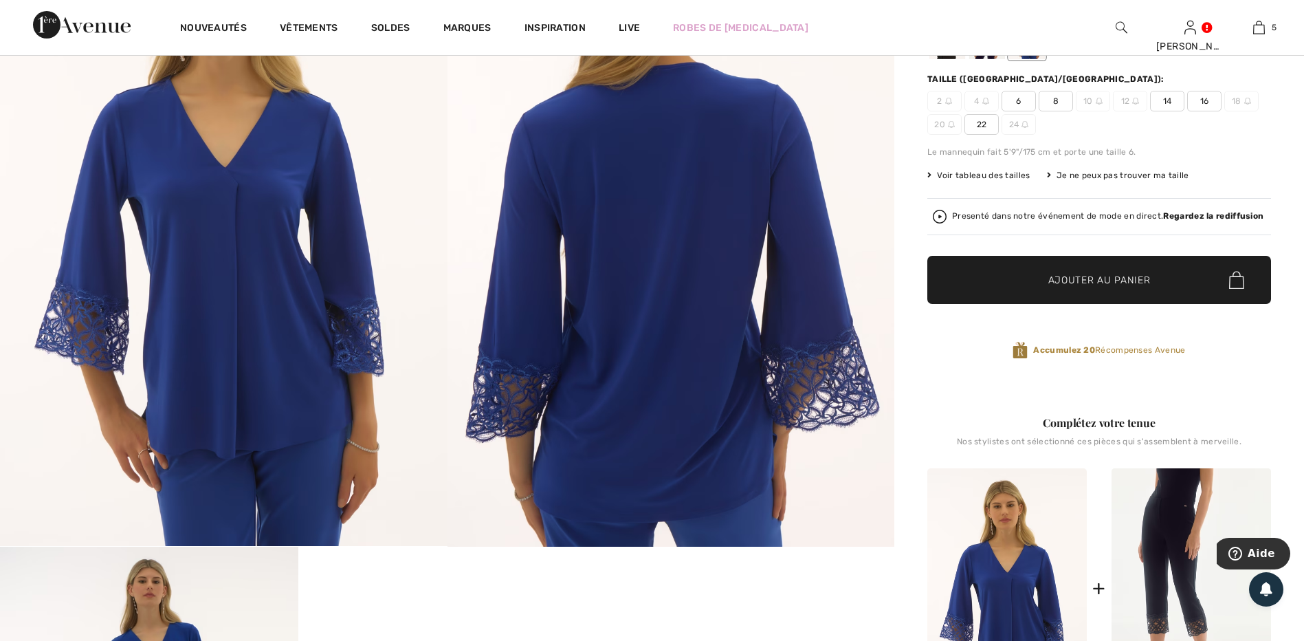
click at [980, 126] on span "22" at bounding box center [982, 124] width 34 height 21
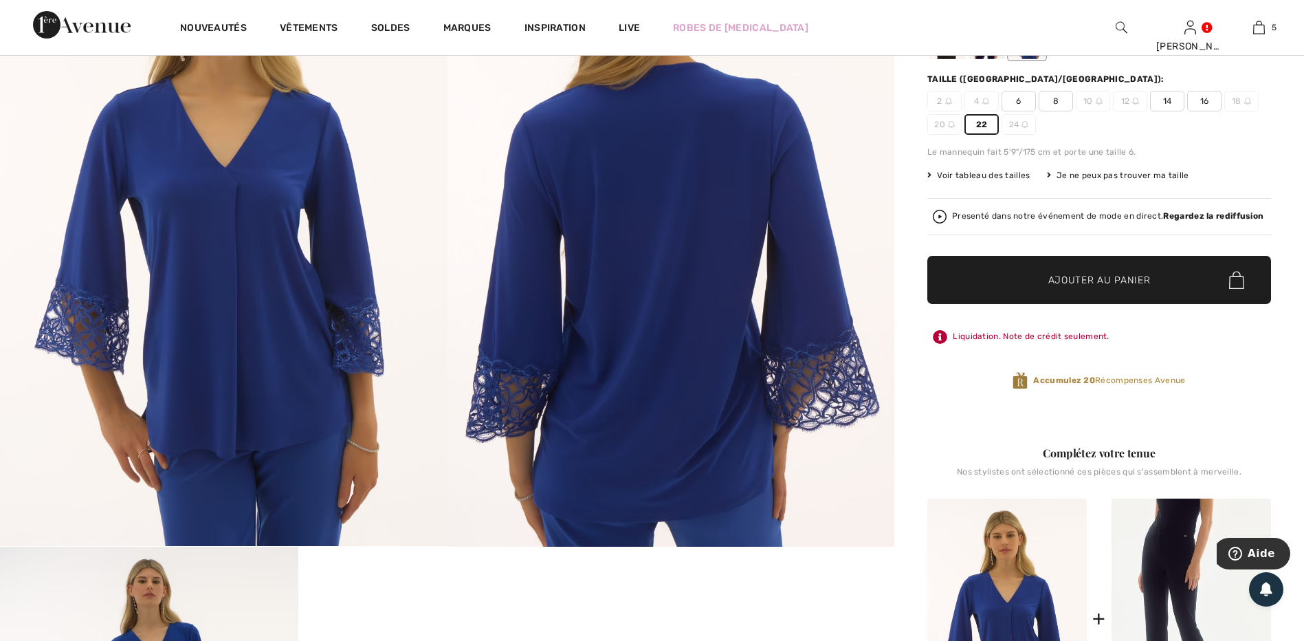
click at [1033, 281] on span "✔ Ajouté au panier" at bounding box center [1079, 280] width 108 height 14
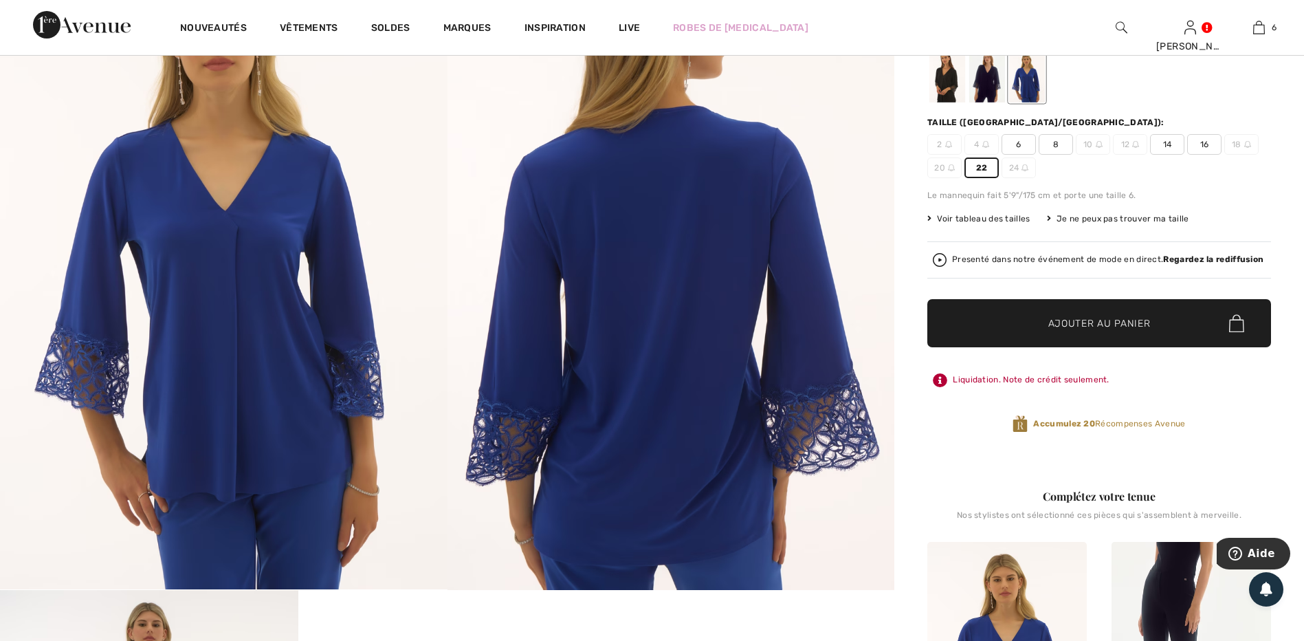
scroll to position [137, 0]
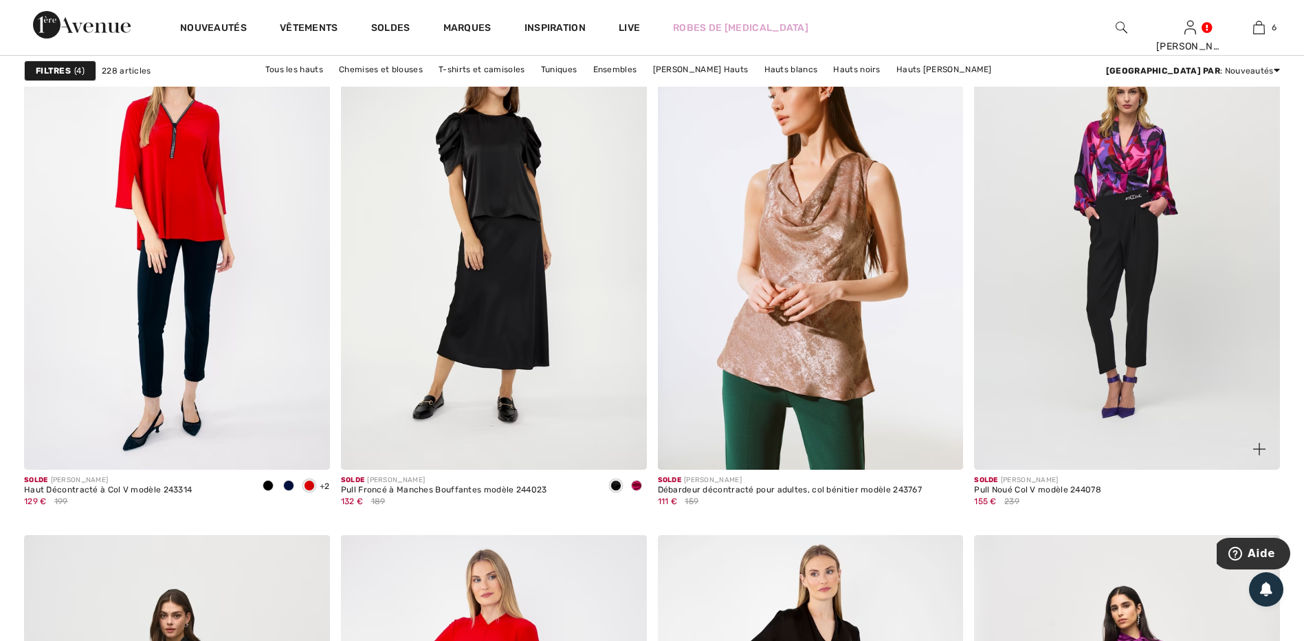
scroll to position [6600, 0]
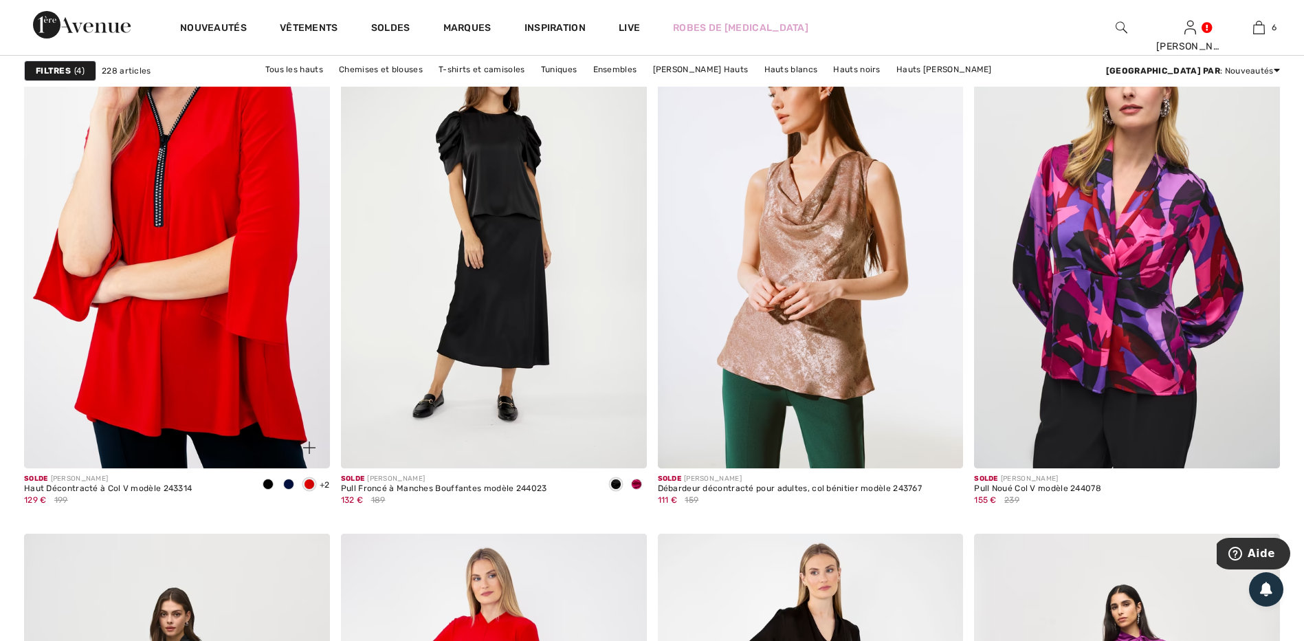
click at [222, 319] on img at bounding box center [177, 239] width 306 height 459
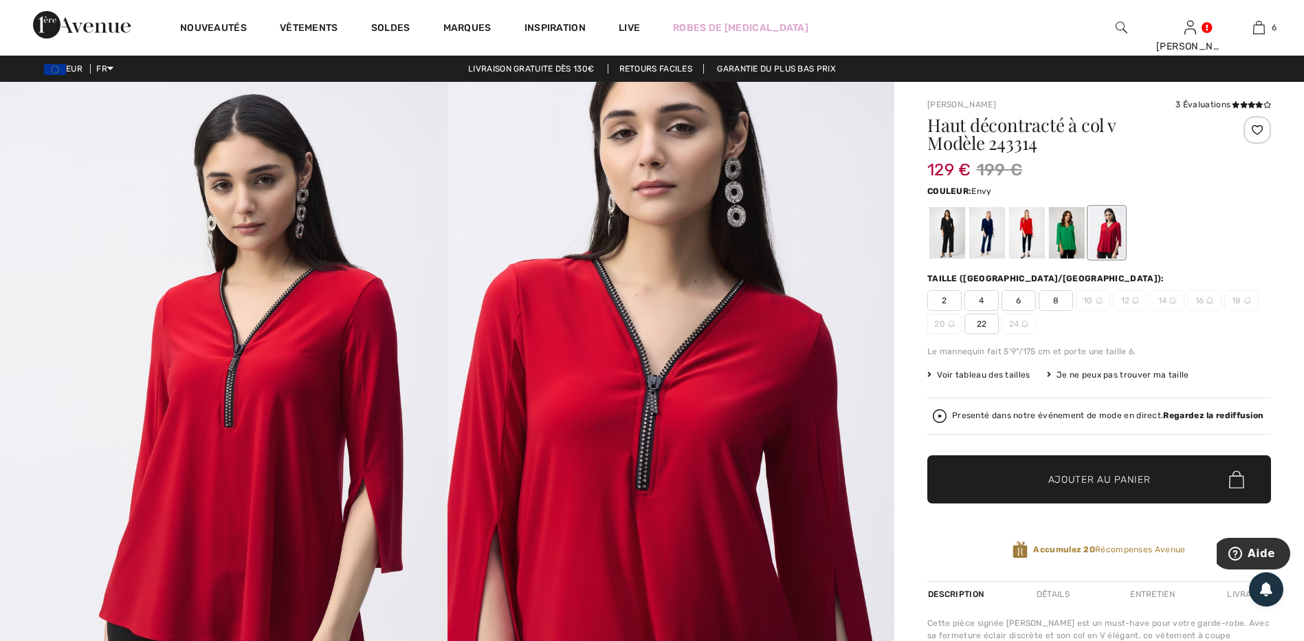
click at [1054, 236] on div at bounding box center [1067, 233] width 36 height 52
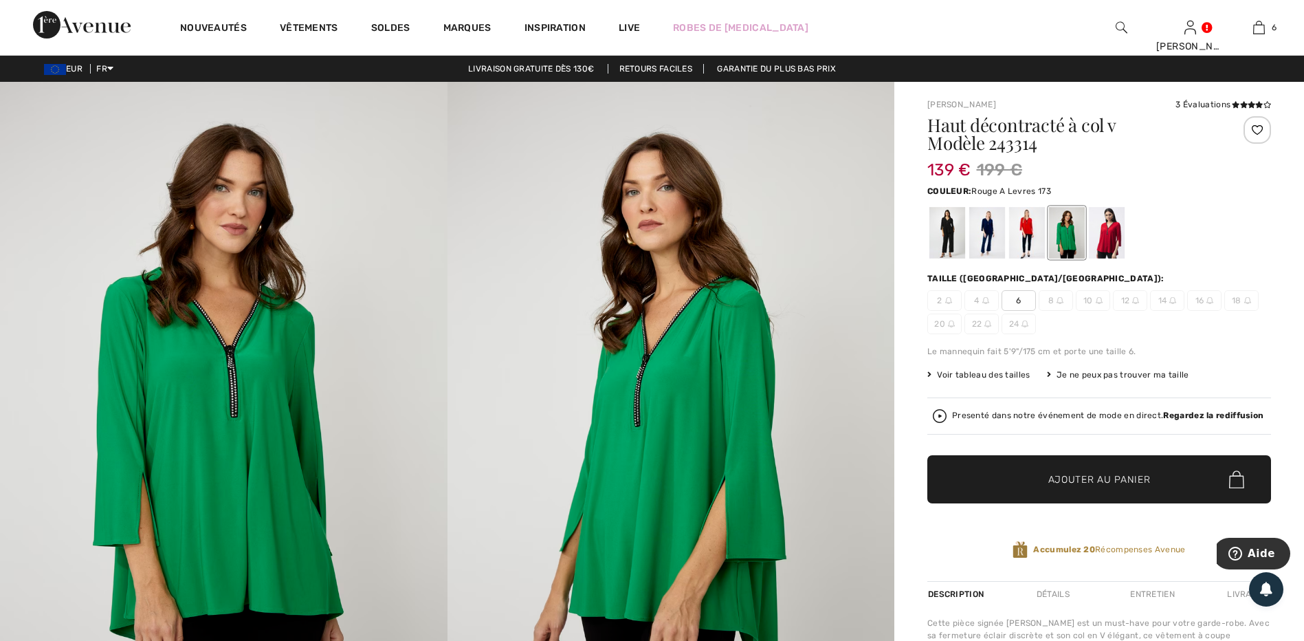
click at [1022, 239] on div at bounding box center [1027, 233] width 36 height 52
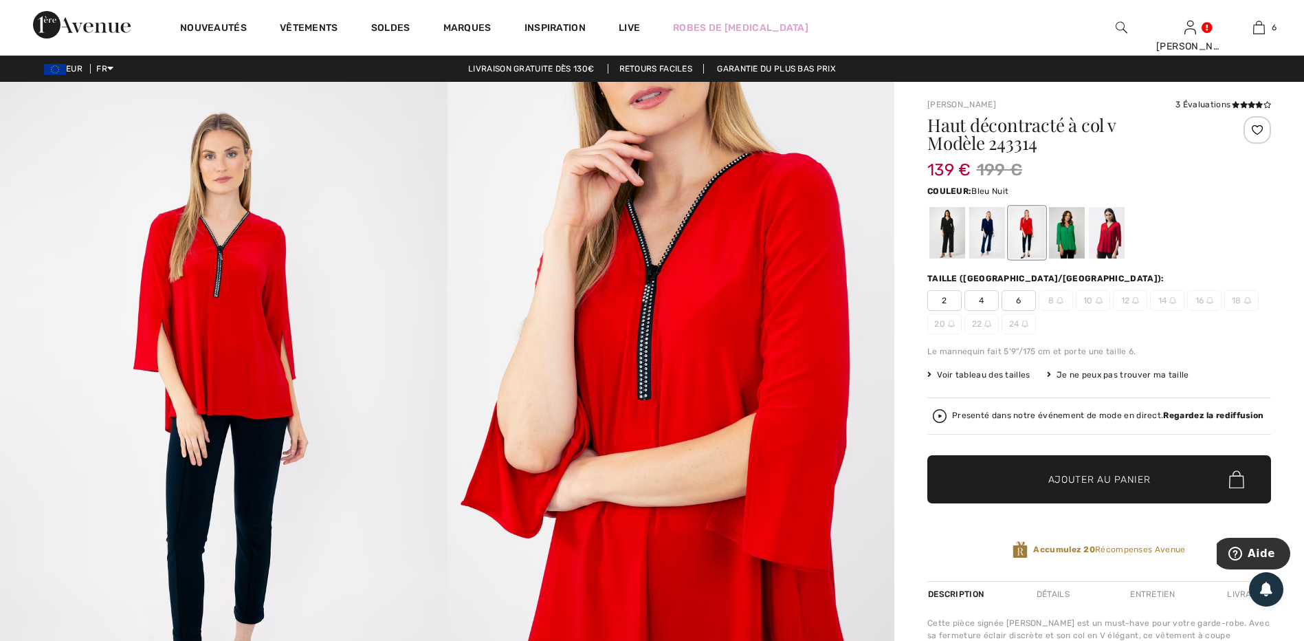
click at [984, 247] on div at bounding box center [987, 233] width 36 height 52
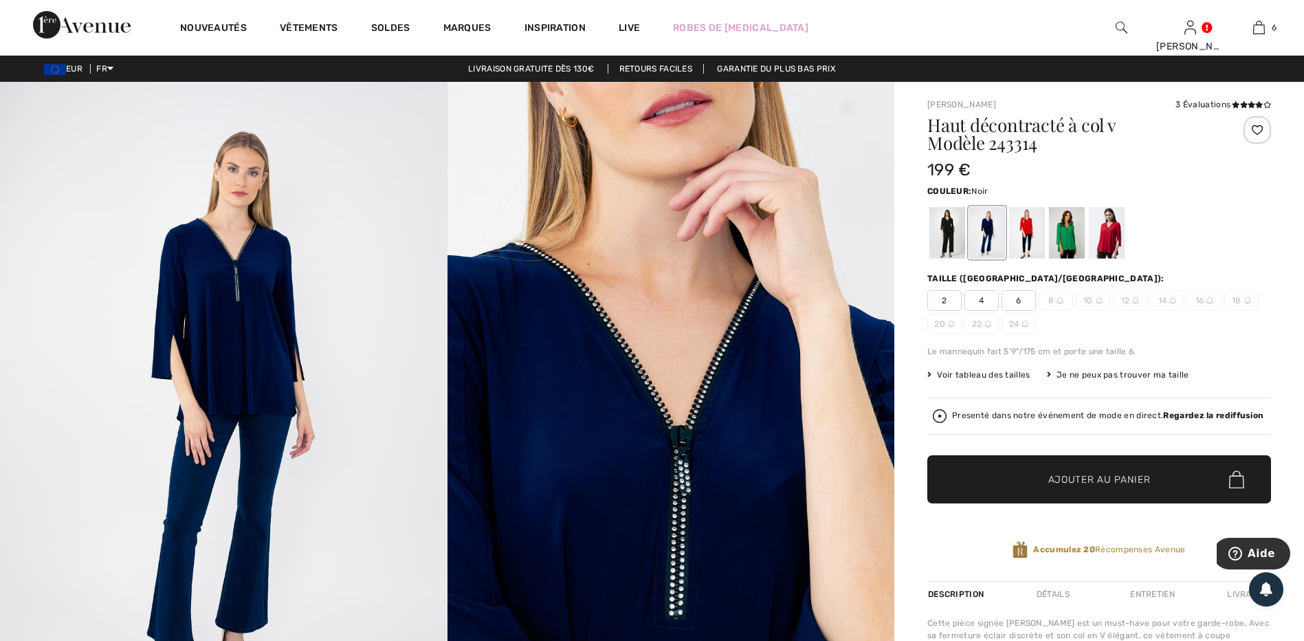
click at [938, 247] on div at bounding box center [947, 233] width 36 height 52
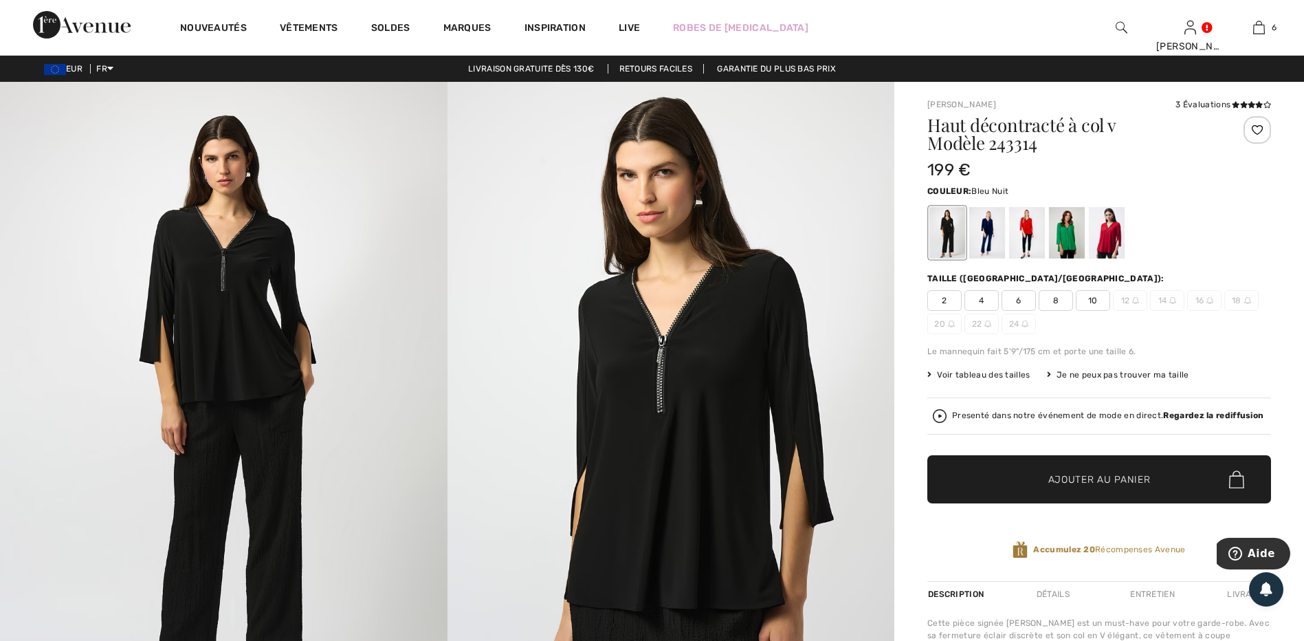
click at [996, 241] on div at bounding box center [987, 233] width 36 height 52
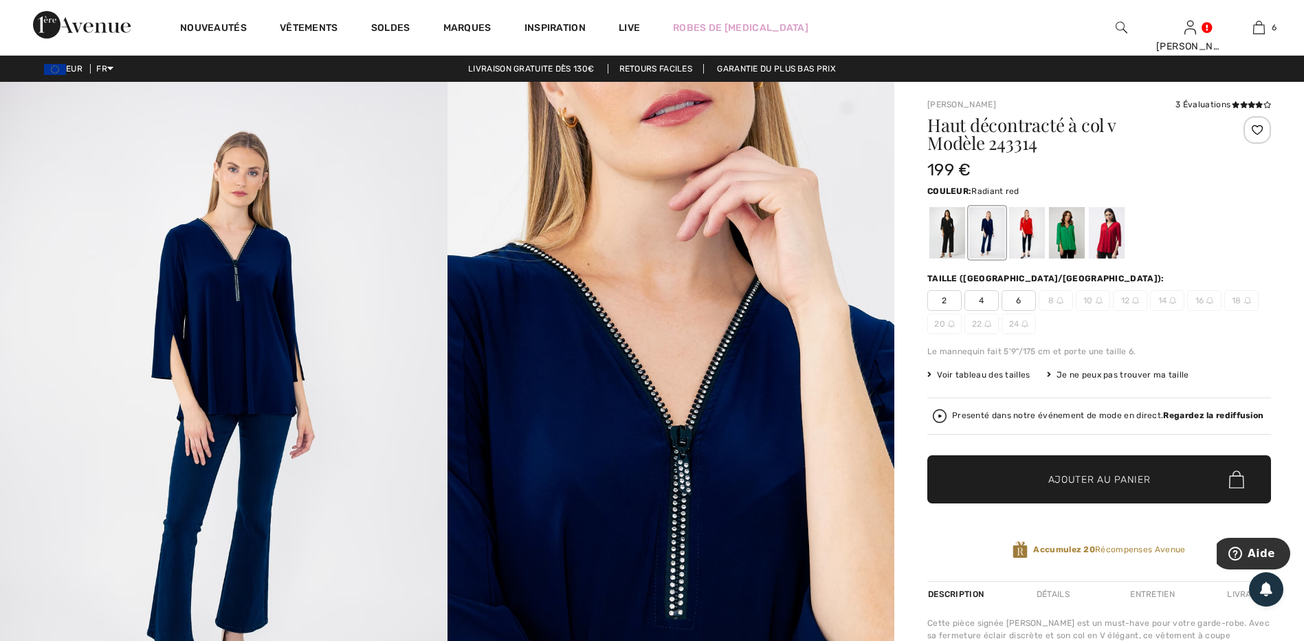
click at [1099, 243] on div at bounding box center [1107, 233] width 36 height 52
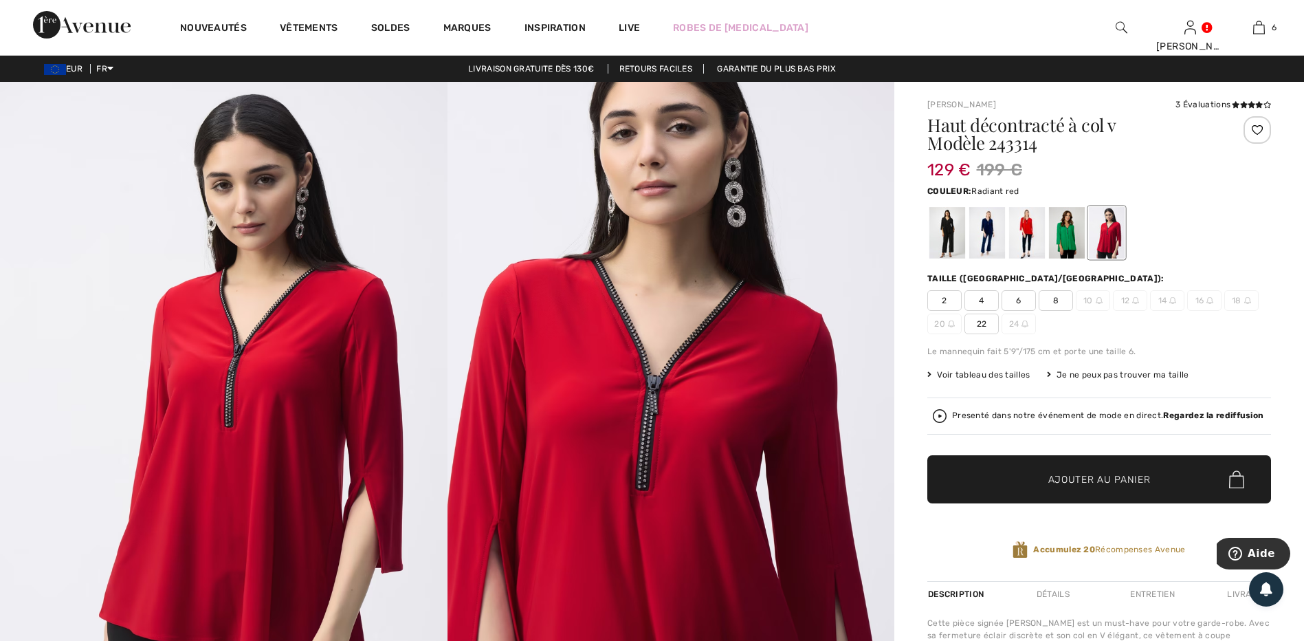
click at [984, 324] on span "22" at bounding box center [982, 323] width 34 height 21
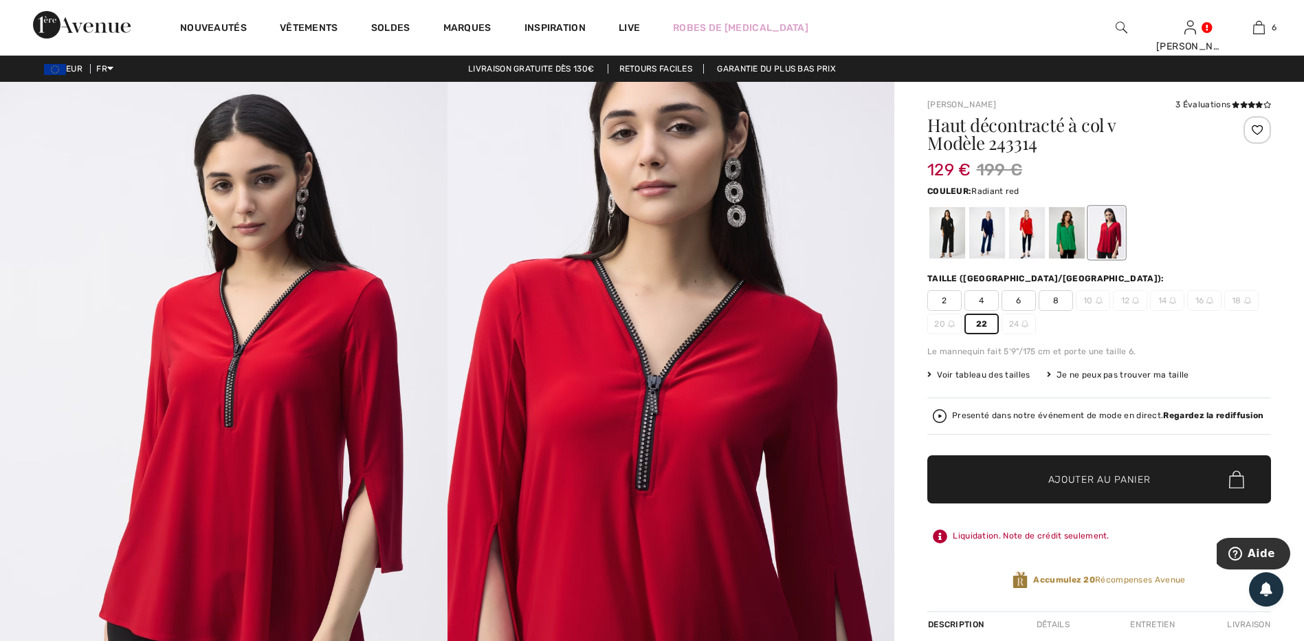
click at [1028, 482] on span "✔ Ajouté au panier" at bounding box center [1079, 479] width 108 height 14
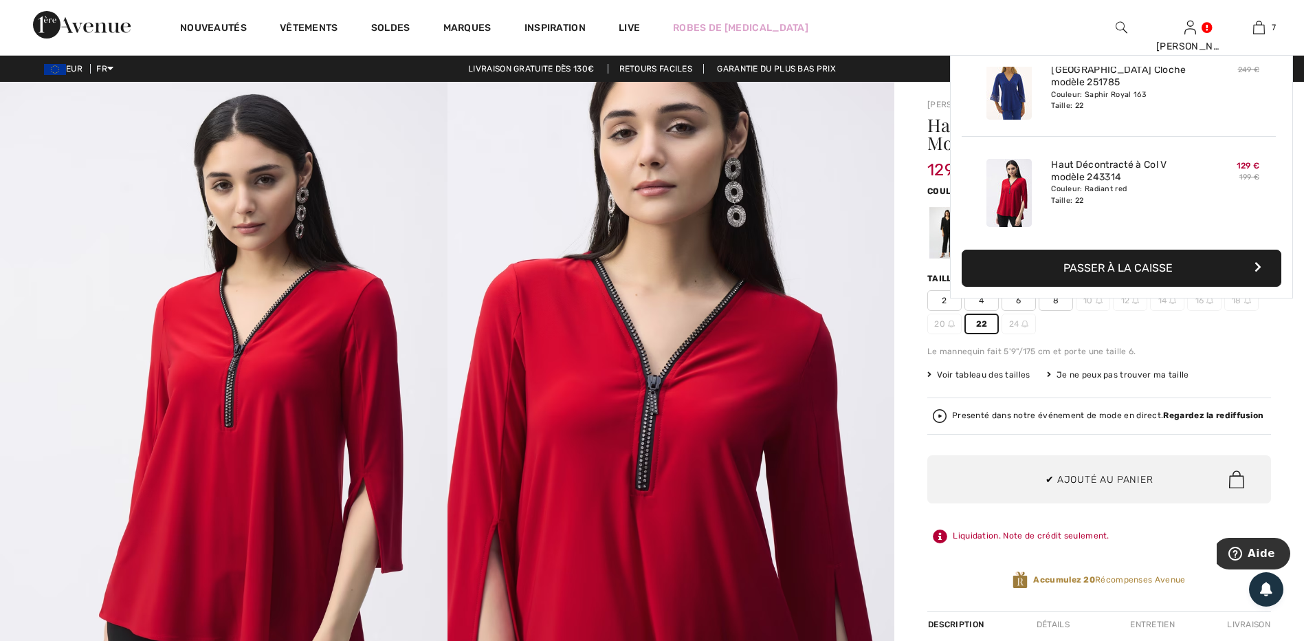
scroll to position [579, 0]
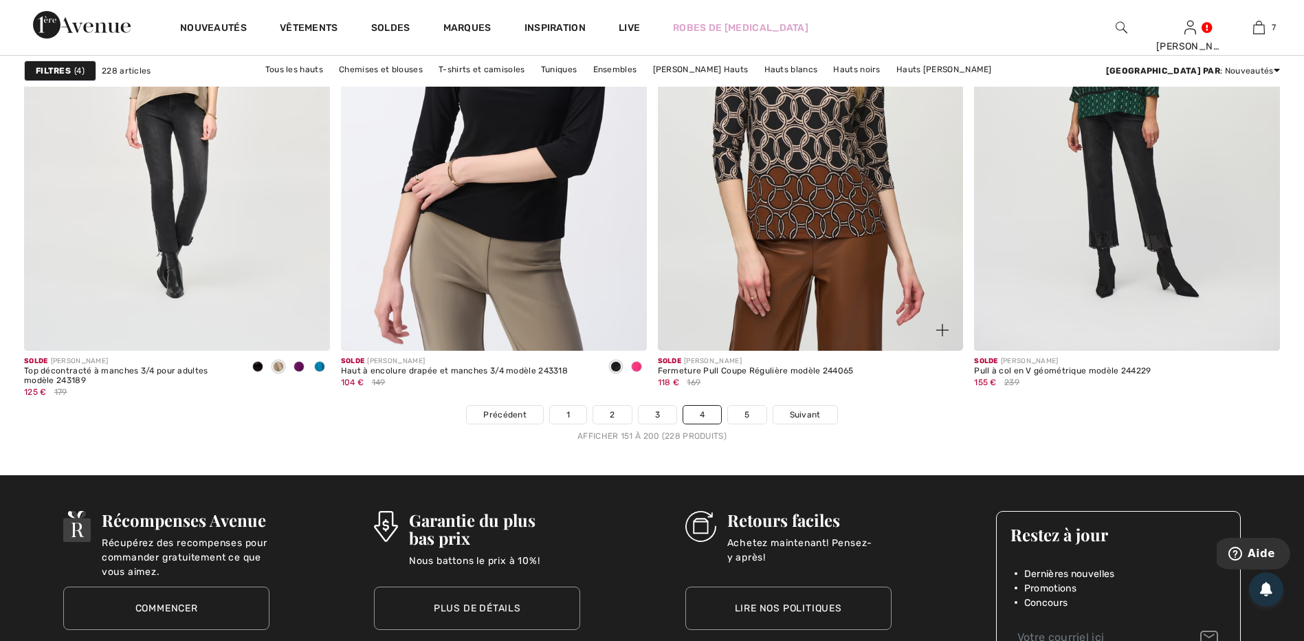
scroll to position [7768, 0]
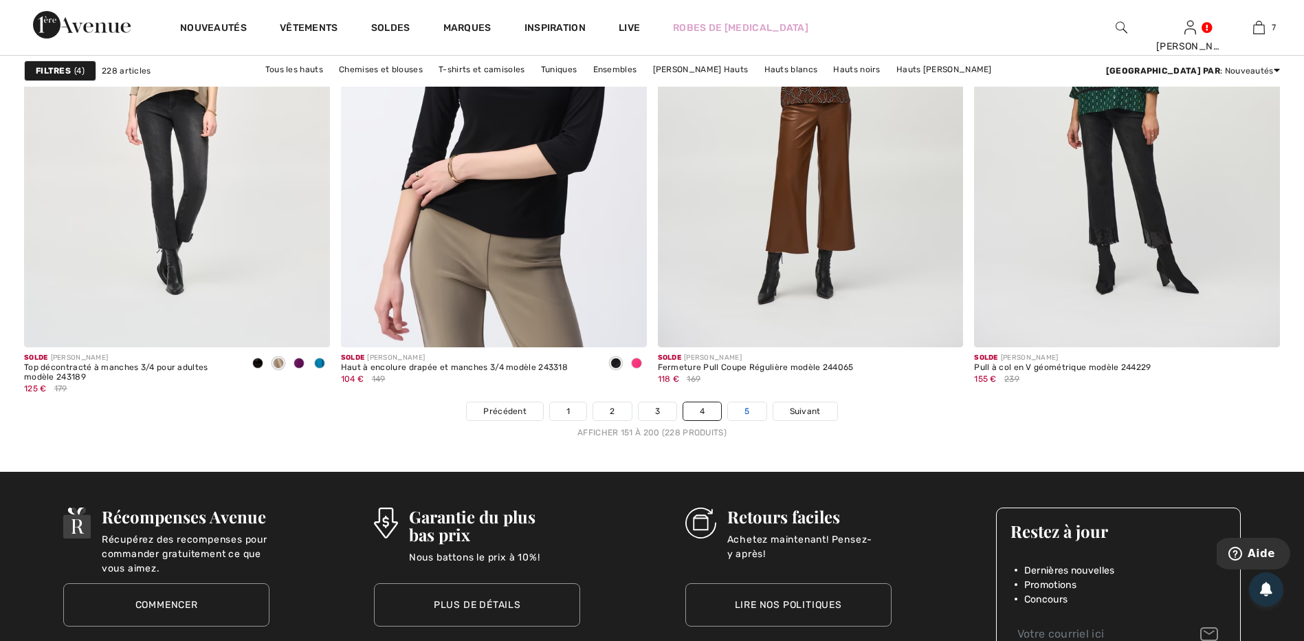
click at [751, 410] on link "5" at bounding box center [747, 411] width 38 height 18
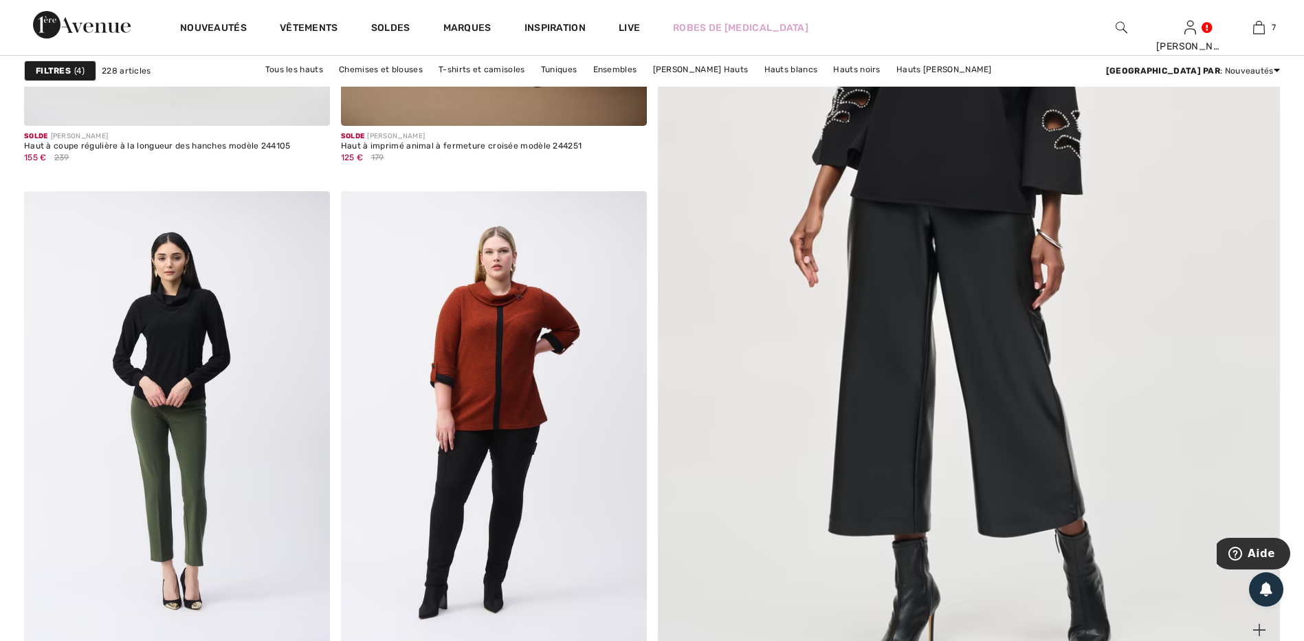
scroll to position [412, 0]
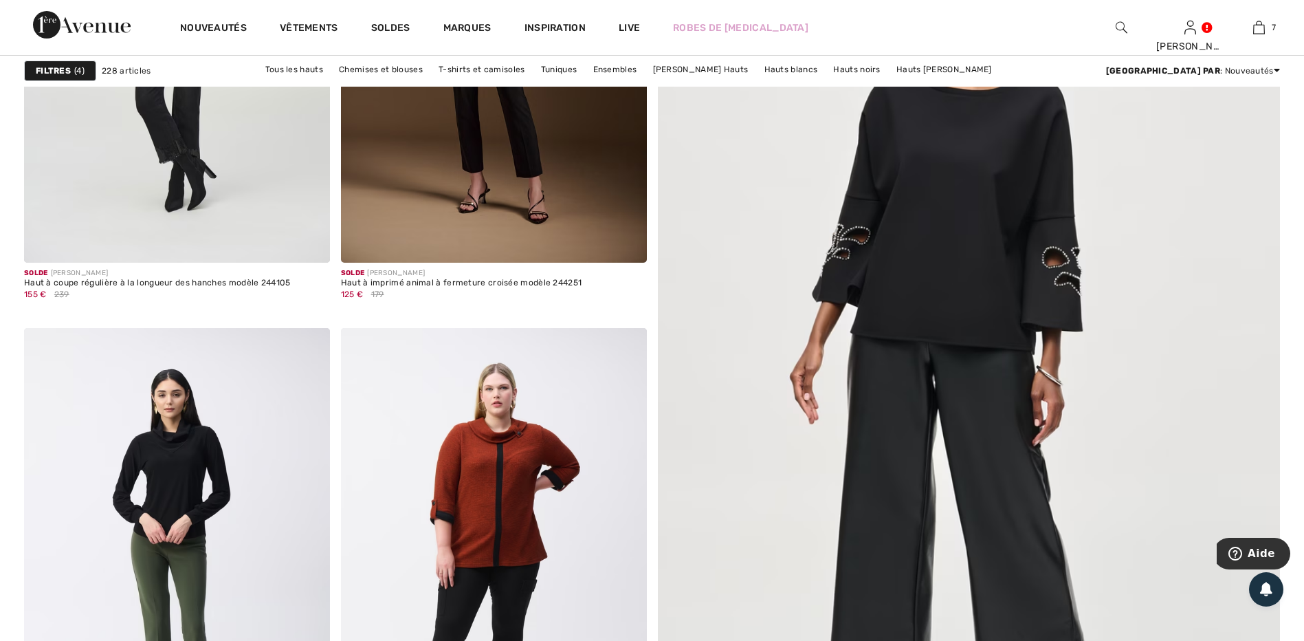
click at [943, 269] on img at bounding box center [968, 364] width 747 height 1121
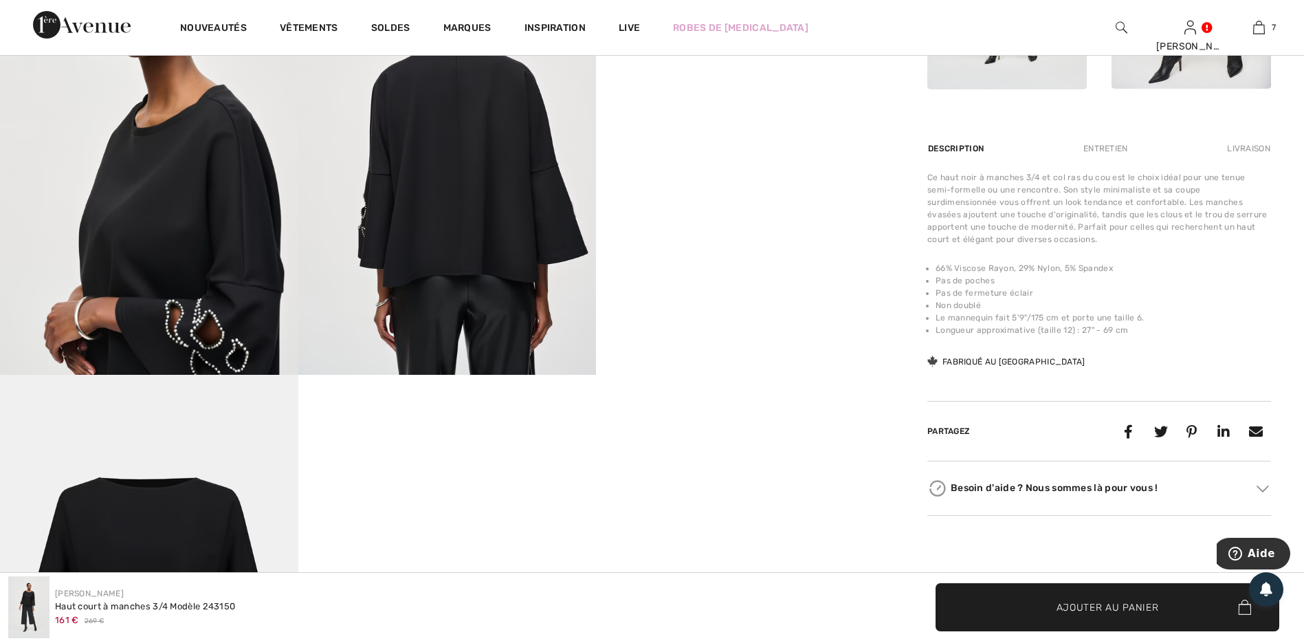
scroll to position [1031, 0]
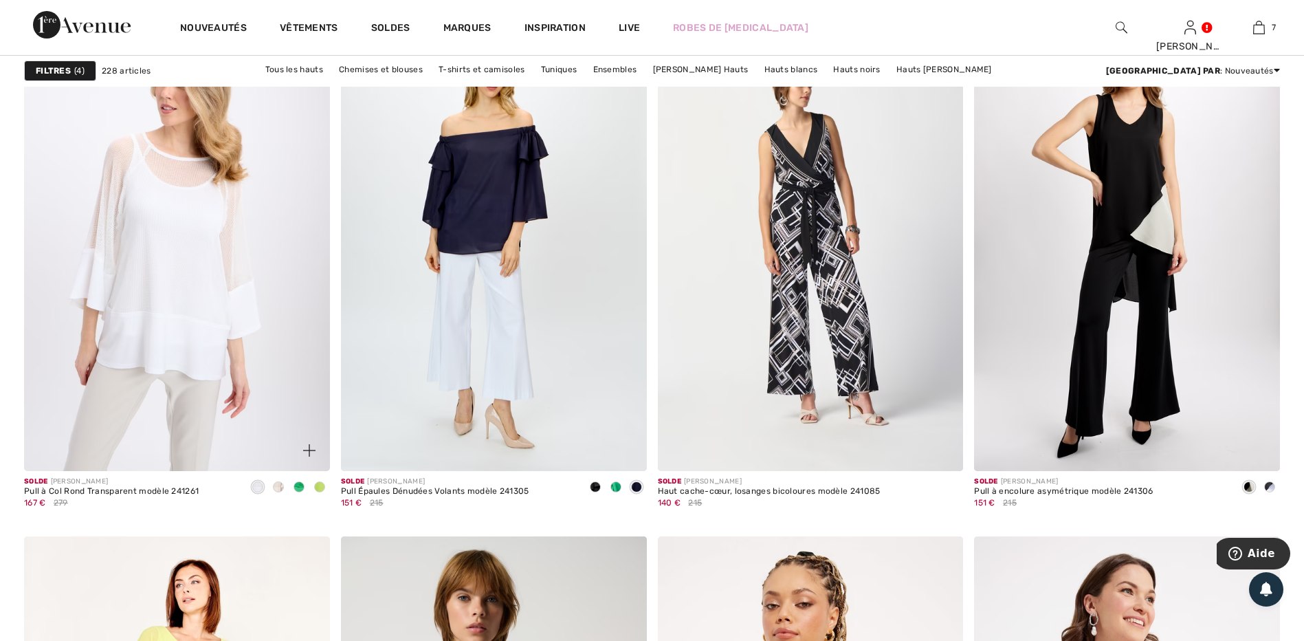
scroll to position [3025, 0]
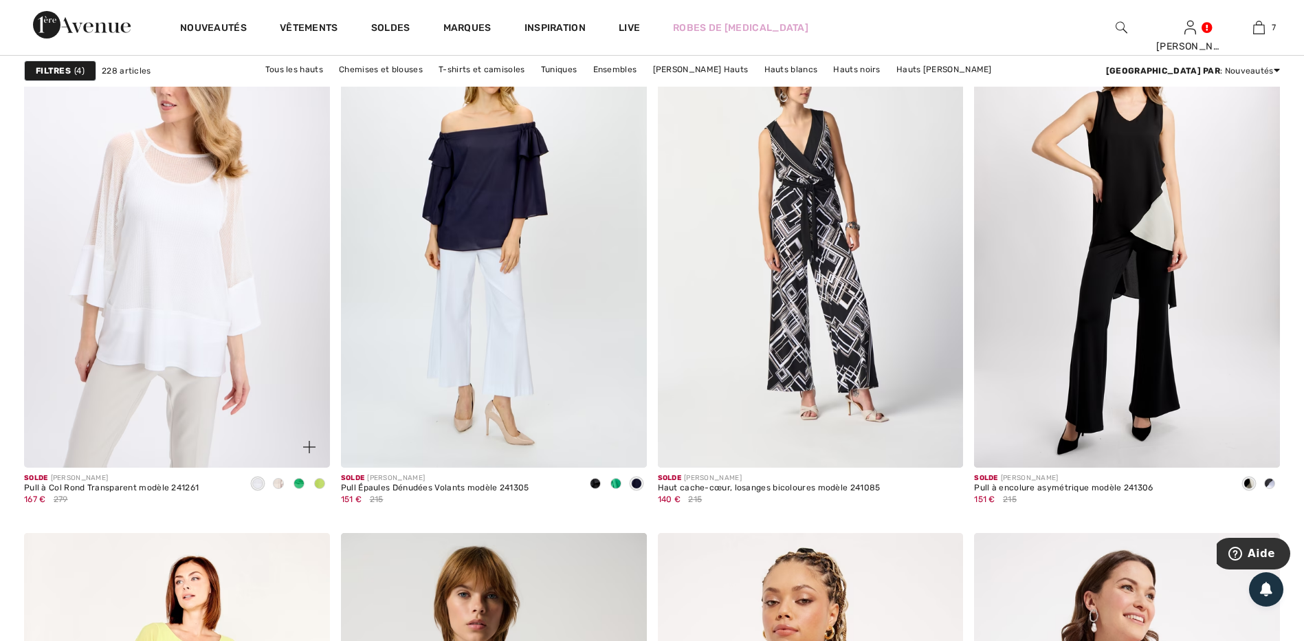
click at [232, 334] on img at bounding box center [177, 238] width 306 height 459
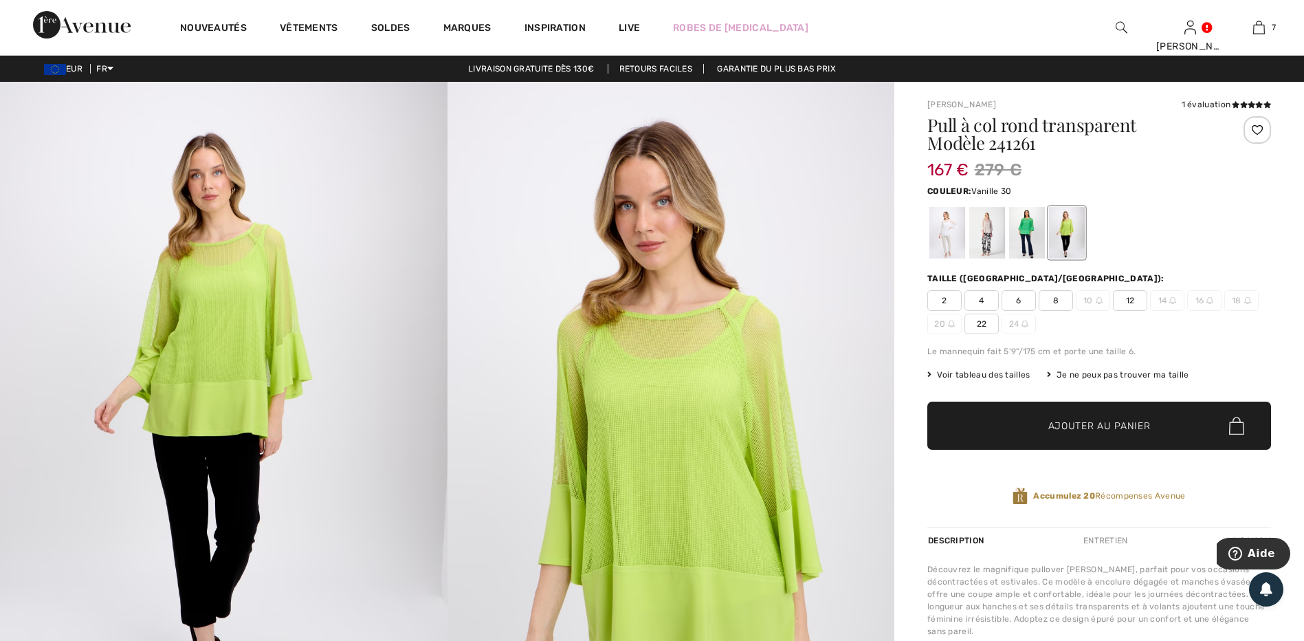
click at [947, 247] on div at bounding box center [947, 233] width 36 height 52
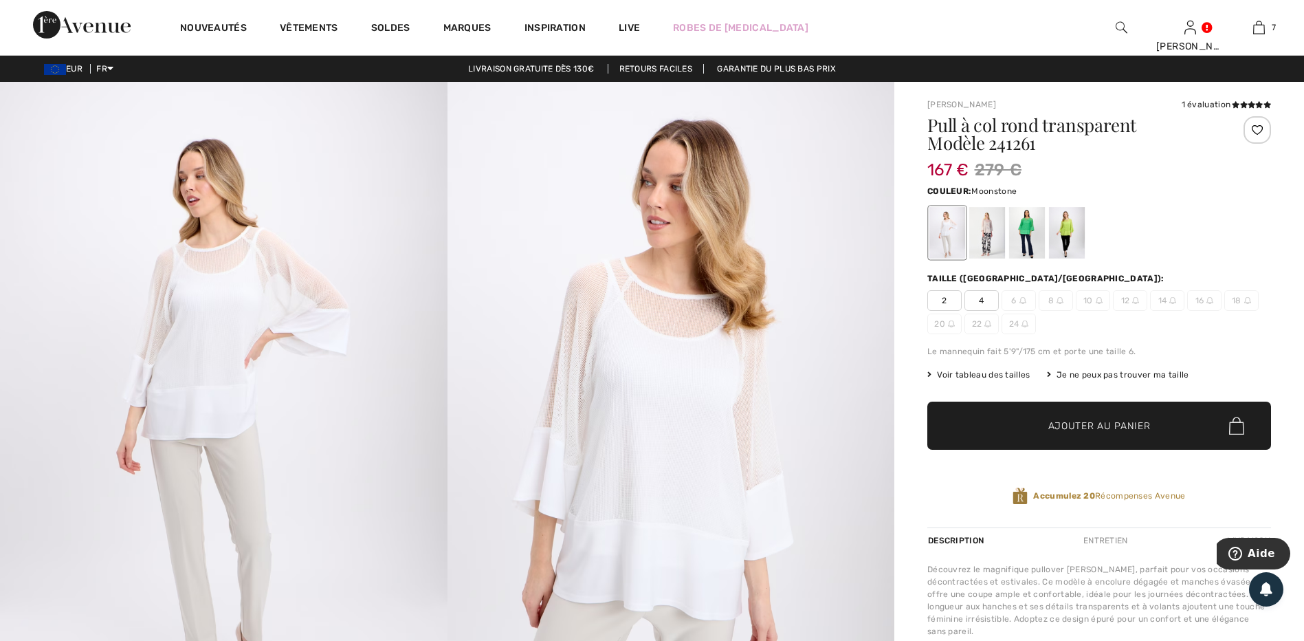
click at [989, 239] on div at bounding box center [987, 233] width 36 height 52
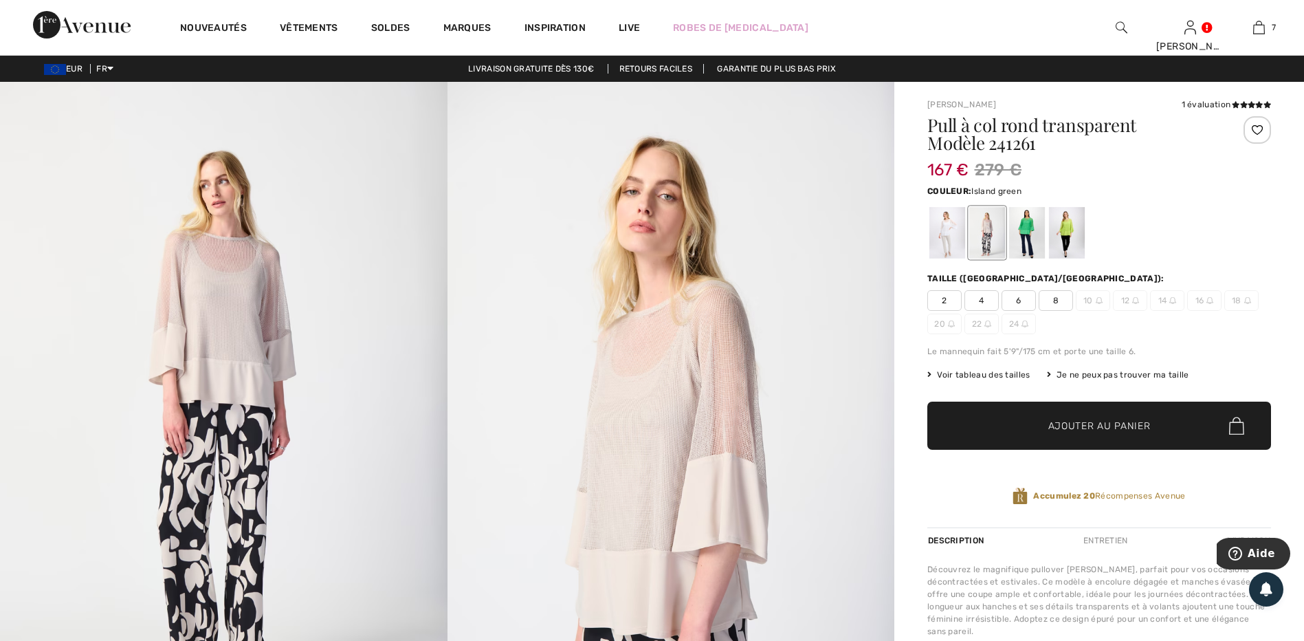
click at [1026, 234] on div at bounding box center [1027, 233] width 36 height 52
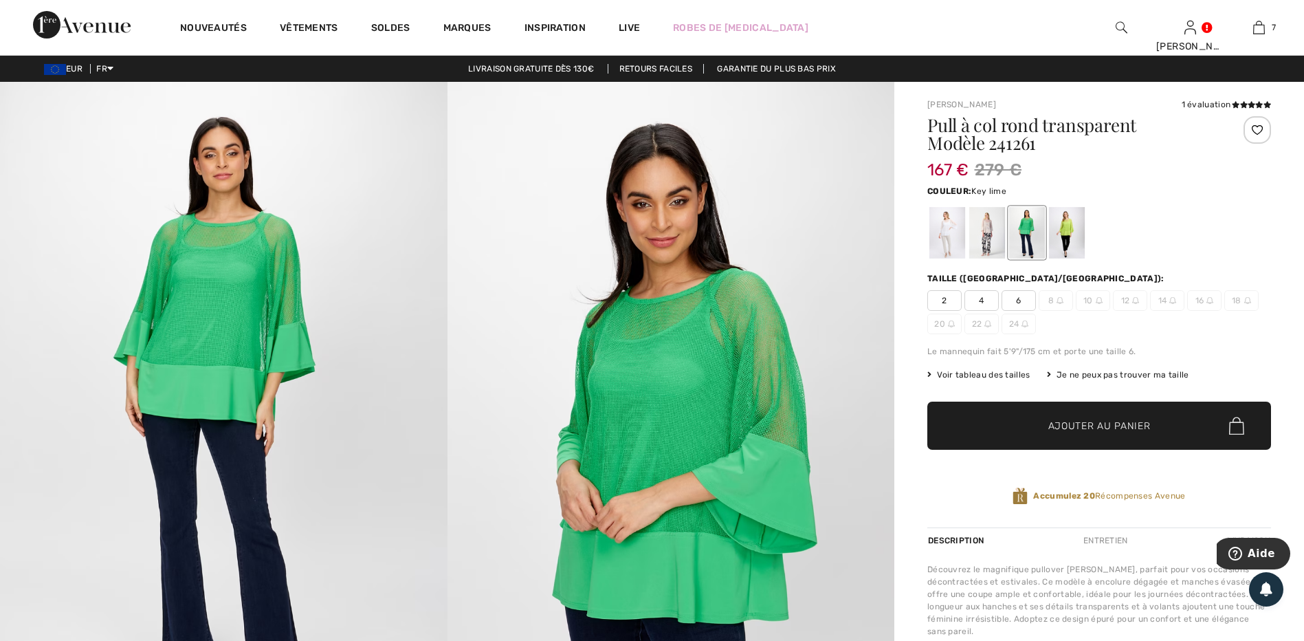
click at [1071, 234] on div at bounding box center [1067, 233] width 36 height 52
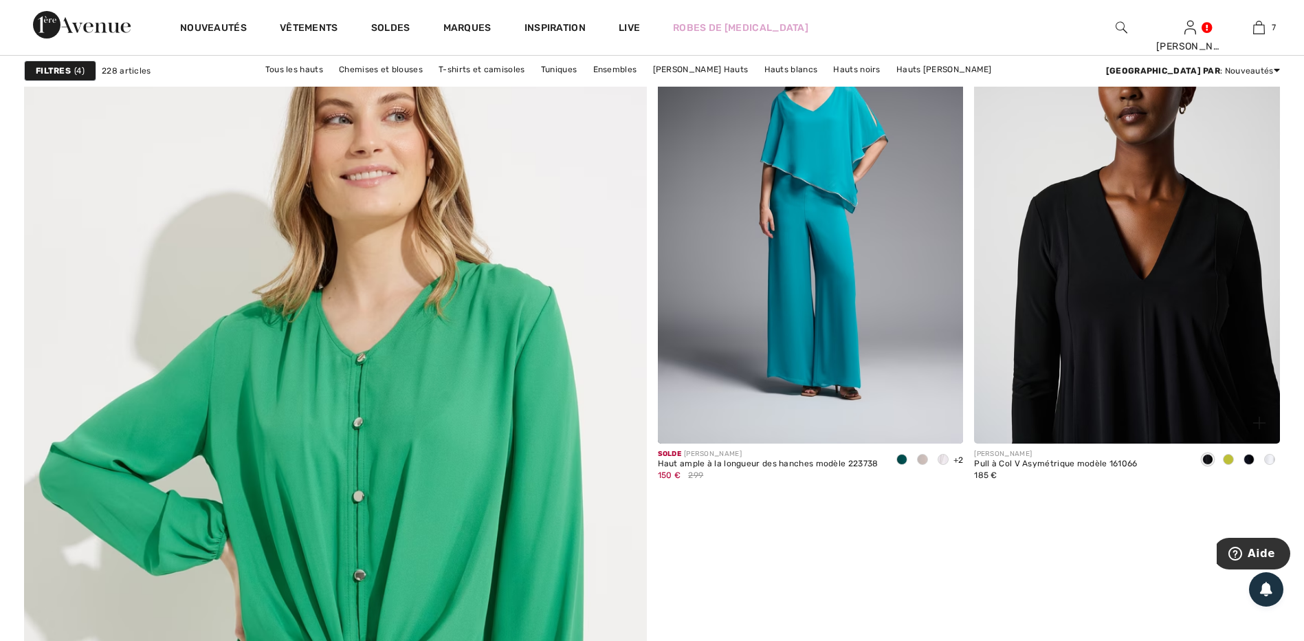
scroll to position [4468, 0]
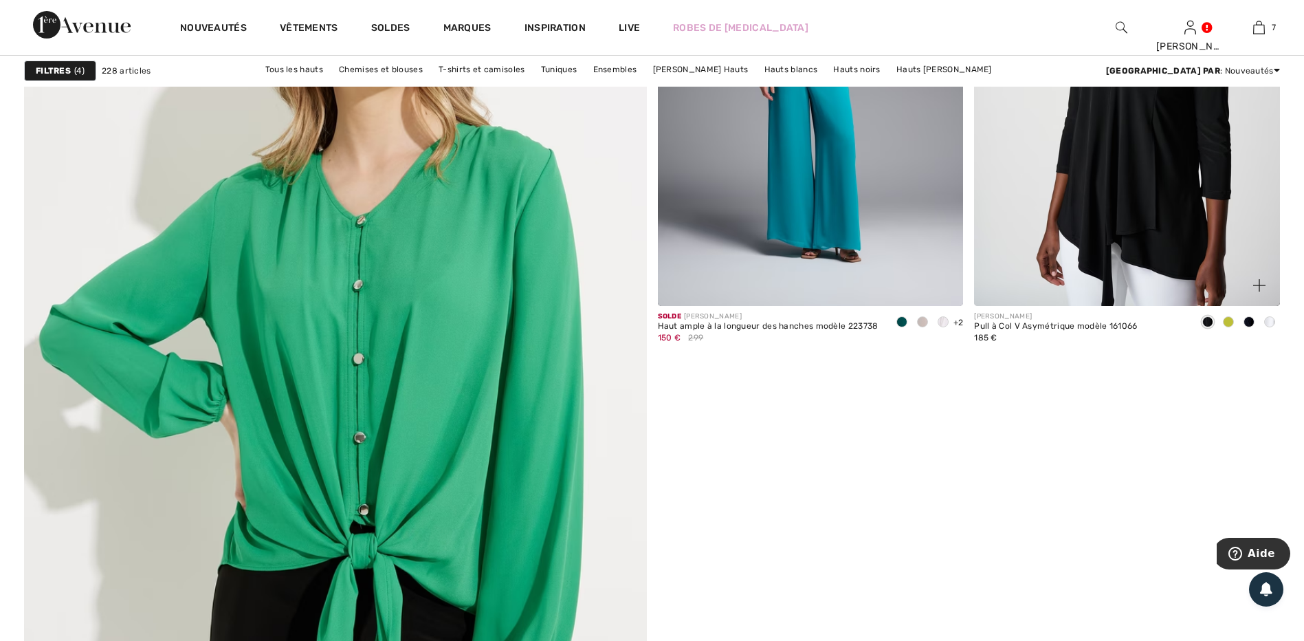
click at [1246, 321] on span at bounding box center [1249, 321] width 11 height 11
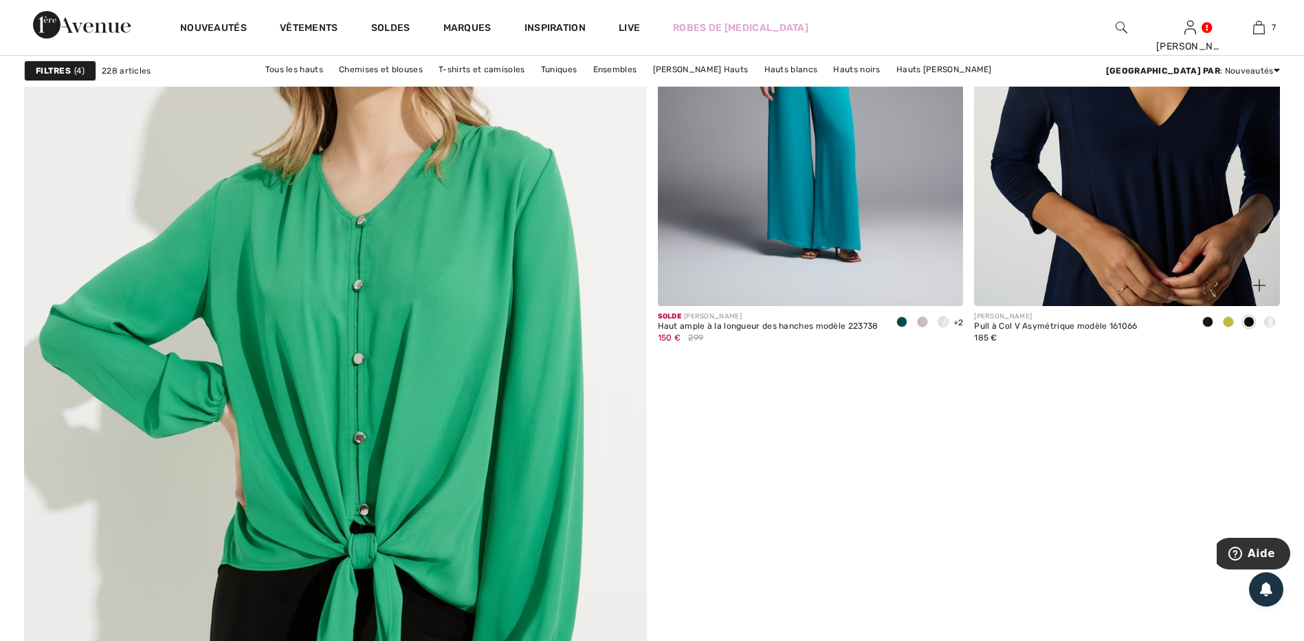
click at [1103, 208] on img at bounding box center [1127, 76] width 306 height 459
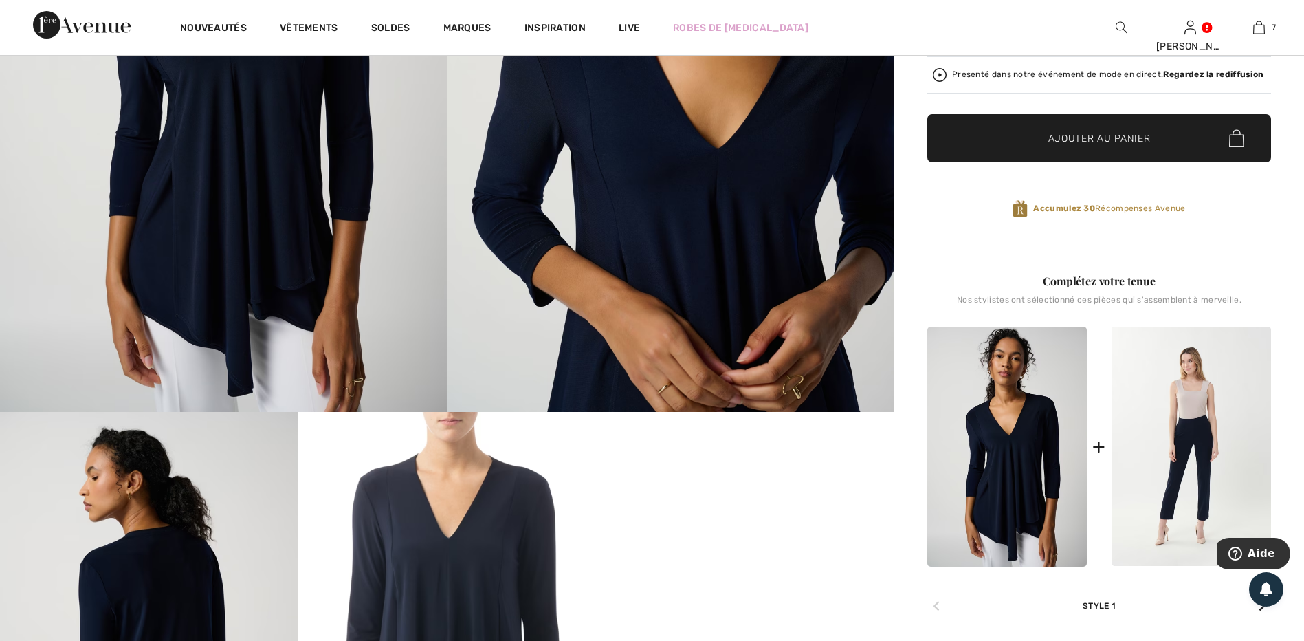
scroll to position [69, 0]
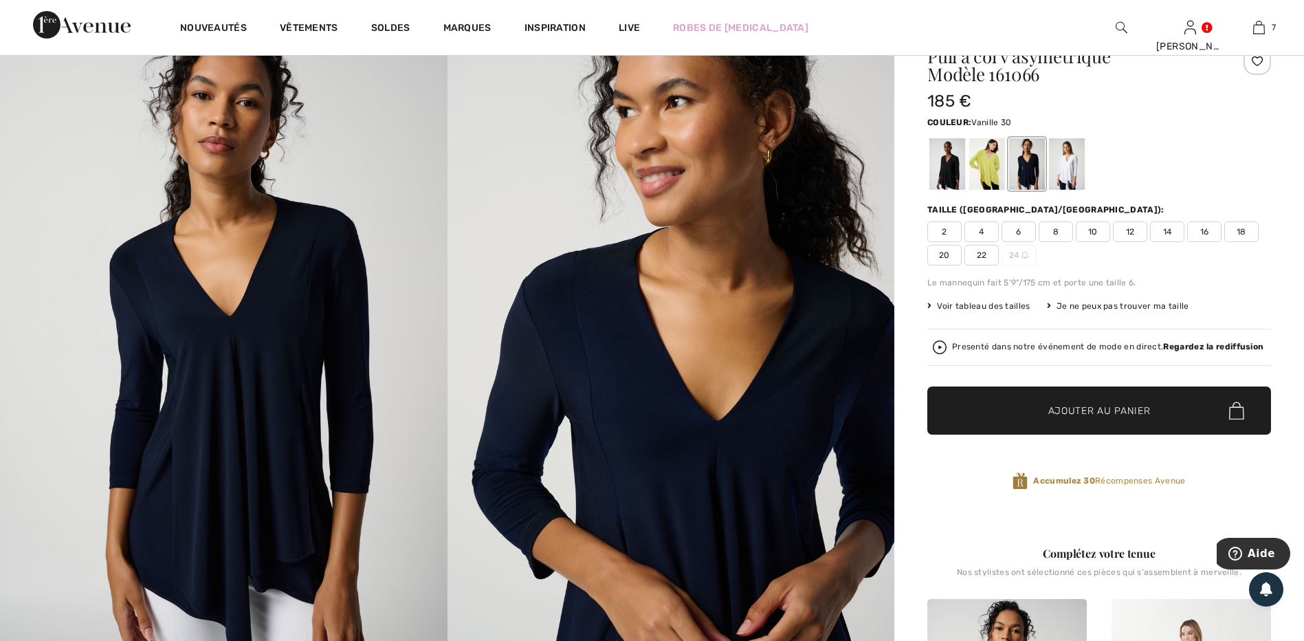
click at [1066, 168] on div at bounding box center [1067, 164] width 36 height 52
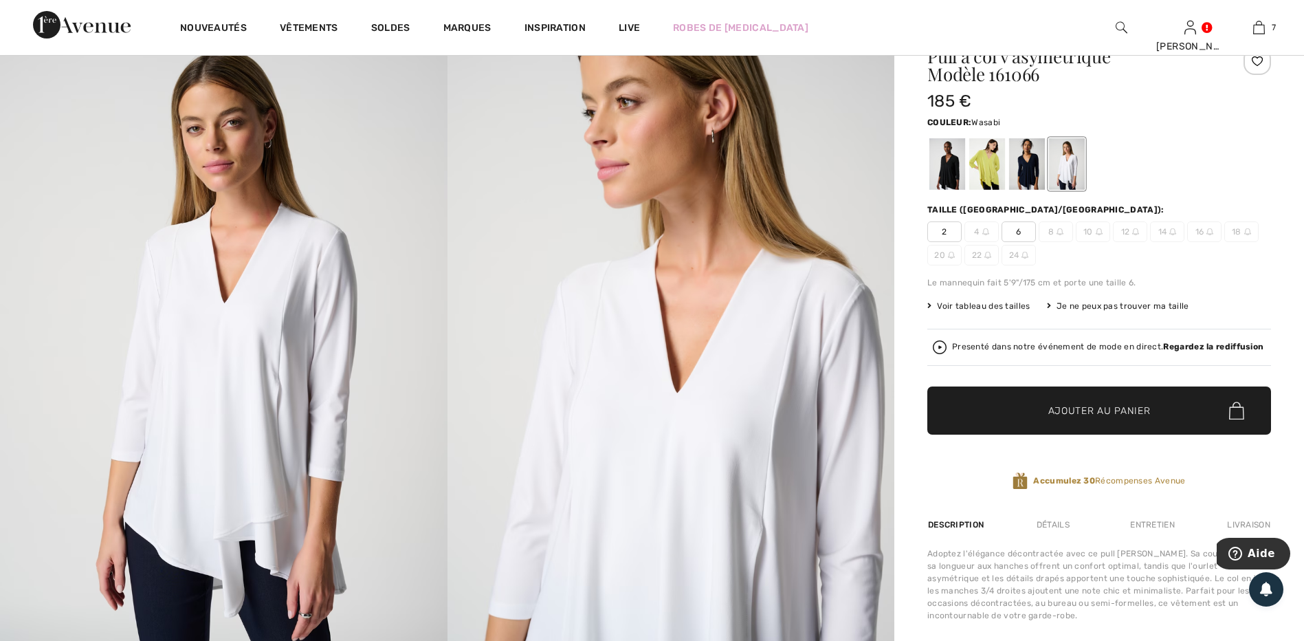
click at [991, 184] on div at bounding box center [987, 164] width 36 height 52
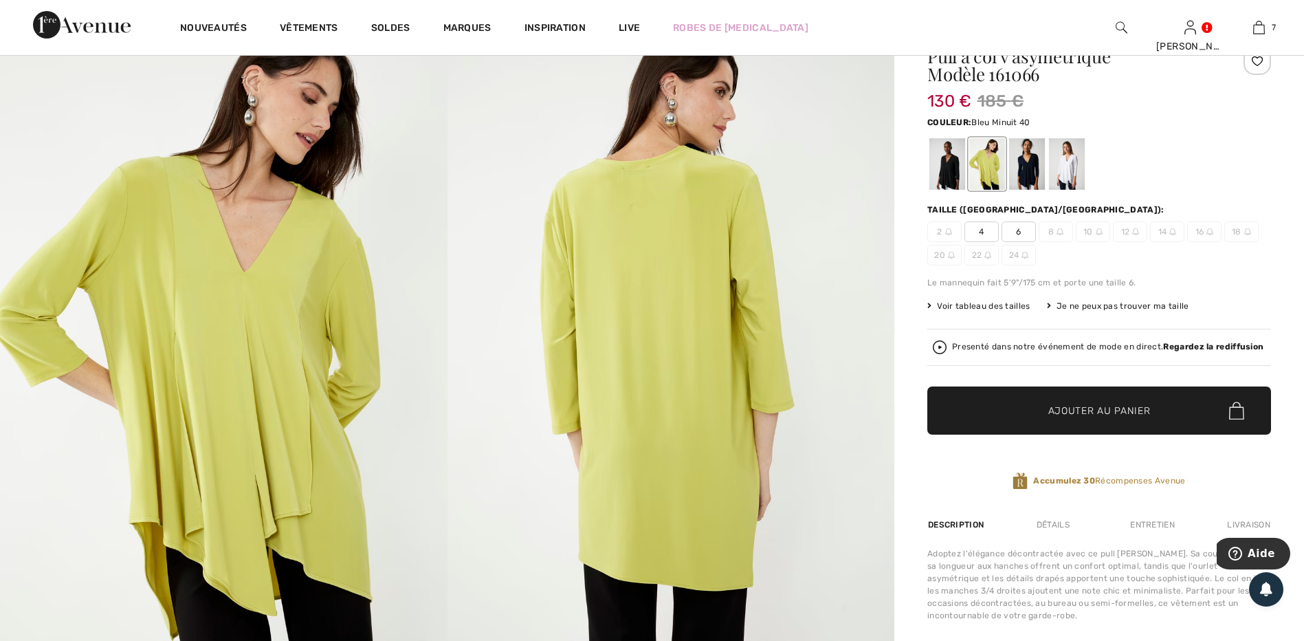
click at [1021, 175] on div at bounding box center [1027, 164] width 36 height 52
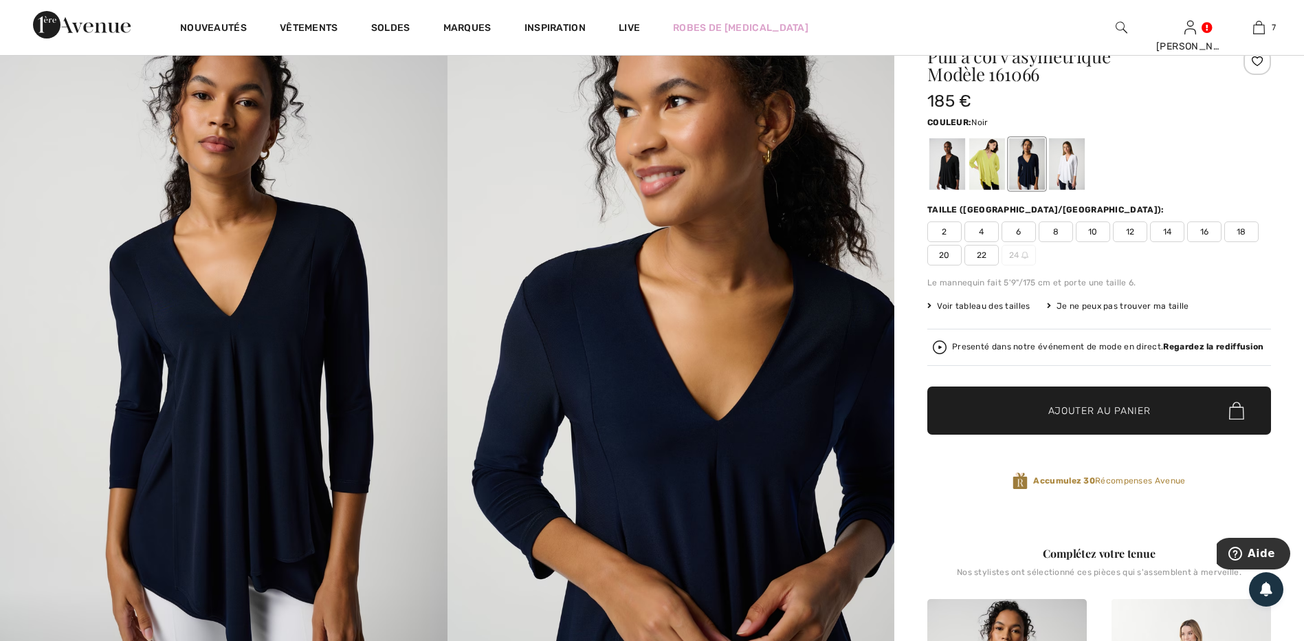
click at [943, 176] on div at bounding box center [947, 164] width 36 height 52
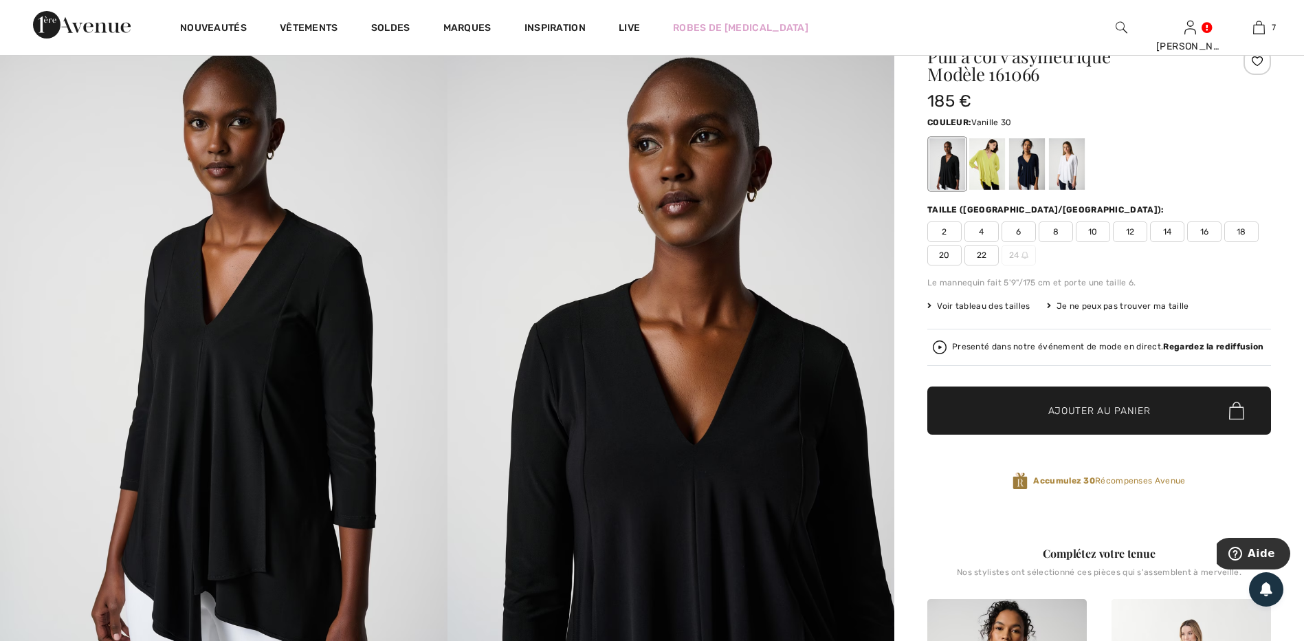
click at [1076, 161] on div at bounding box center [1067, 164] width 36 height 52
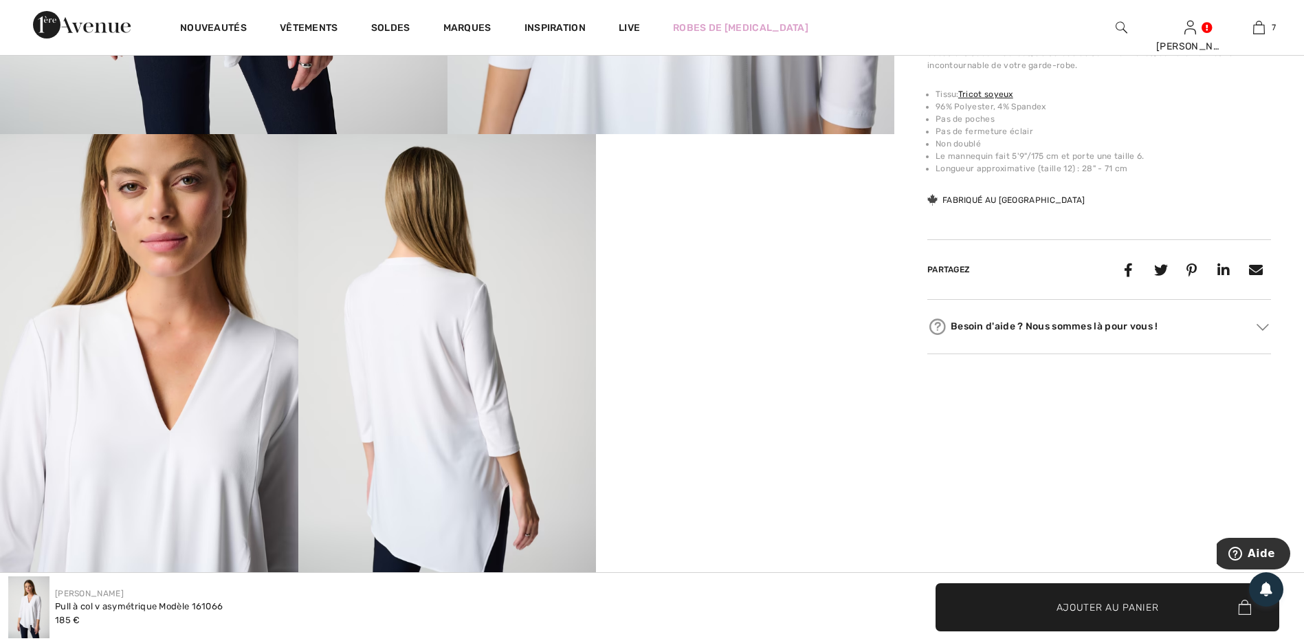
scroll to position [756, 0]
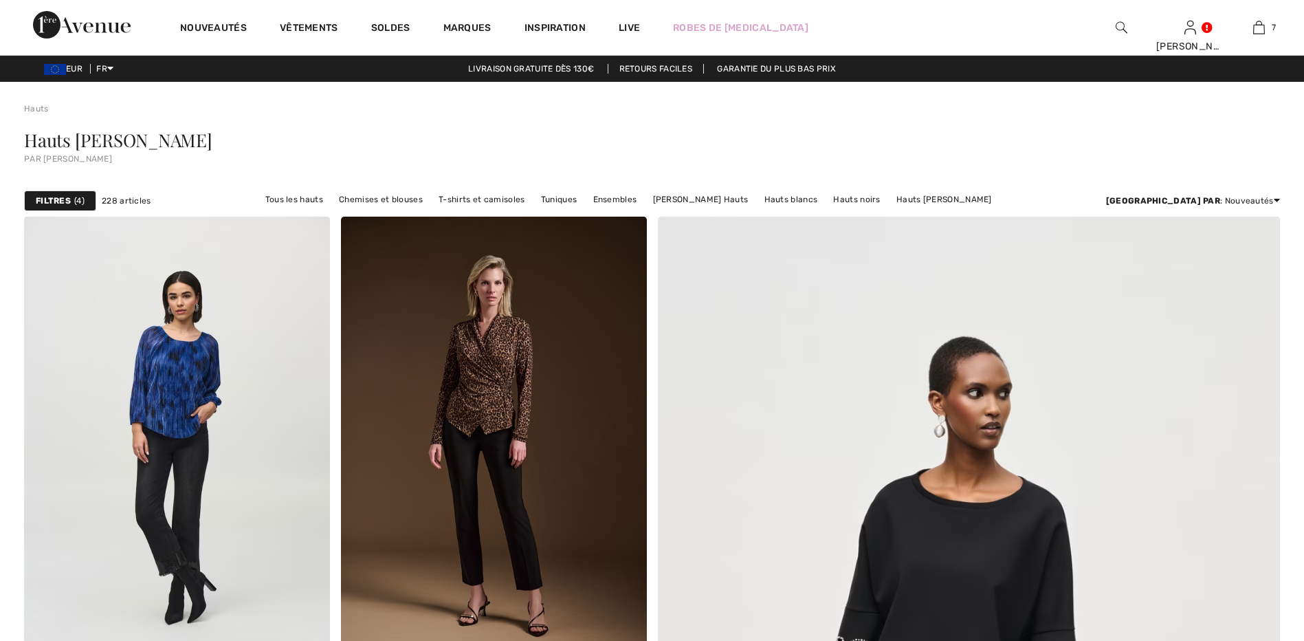
checkbox input "true"
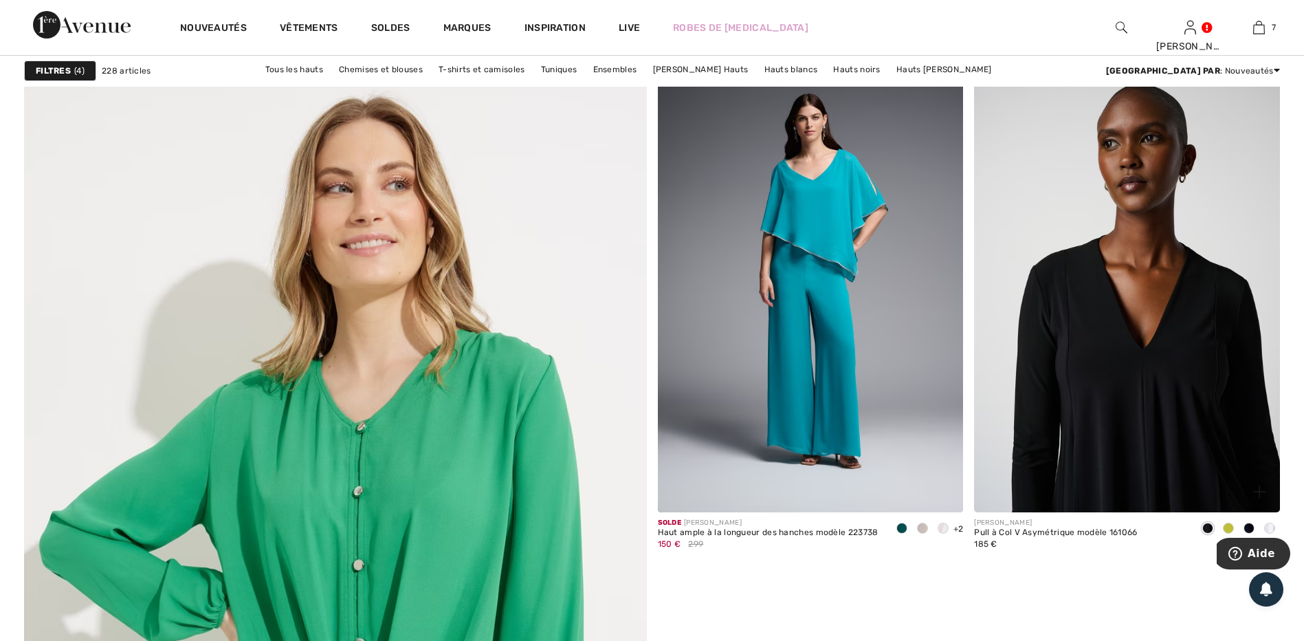
click at [1096, 241] on img at bounding box center [1127, 283] width 306 height 459
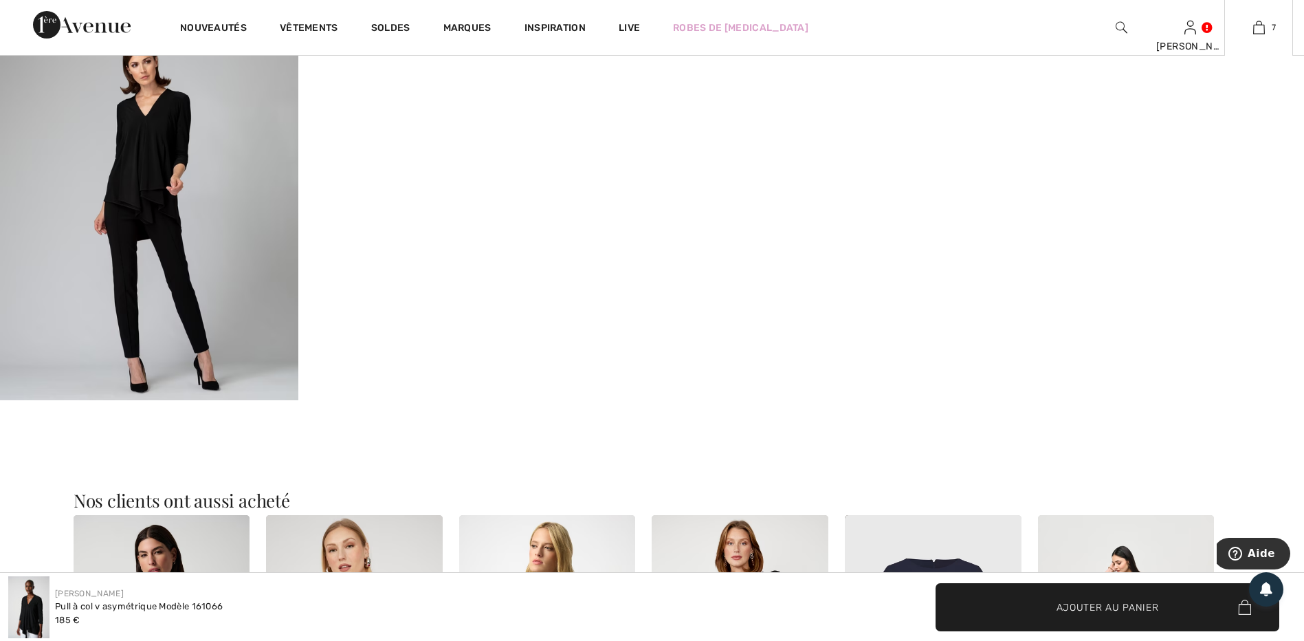
scroll to position [2062, 0]
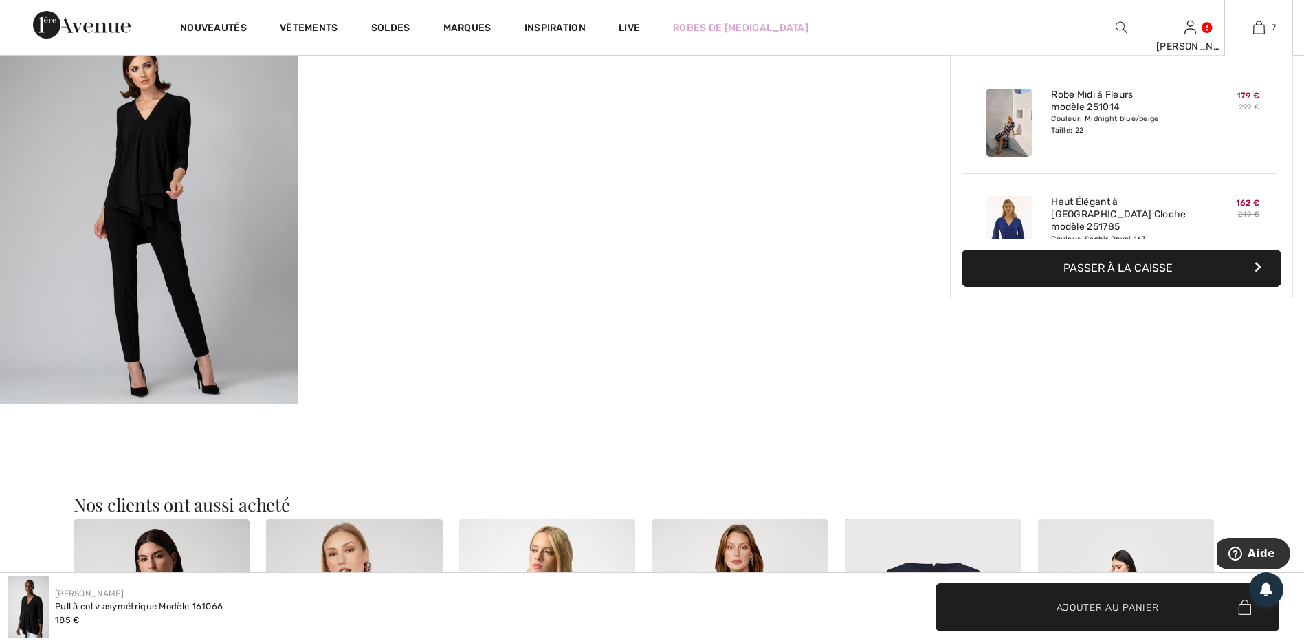
click at [1263, 36] on div "7 Ajouté au panier Joseph Ribkoff Robe Midi à Fleurs Modèle 251014 179 € 299 € …" at bounding box center [1258, 27] width 69 height 55
click at [1258, 16] on div "7 Ajouté au panier Joseph Ribkoff Robe Midi à Fleurs Modèle 251014 179 € 299 € …" at bounding box center [1258, 27] width 69 height 55
click at [1261, 32] on img at bounding box center [1259, 27] width 12 height 16
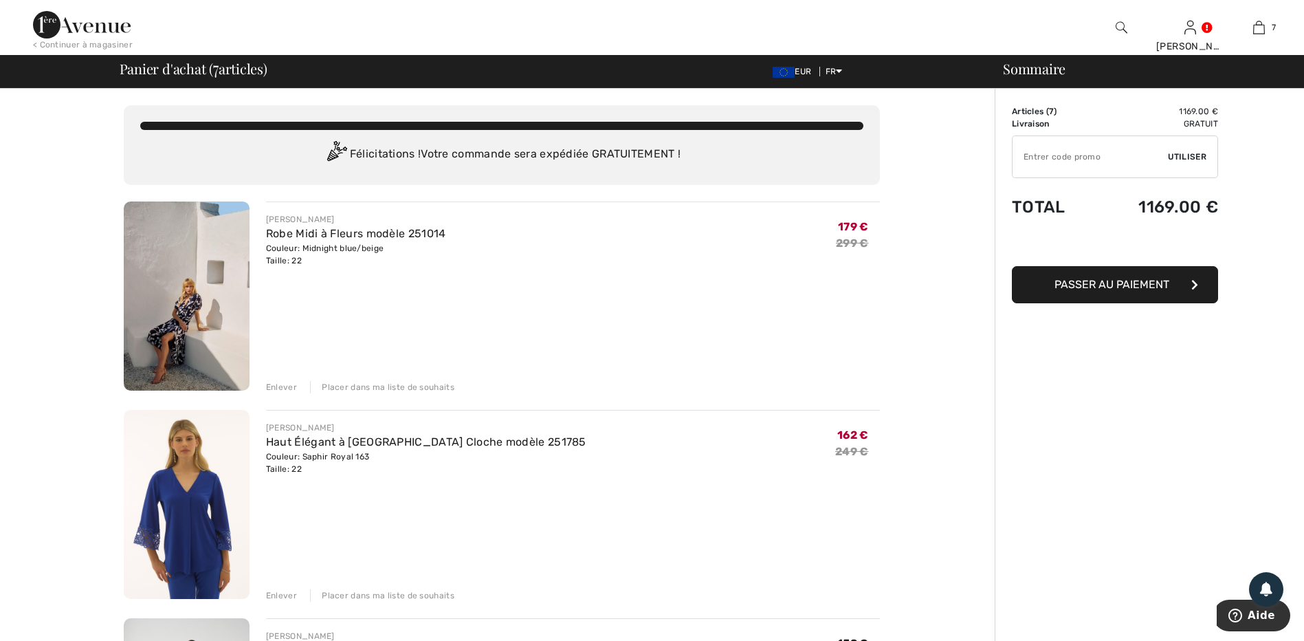
click at [277, 391] on div "Enlever" at bounding box center [281, 387] width 31 height 12
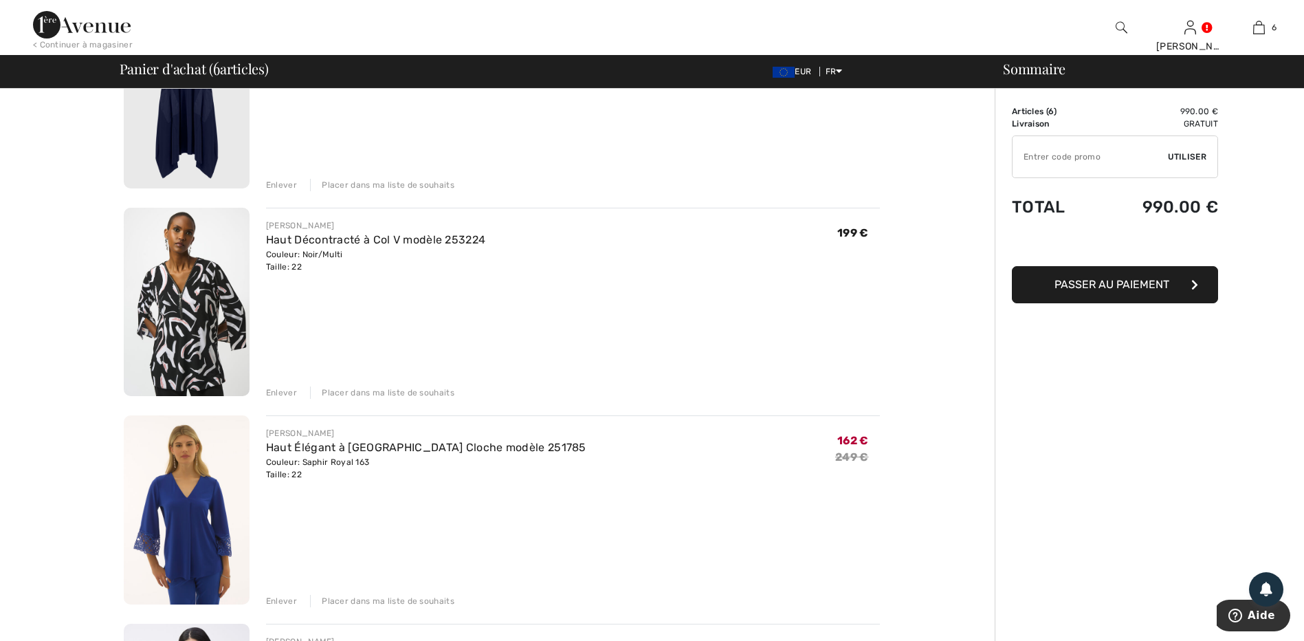
scroll to position [756, 0]
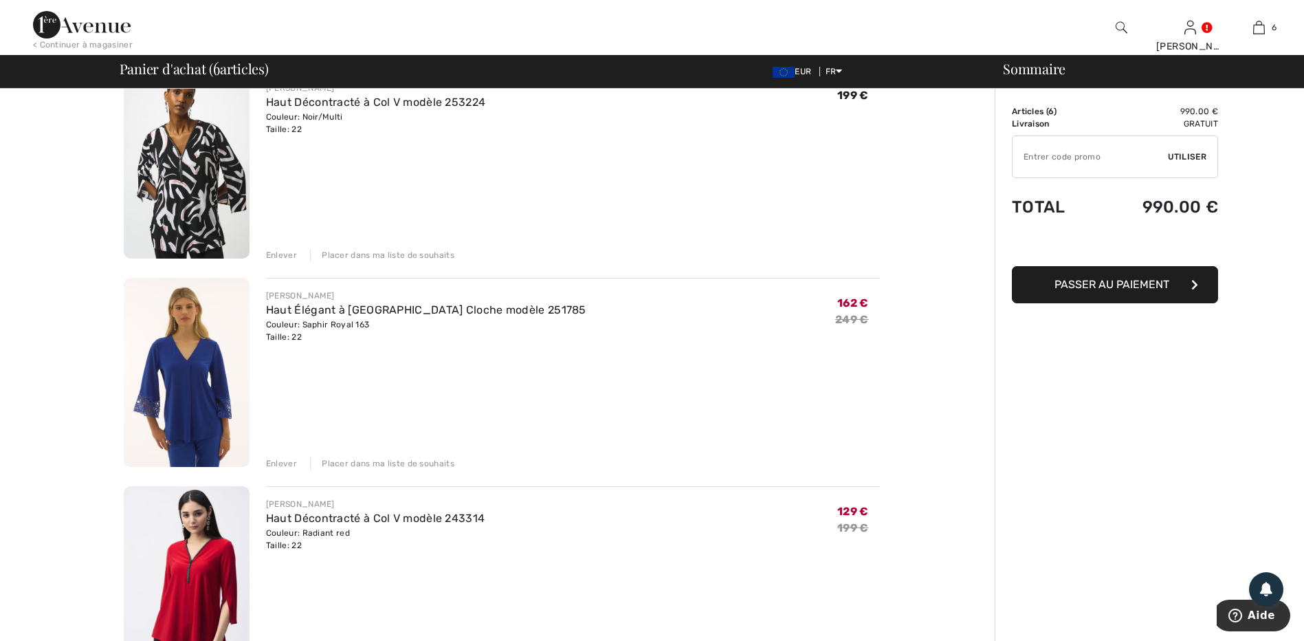
click at [278, 464] on div "Enlever" at bounding box center [281, 463] width 31 height 12
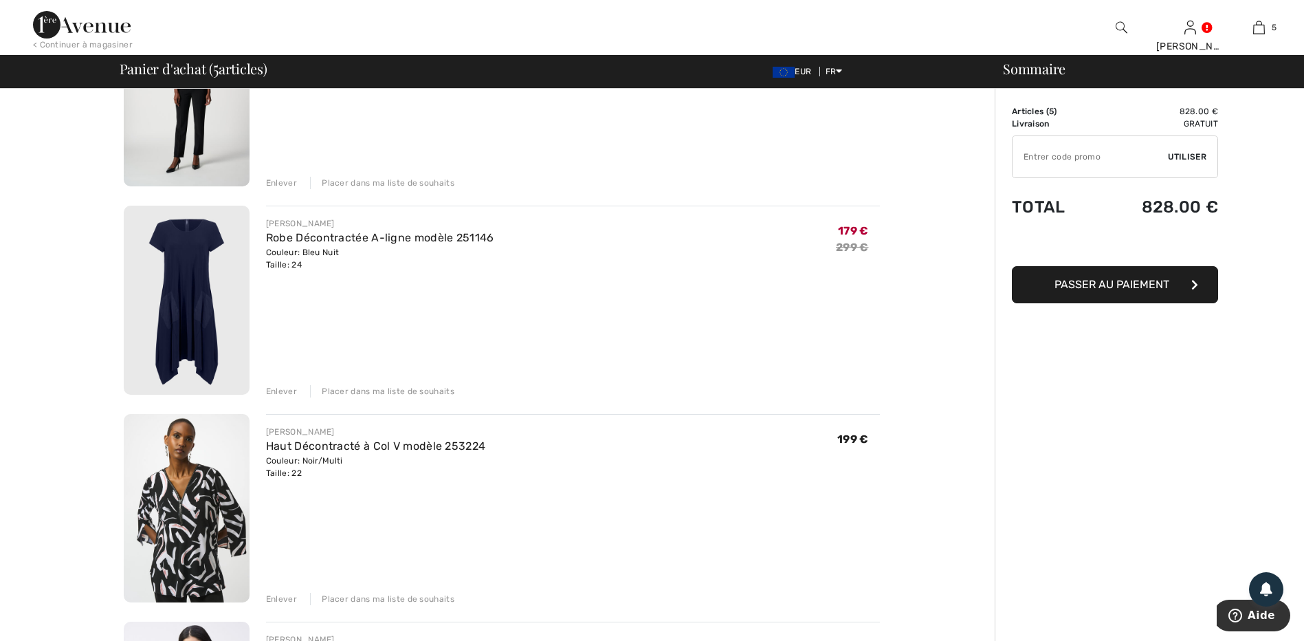
scroll to position [619, 0]
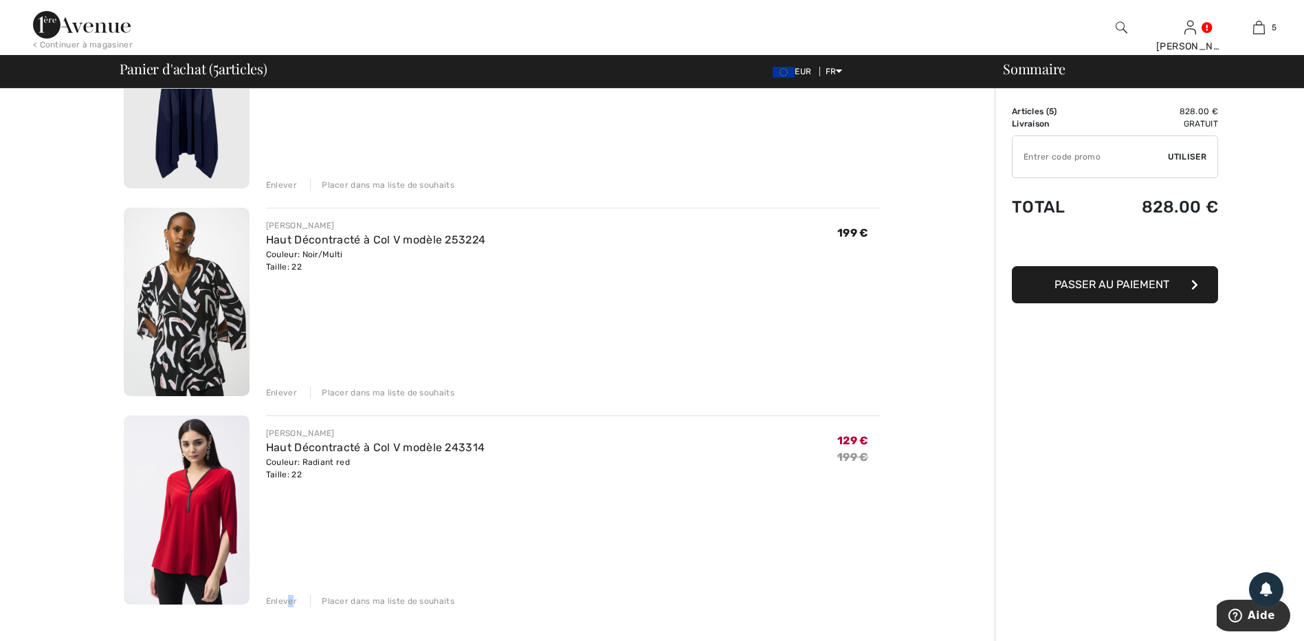
click at [289, 597] on div "Enlever" at bounding box center [281, 601] width 31 height 12
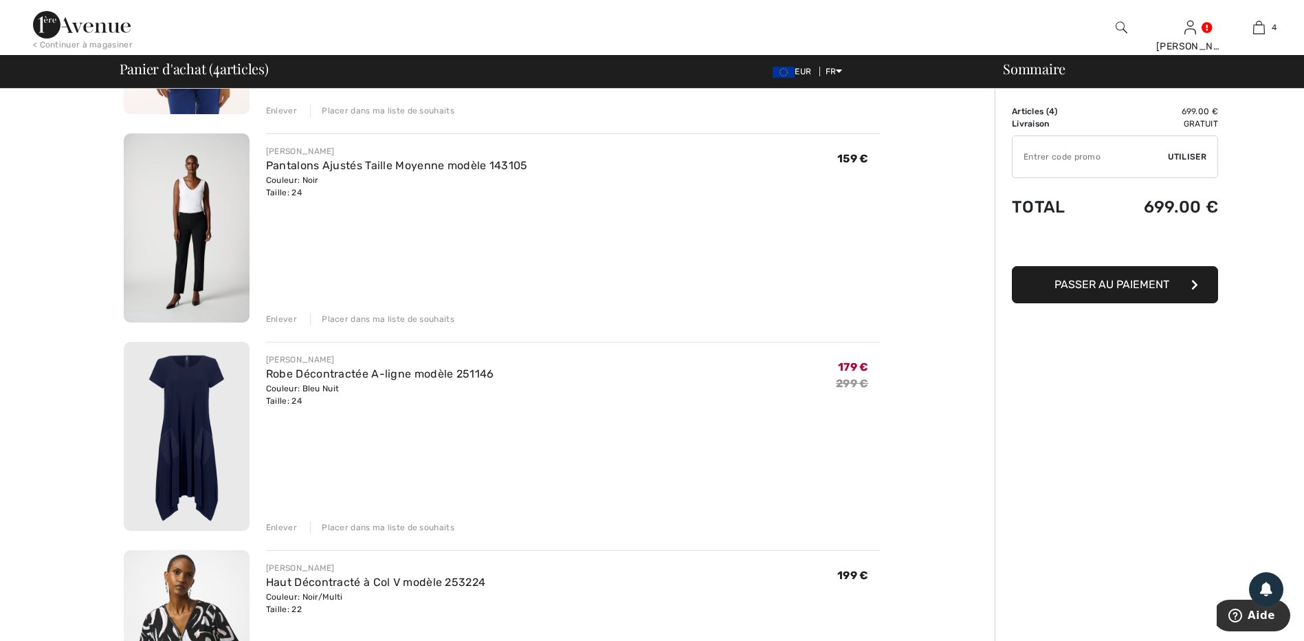
scroll to position [275, 0]
click at [289, 525] on div "Enlever" at bounding box center [281, 528] width 31 height 12
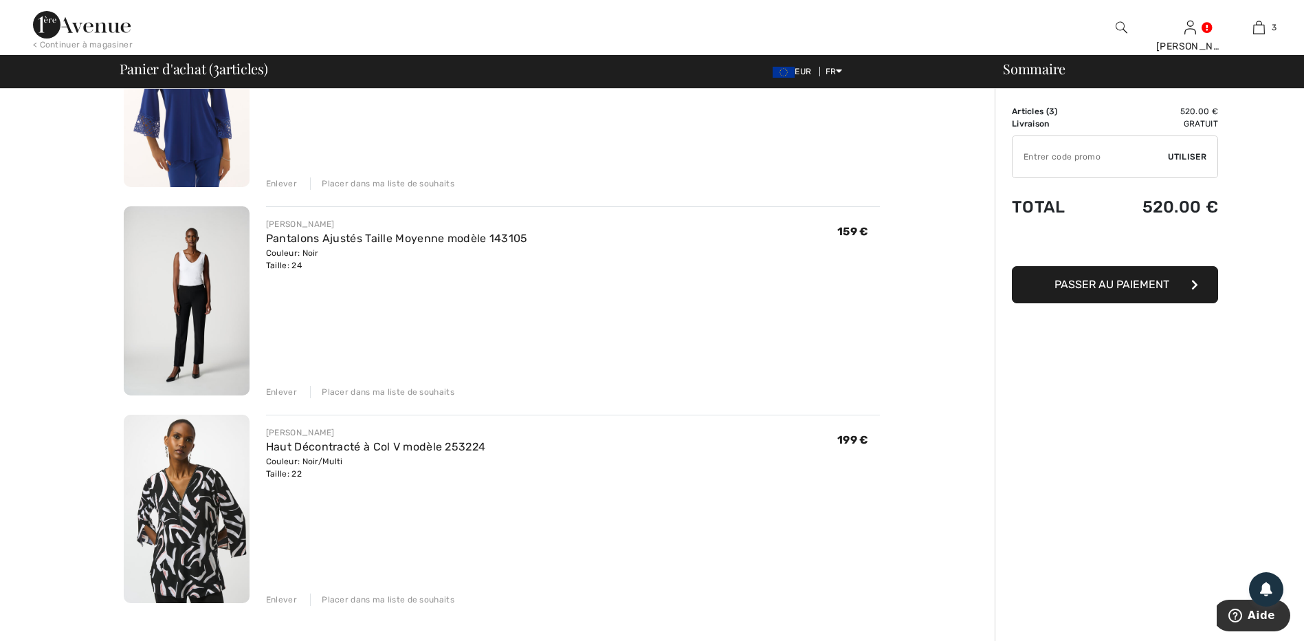
scroll to position [0, 0]
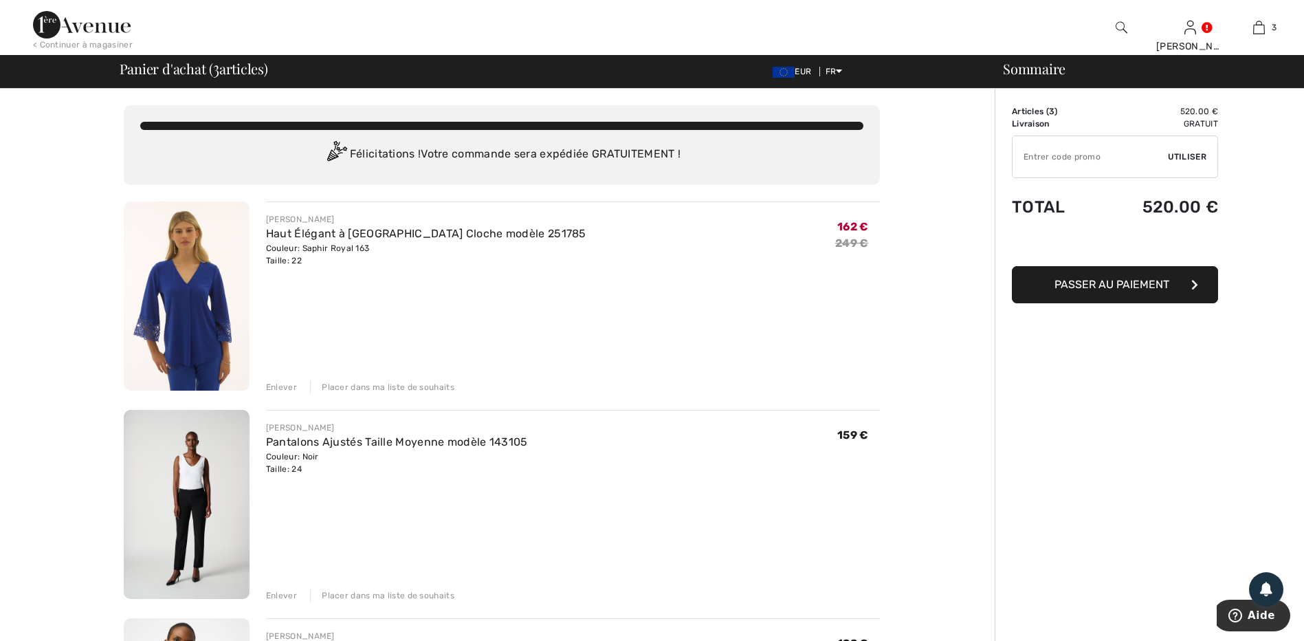
click at [279, 386] on div "Enlever" at bounding box center [281, 387] width 31 height 12
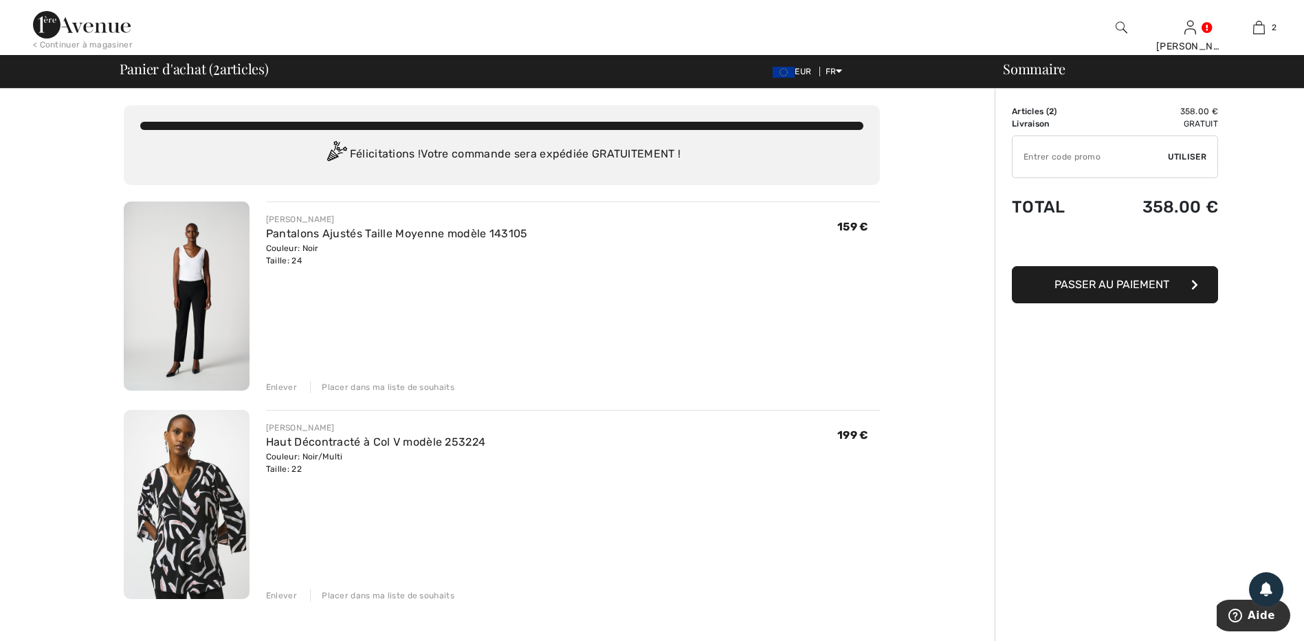
click at [272, 594] on div "Enlever" at bounding box center [281, 595] width 31 height 12
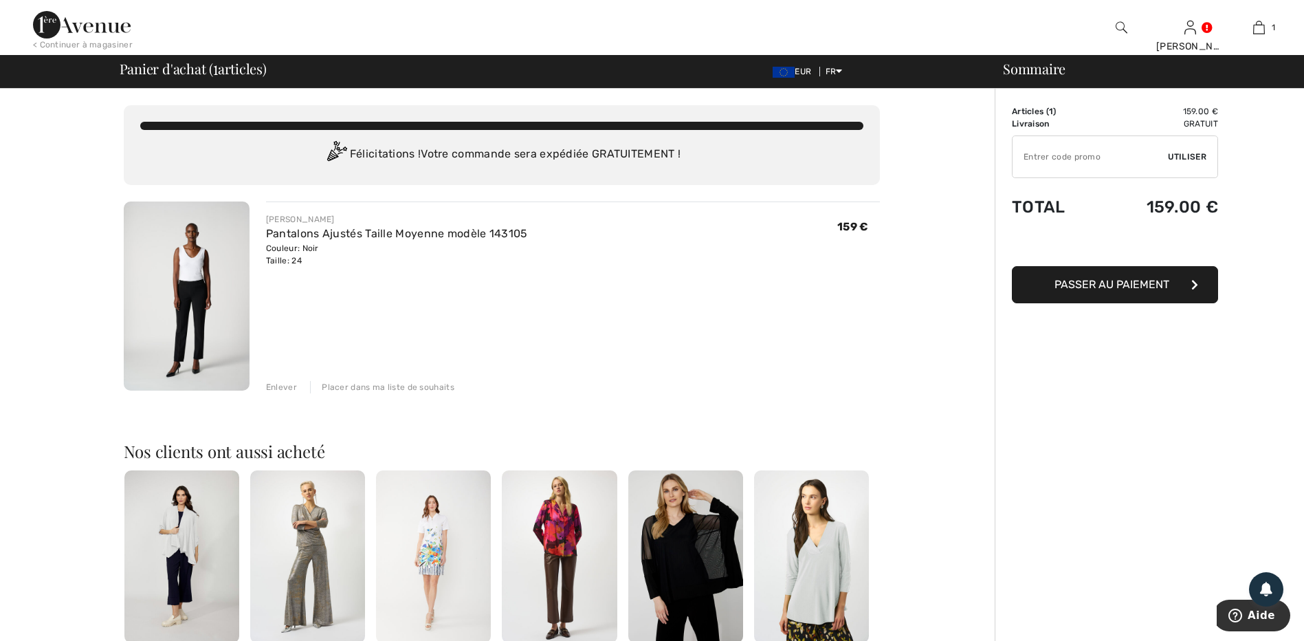
scroll to position [206, 0]
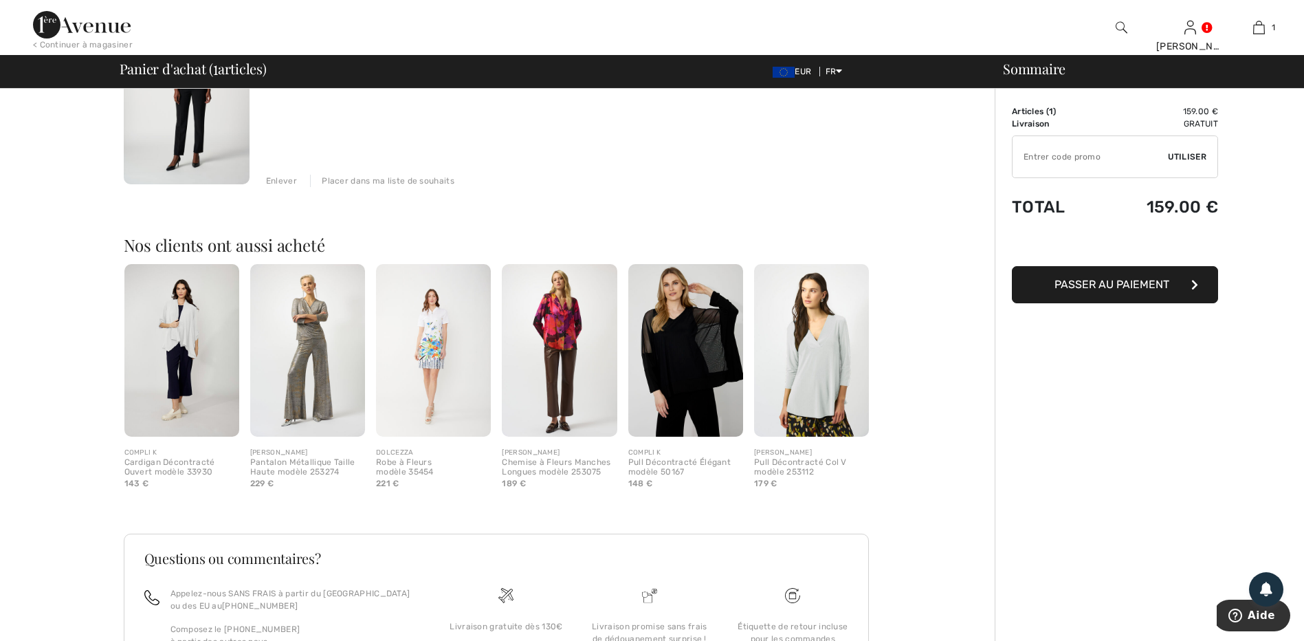
click at [565, 363] on img at bounding box center [559, 350] width 115 height 173
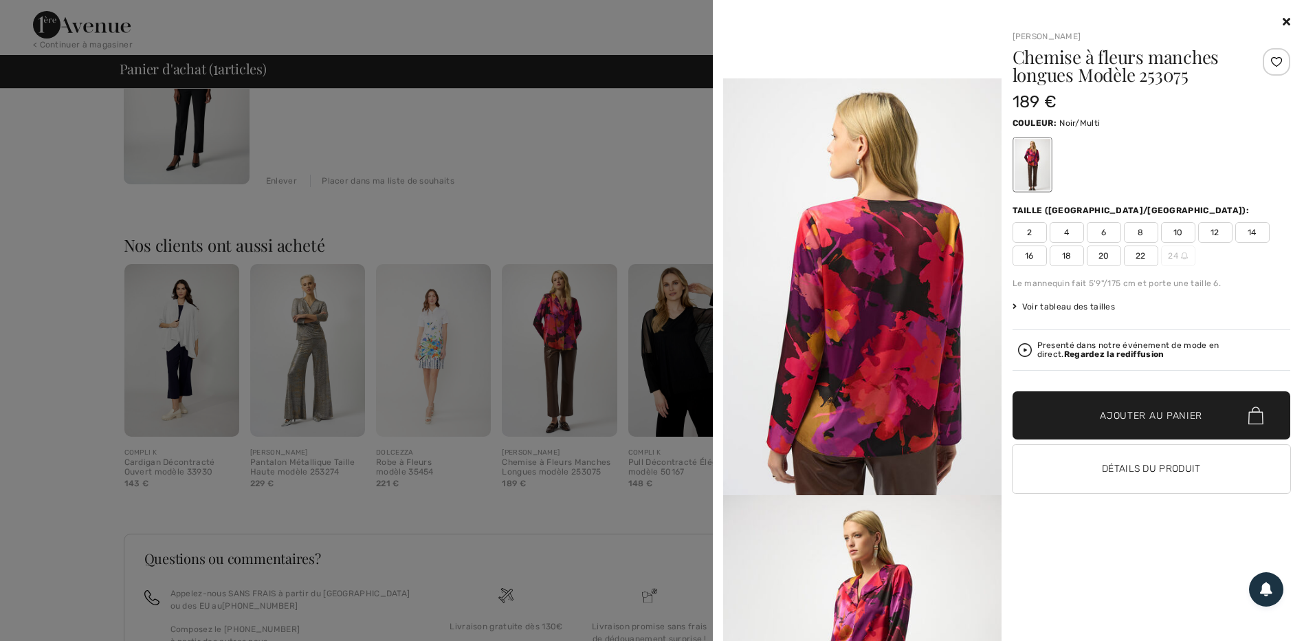
scroll to position [687, 0]
